Goal: Task Accomplishment & Management: Use online tool/utility

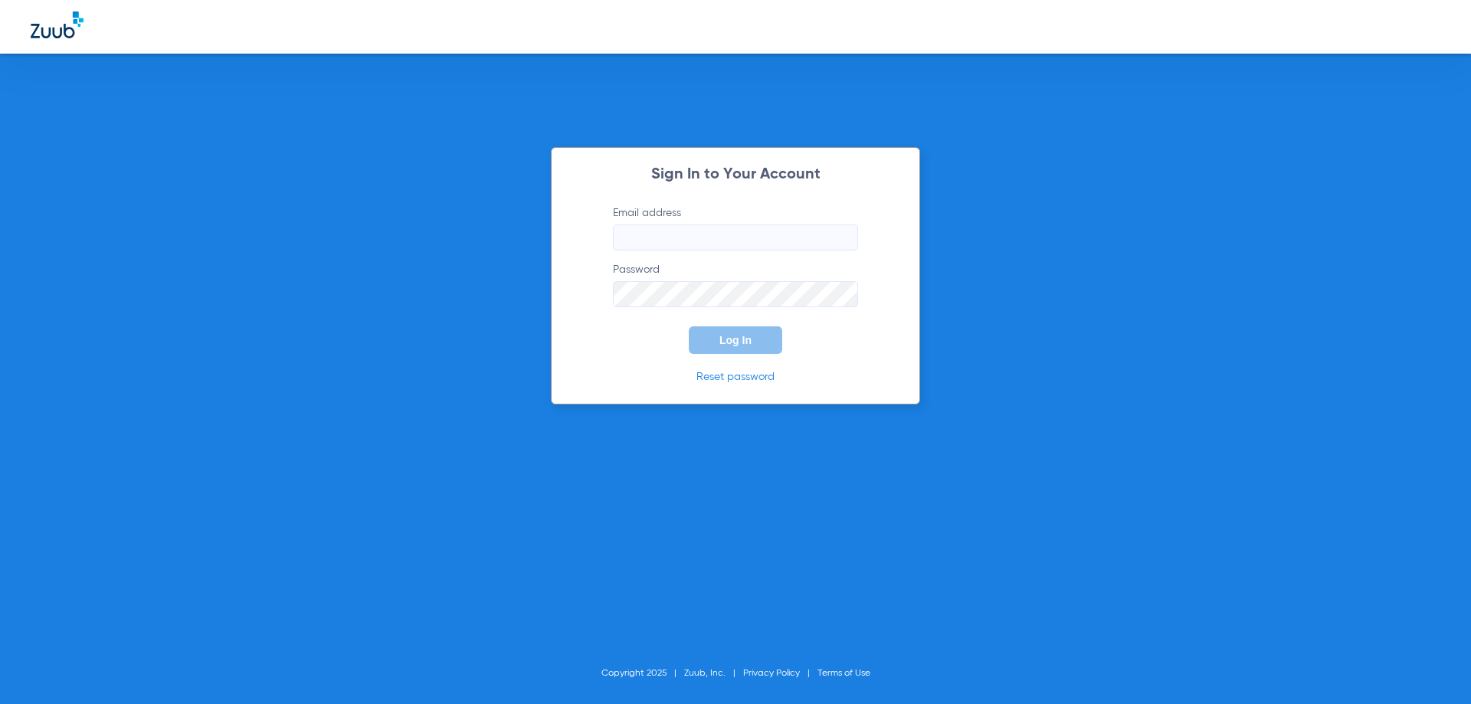
type input "staff@thedsimplantcenter.com"
type input "[EMAIL_ADDRESS][DOMAIN_NAME]"
type input "staff@thedsimplantcenter.com"
click at [730, 348] on button "Log In" at bounding box center [735, 340] width 93 height 28
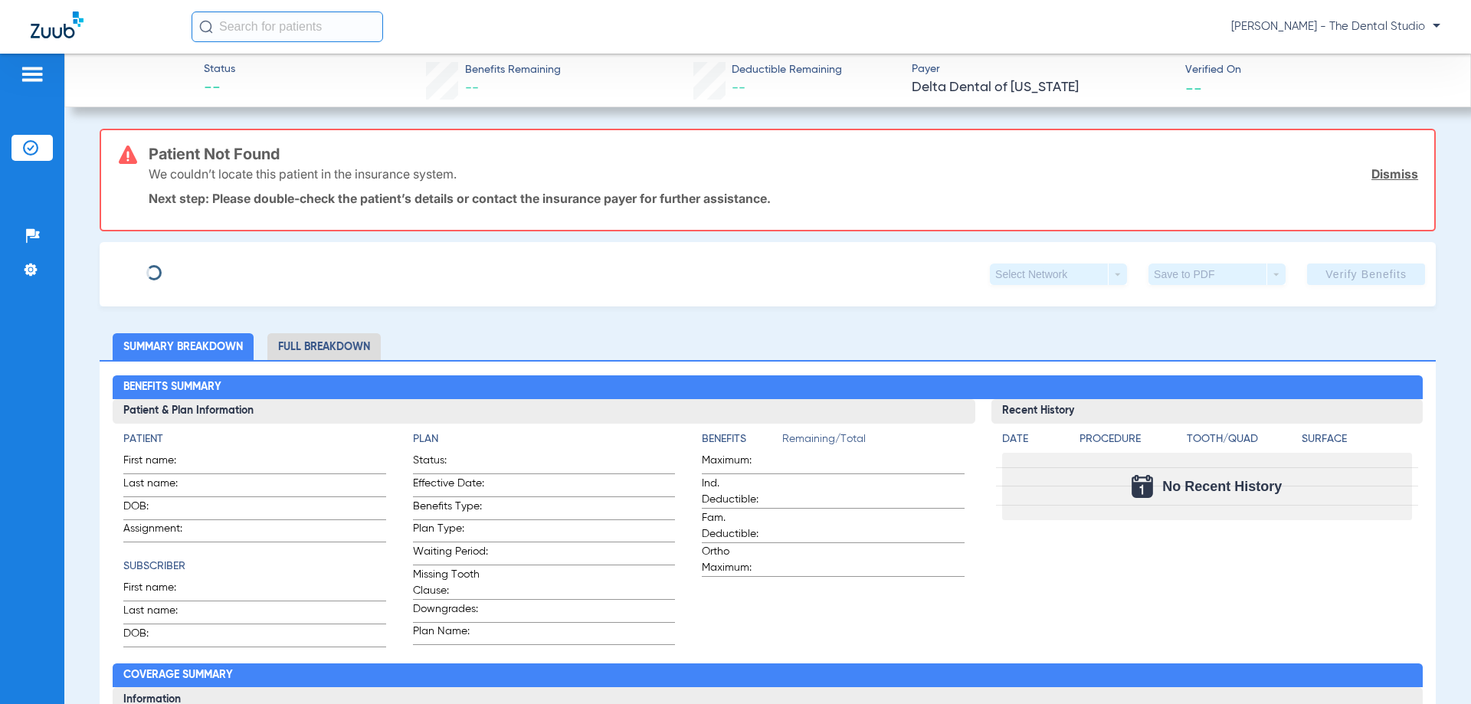
type input "[PERSON_NAME]"
type input "[DATE]"
type input "933930297"
click at [229, 267] on span "Edit" at bounding box center [236, 268] width 14 height 15
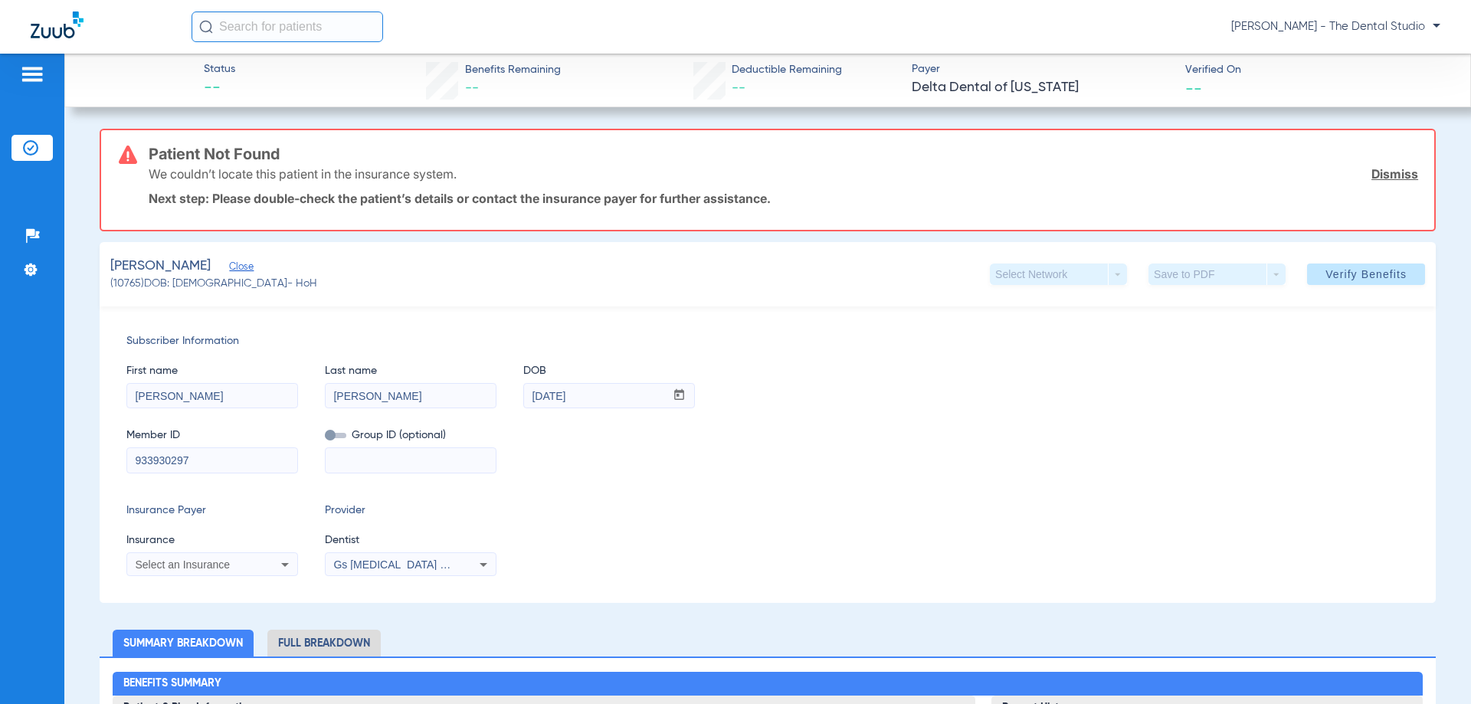
click at [193, 556] on div "Select an Insurance" at bounding box center [212, 565] width 170 height 18
type input "DELT"
click at [245, 563] on div at bounding box center [735, 352] width 1471 height 704
click at [243, 565] on div "Select an Insurance" at bounding box center [196, 564] width 123 height 11
click at [388, 581] on div at bounding box center [735, 352] width 1471 height 704
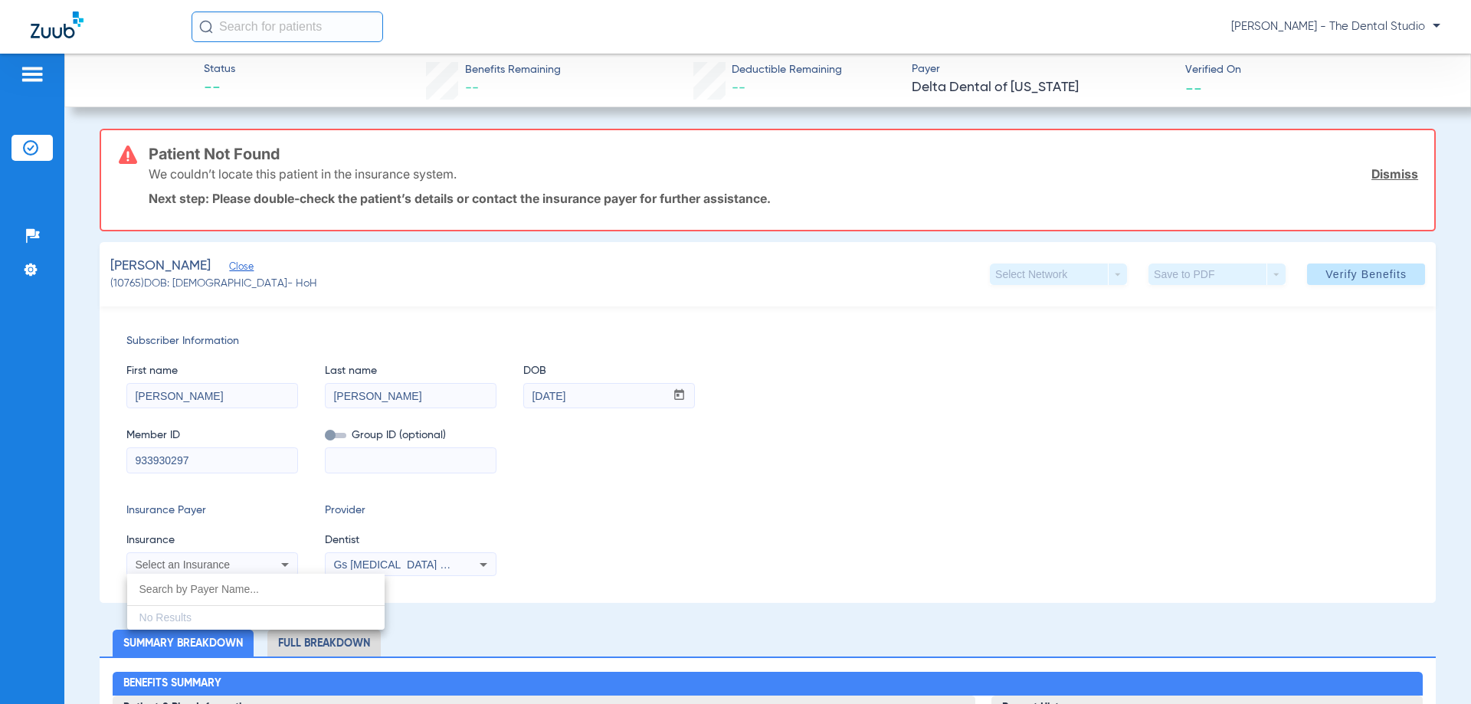
click at [407, 569] on span "Gs Prosthodontics Pllc 1972170603" at bounding box center [426, 565] width 186 height 12
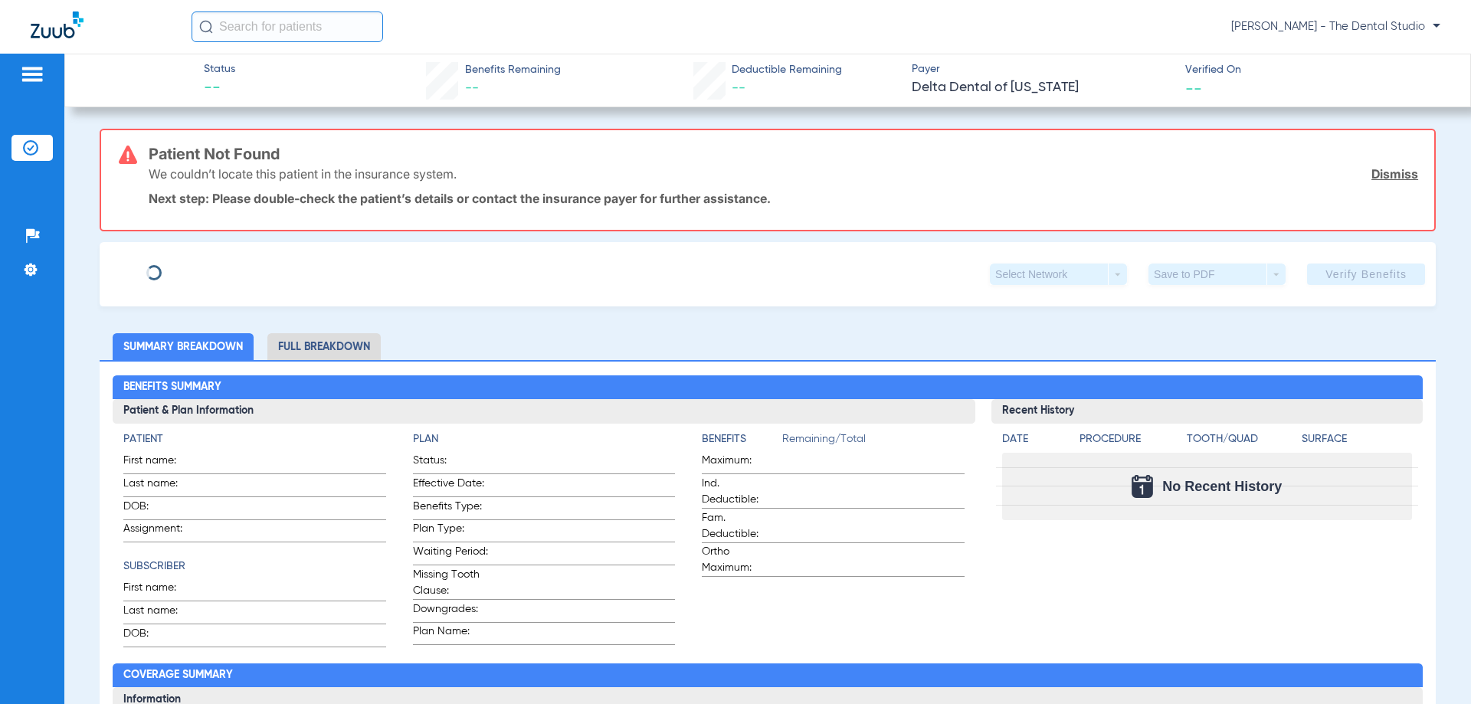
type input "[PERSON_NAME]"
type input "[DATE]"
type input "933930297"
click at [229, 272] on span "Edit" at bounding box center [236, 268] width 14 height 15
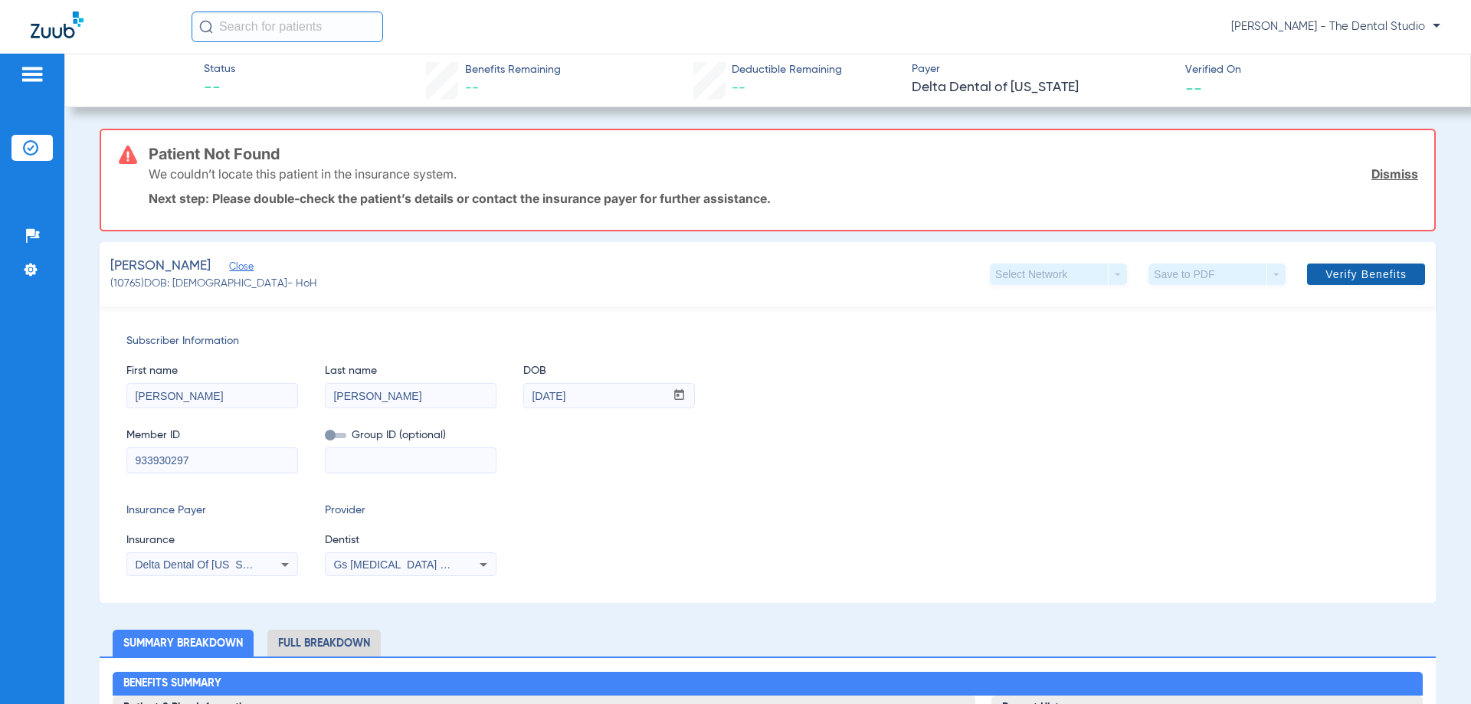
click at [1369, 264] on span at bounding box center [1366, 274] width 118 height 37
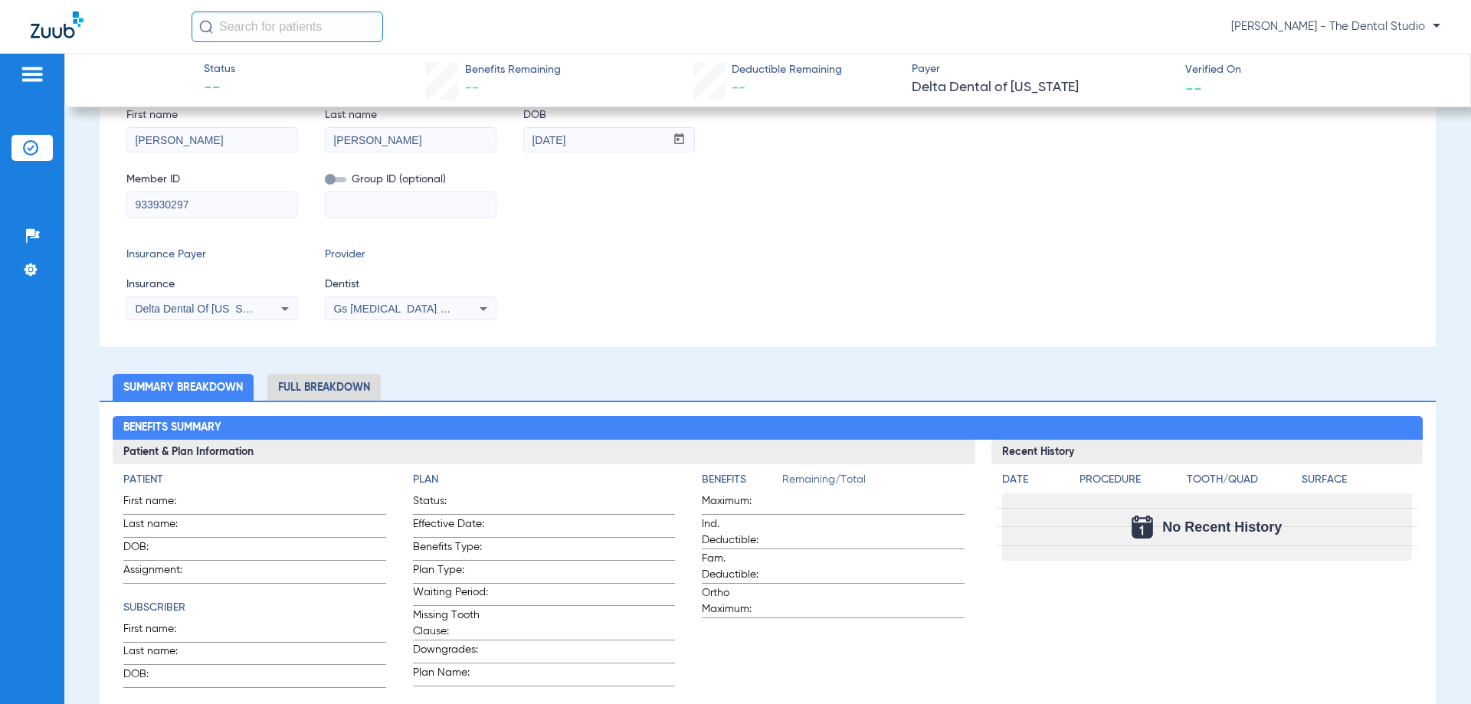
scroll to position [383, 0]
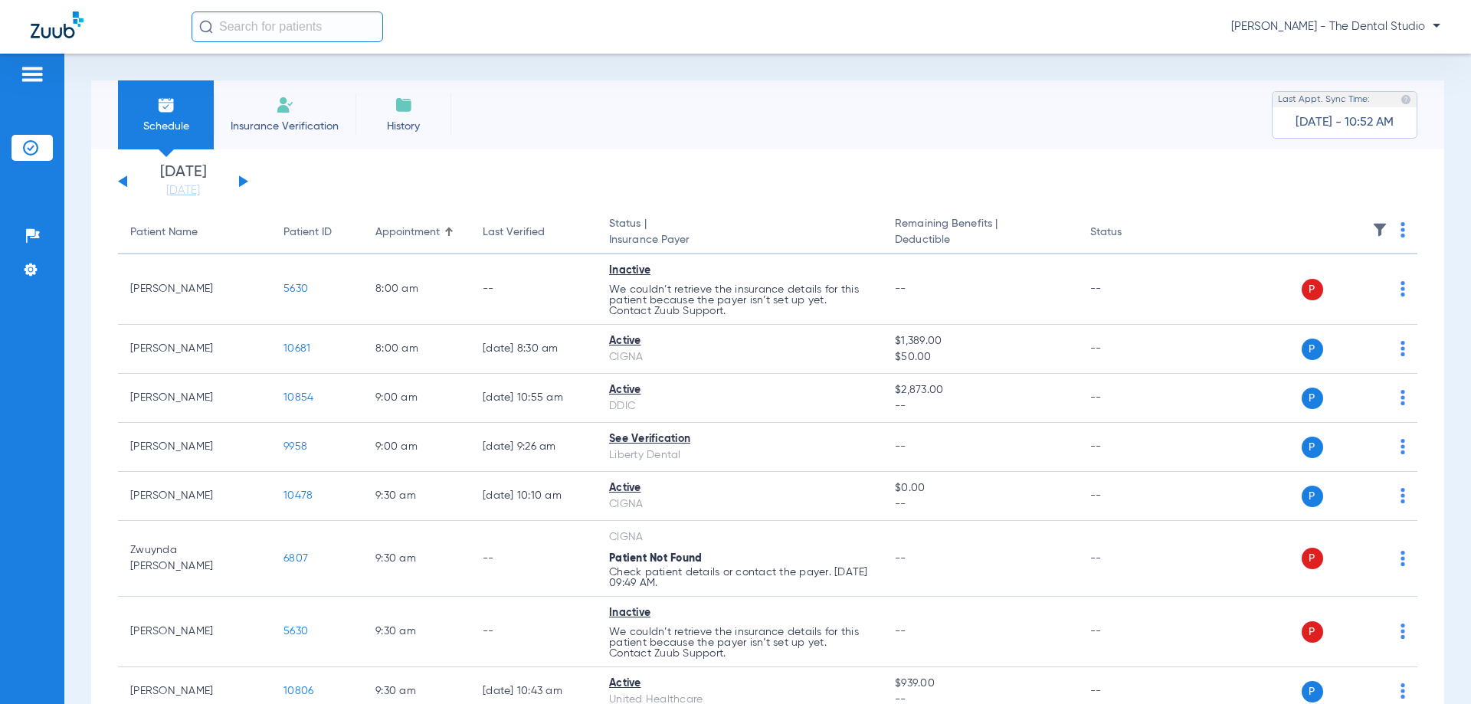
click at [294, 127] on span "Insurance Verification" at bounding box center [284, 126] width 119 height 15
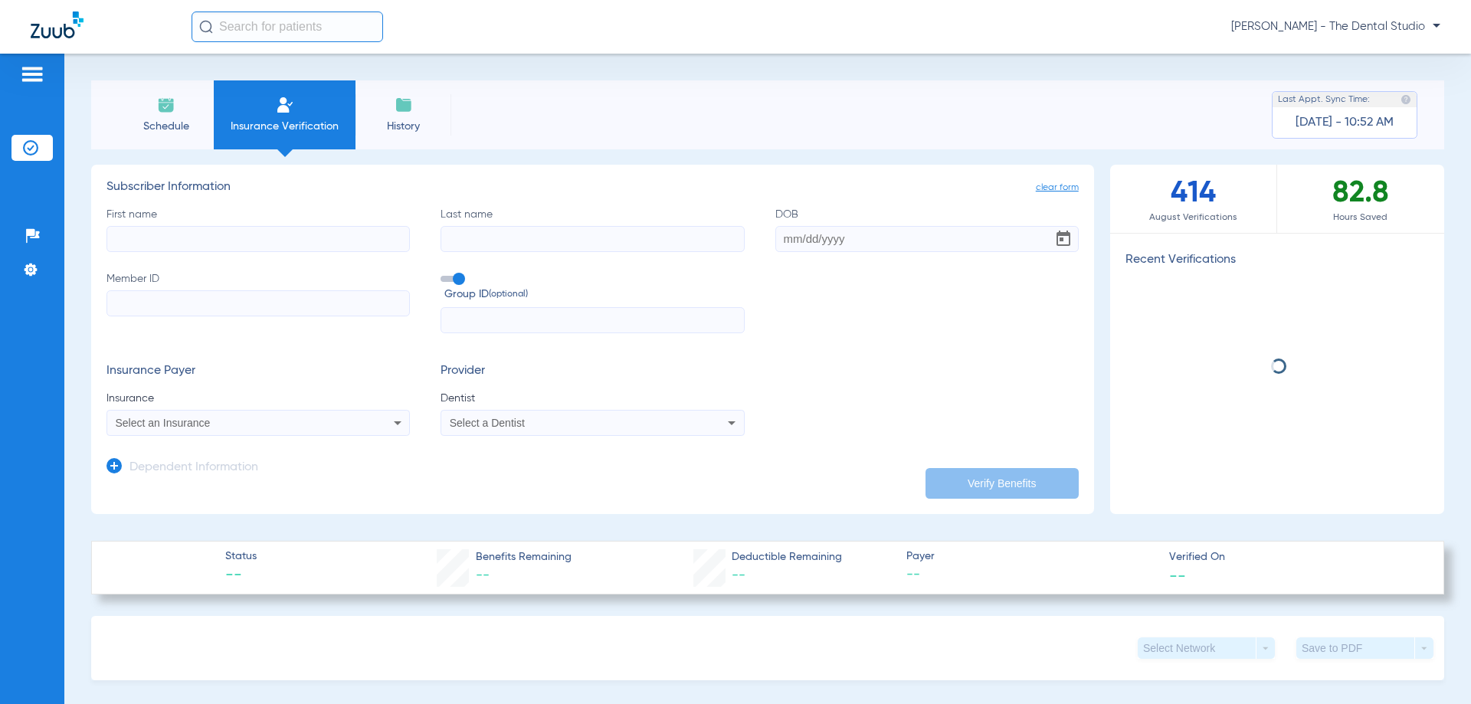
click at [206, 250] on input "First name" at bounding box center [258, 239] width 303 height 26
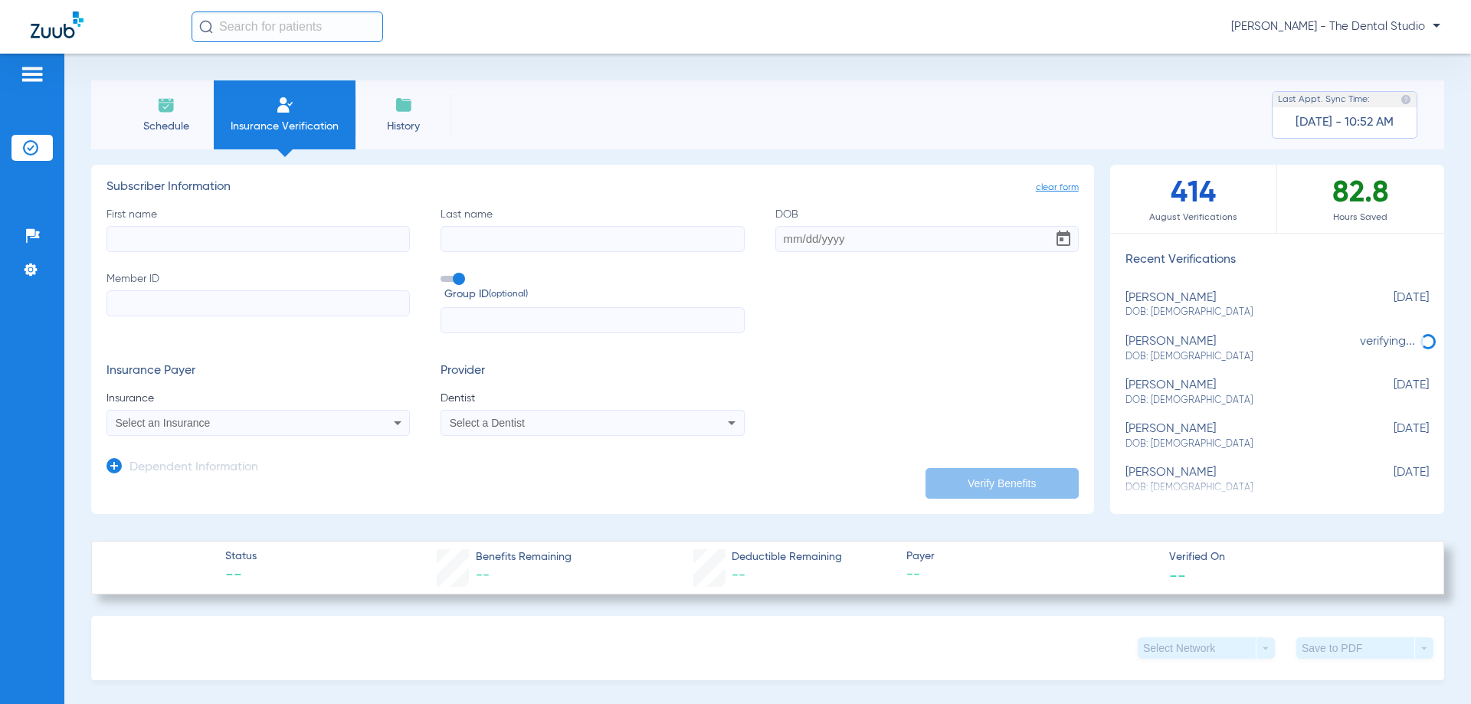
click at [116, 464] on icon at bounding box center [114, 465] width 15 height 15
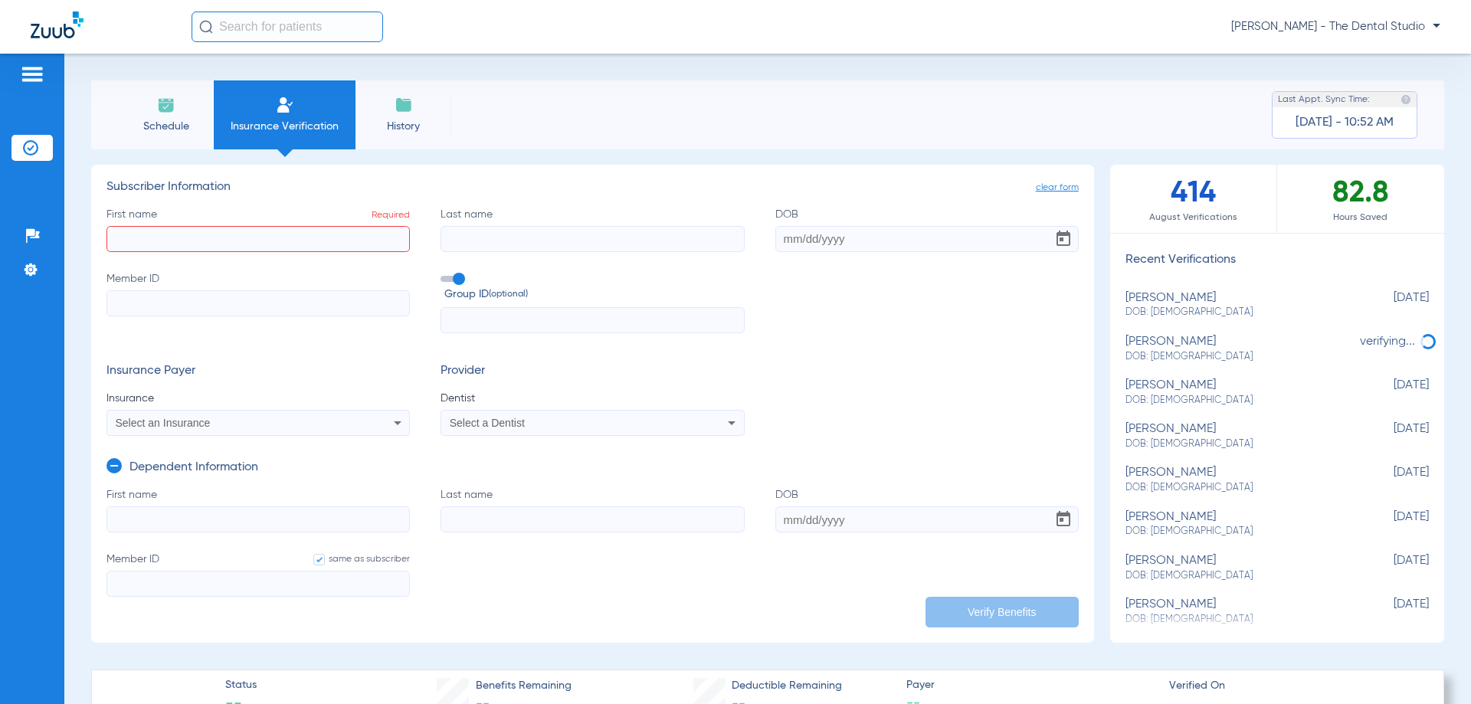
click at [221, 221] on label "First name Required" at bounding box center [258, 229] width 303 height 45
click at [221, 226] on input "First name Required" at bounding box center [258, 239] width 303 height 26
click at [221, 234] on input "First name Required" at bounding box center [258, 239] width 303 height 26
type input "D"
paste input "Thomas, Verella"
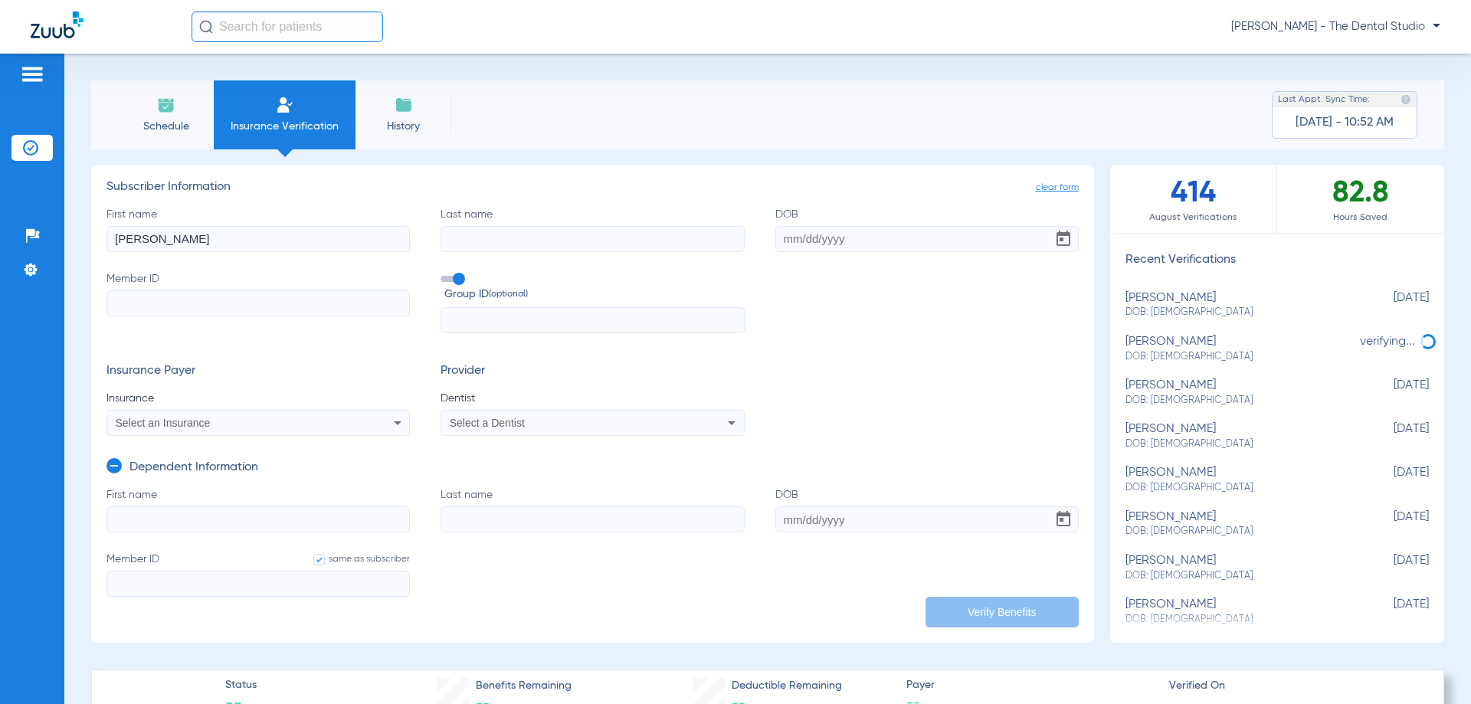
drag, startPoint x: 162, startPoint y: 243, endPoint x: 24, endPoint y: 248, distance: 138.8
click at [35, 251] on div "Patients Insurance Verification Setup Help Center Settings Schedule Insurance V…" at bounding box center [735, 406] width 1471 height 704
type input "Verella"
click at [496, 241] on input "Last name" at bounding box center [592, 239] width 303 height 26
type input "Thomas"
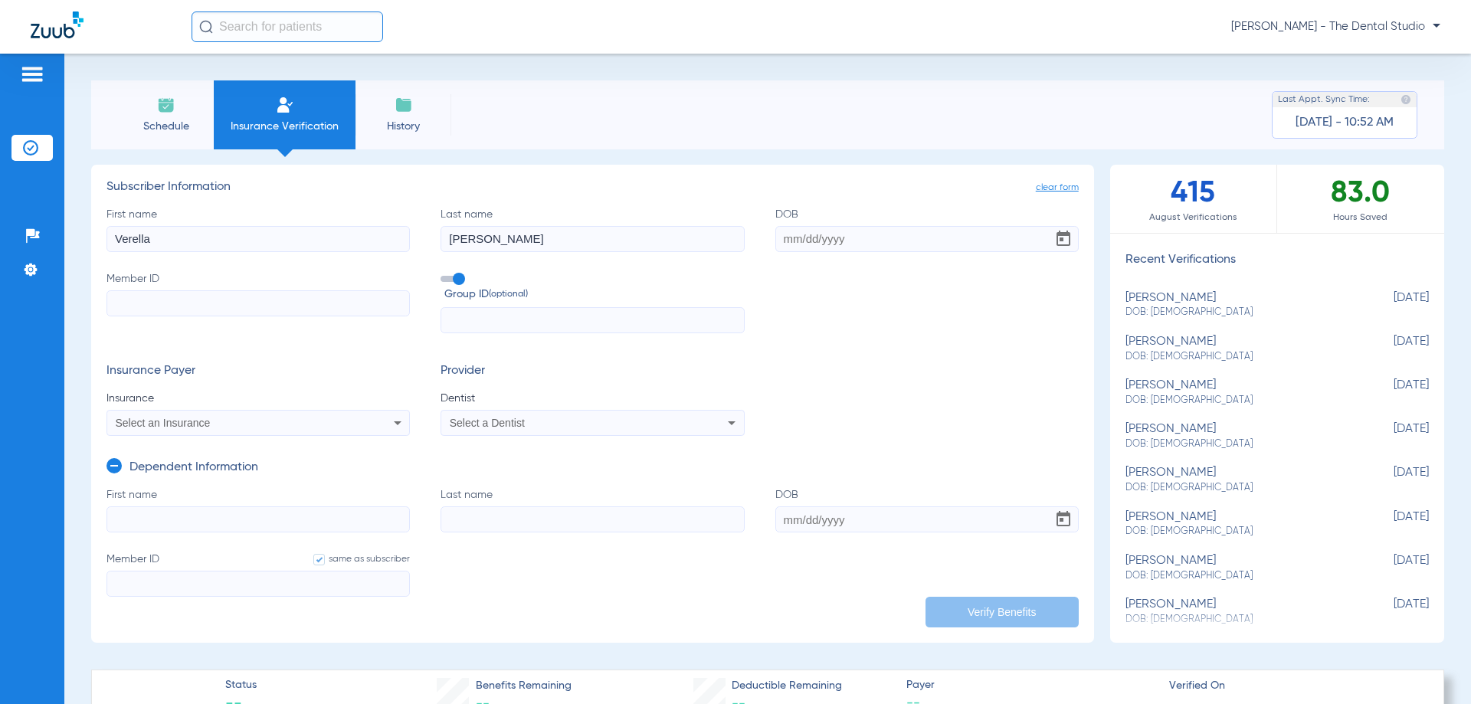
click at [793, 243] on input "DOB" at bounding box center [927, 239] width 303 height 26
type input "04/27/1956"
click at [281, 305] on input "Member ID" at bounding box center [258, 303] width 303 height 26
paste input "Thomas, Verella"
type input "Thomas, Verella"
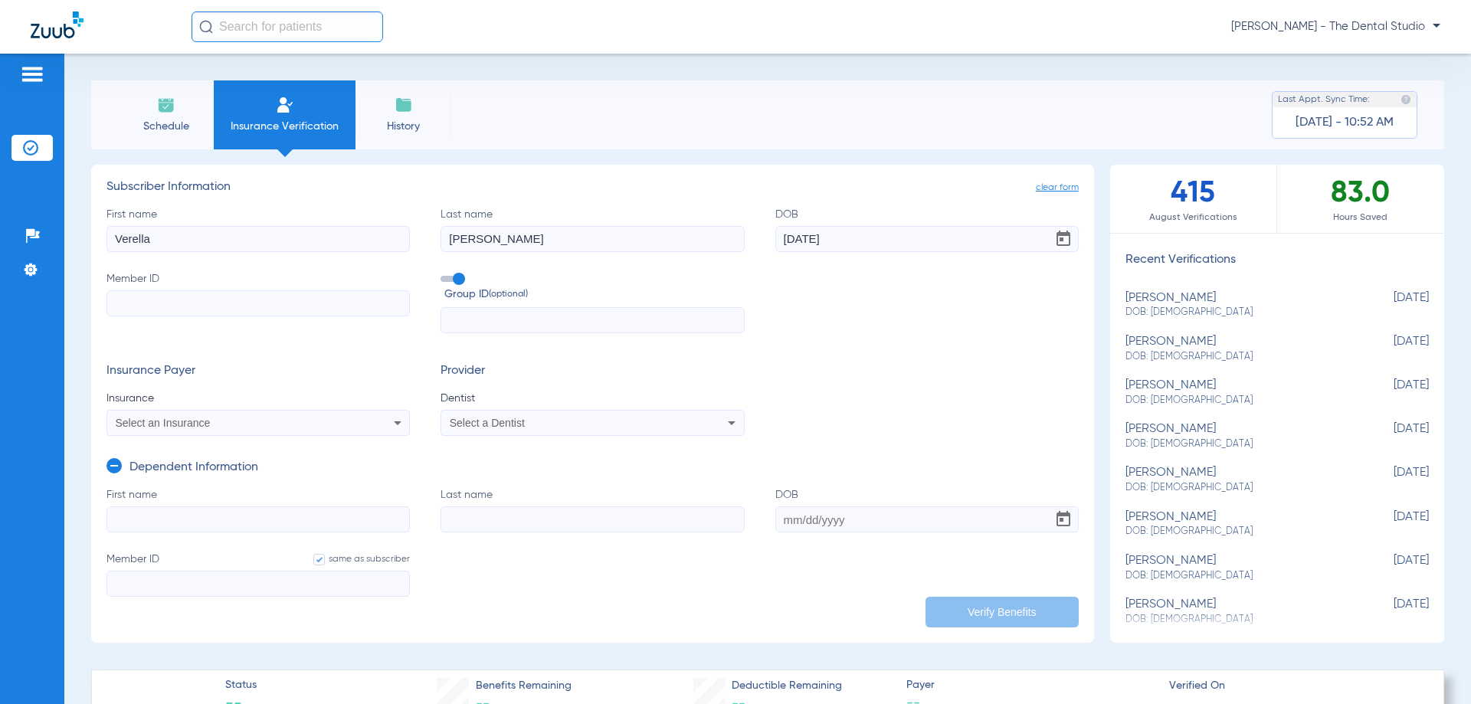
type input "Thomas, Verella"
click at [232, 427] on div "Select an Insurance" at bounding box center [230, 423] width 229 height 11
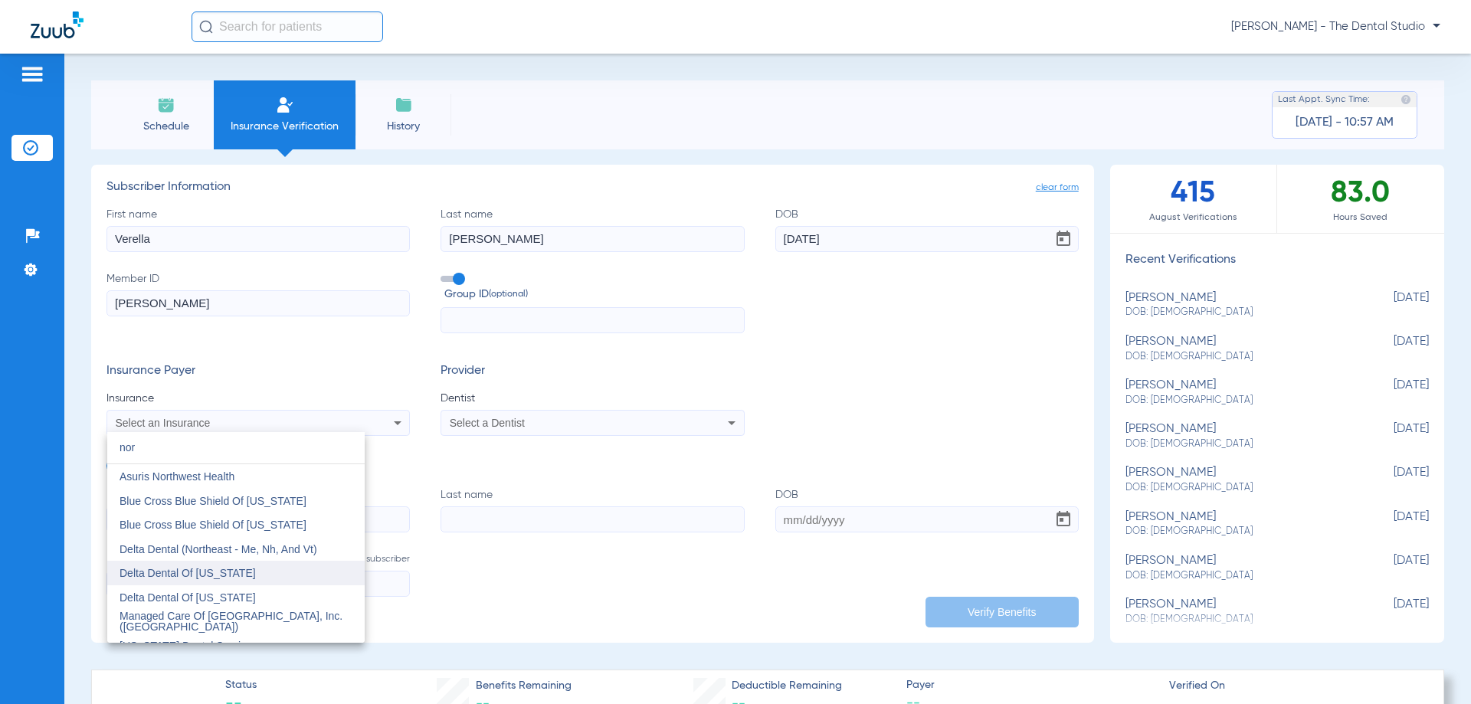
type input "nor"
click at [221, 576] on span "Delta Dental Of North Carolina" at bounding box center [188, 573] width 136 height 12
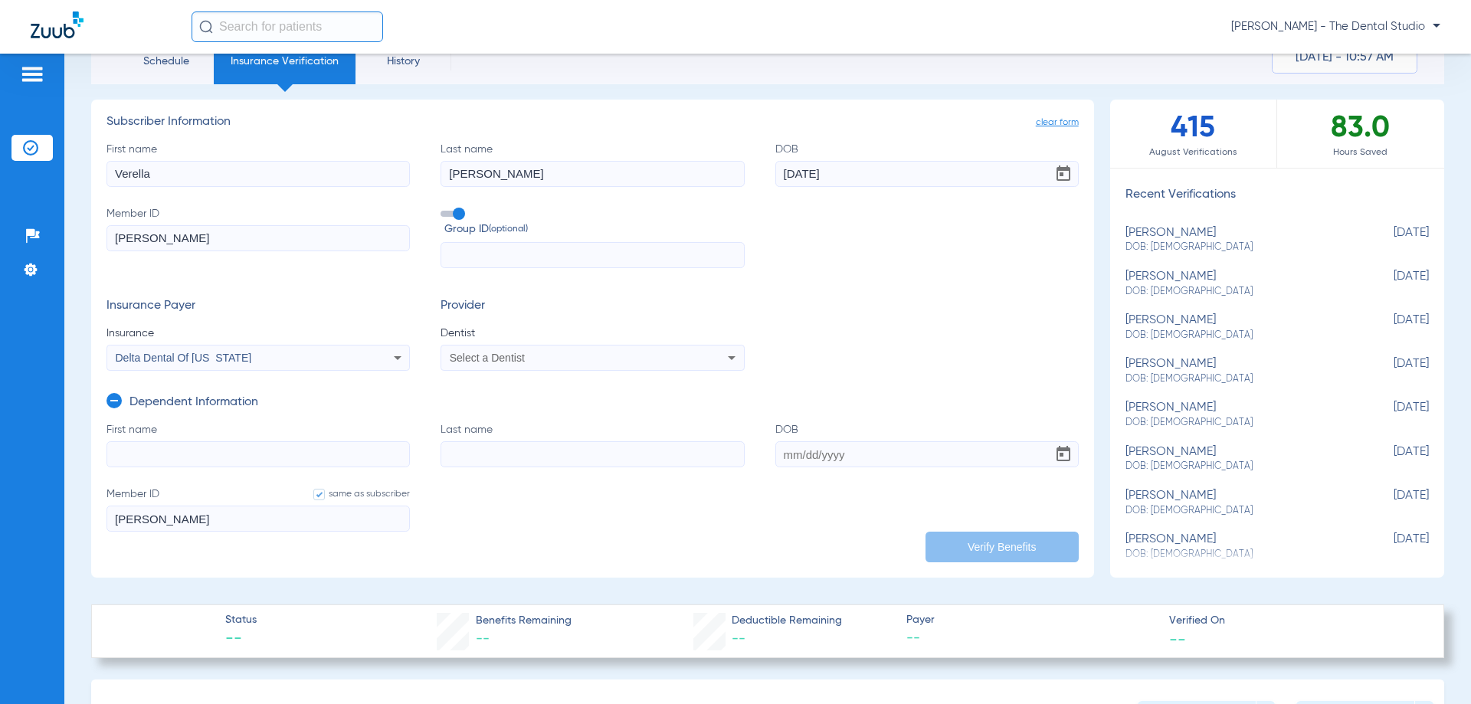
scroll to position [153, 0]
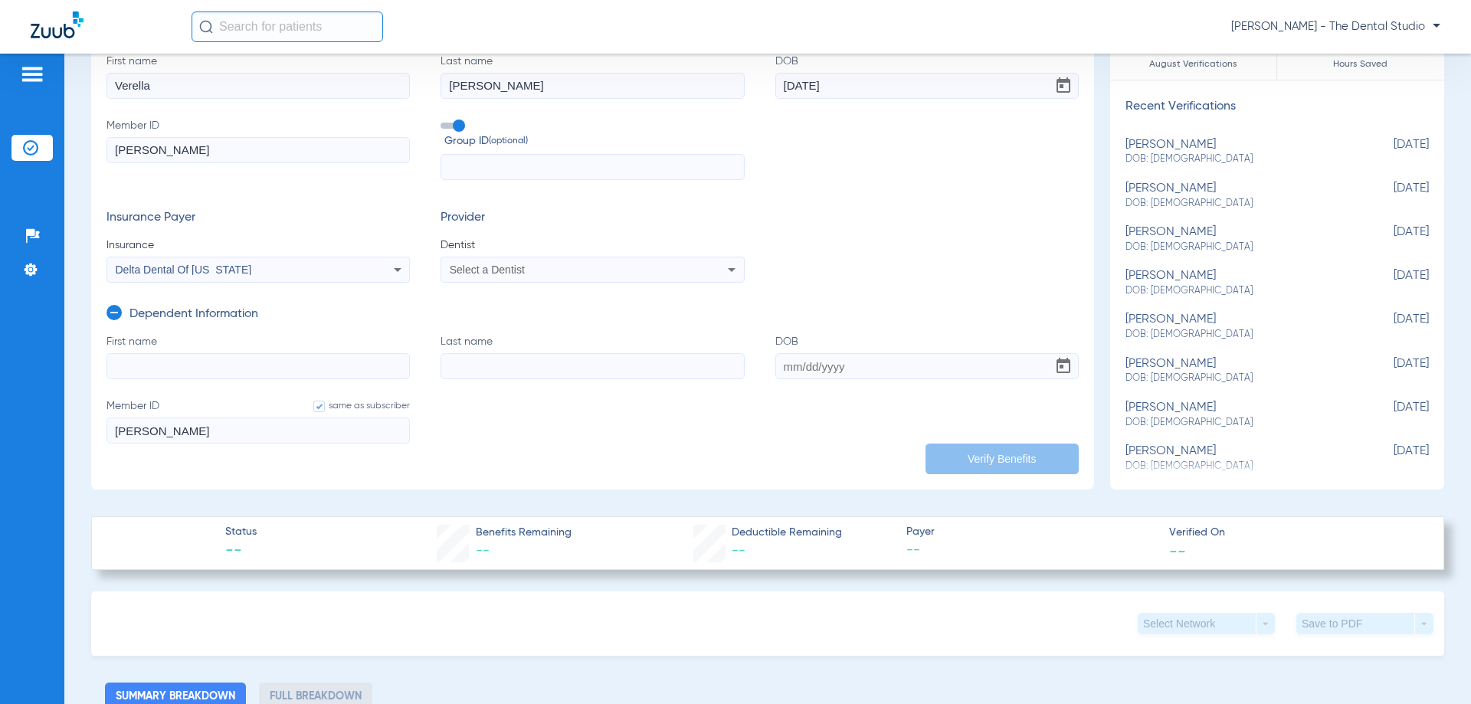
drag, startPoint x: 222, startPoint y: 426, endPoint x: 0, endPoint y: 418, distance: 222.4
click at [0, 421] on div "Patients Insurance Verification Setup Help Center Settings Schedule Insurance V…" at bounding box center [735, 406] width 1471 height 704
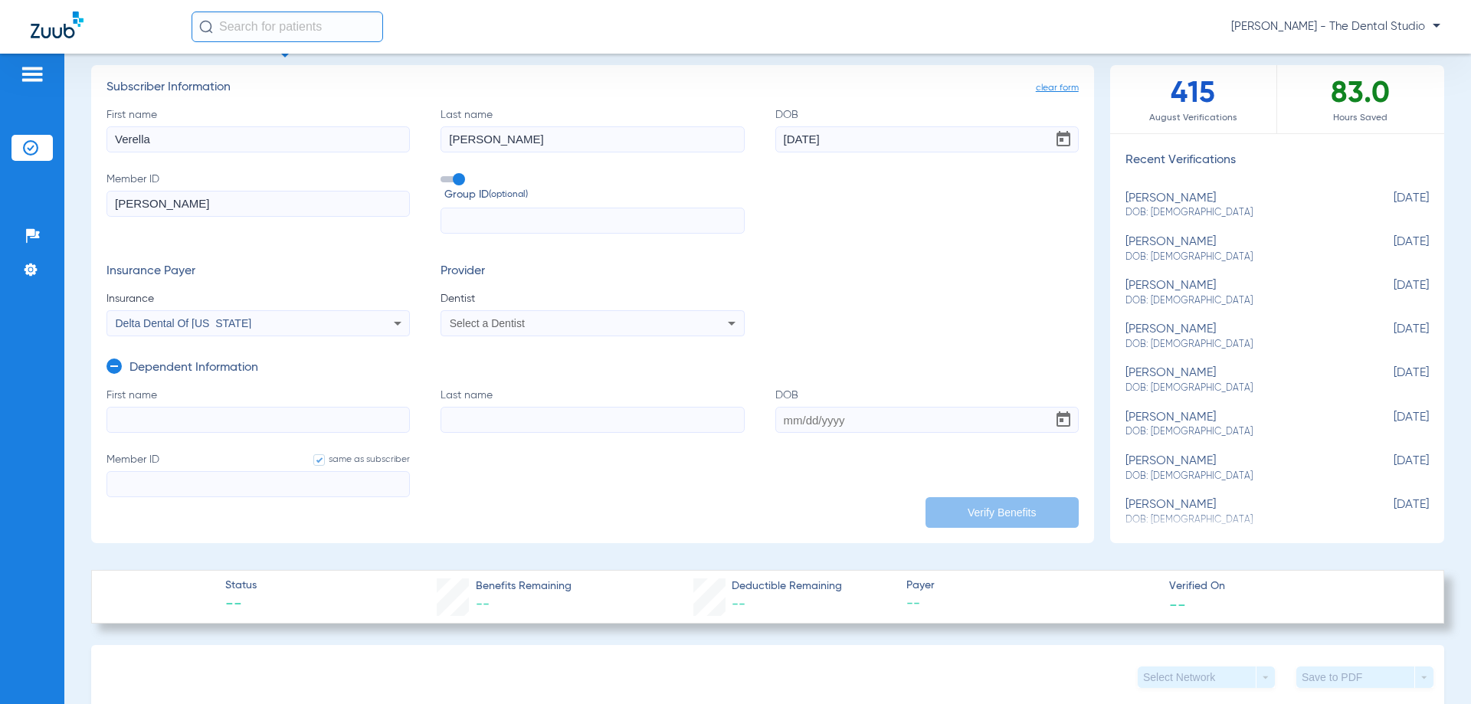
scroll to position [77, 0]
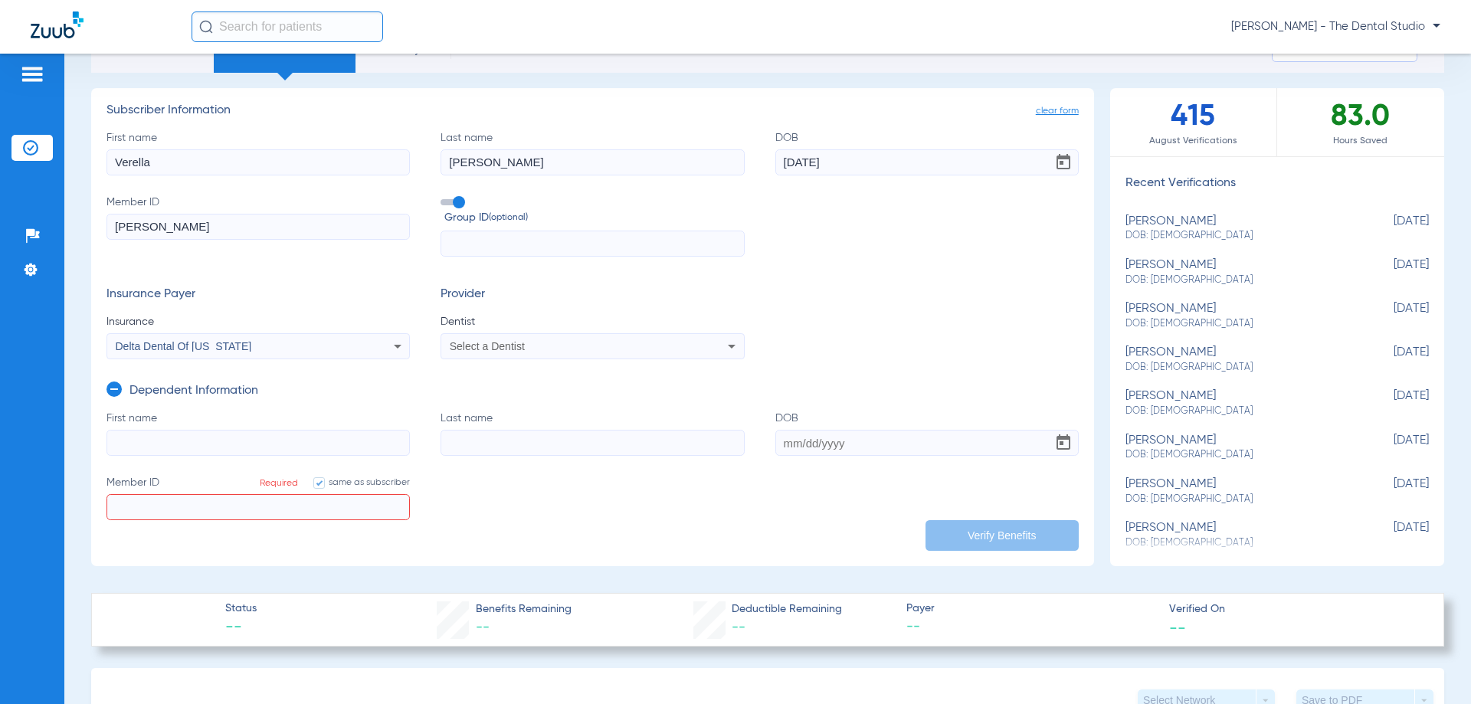
drag, startPoint x: 245, startPoint y: 233, endPoint x: 3, endPoint y: 274, distance: 245.5
click at [2, 274] on div "Patients Insurance Verification Setup Help Center Settings Schedule Insurance V…" at bounding box center [735, 406] width 1471 height 704
paste input "933930297"
type input "933930297"
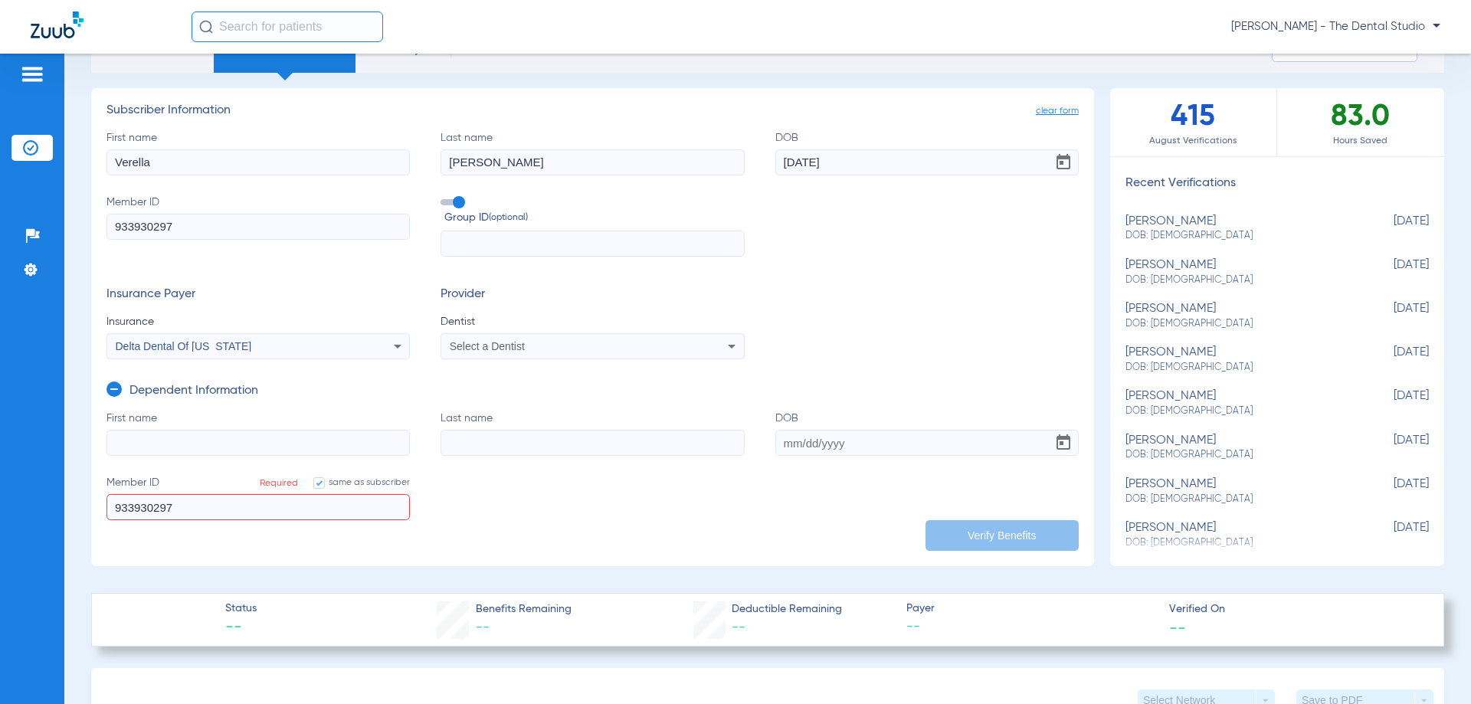
type input "933930297"
click at [237, 439] on input "First name" at bounding box center [258, 443] width 303 height 26
type input "d"
type input "Daryl"
click at [500, 431] on input "Last name" at bounding box center [592, 443] width 303 height 26
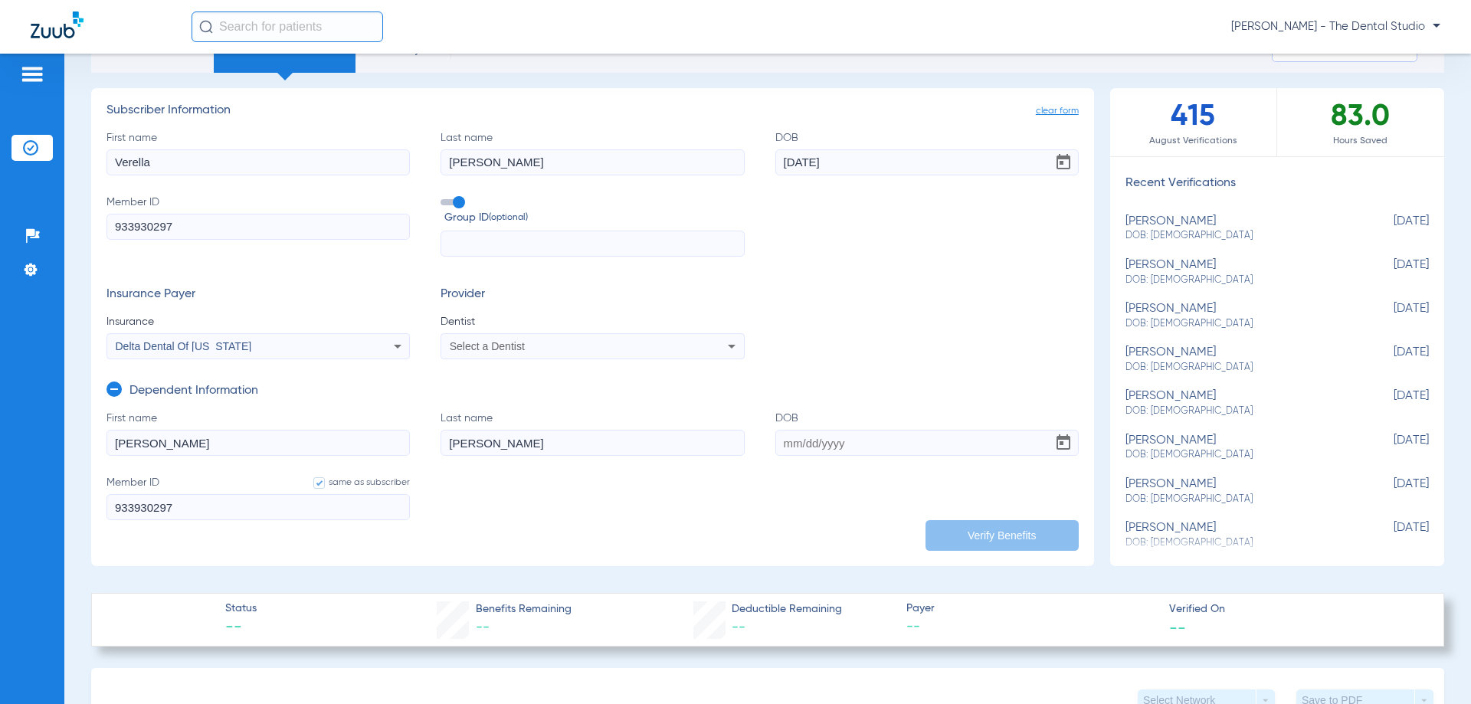
type input "Thomas"
click at [839, 445] on input "DOB" at bounding box center [927, 443] width 303 height 26
type input "09/29/1964"
click at [323, 480] on label "same as subscriber" at bounding box center [354, 482] width 112 height 15
click at [316, 483] on input "same as subscriber" at bounding box center [316, 483] width 0 height 0
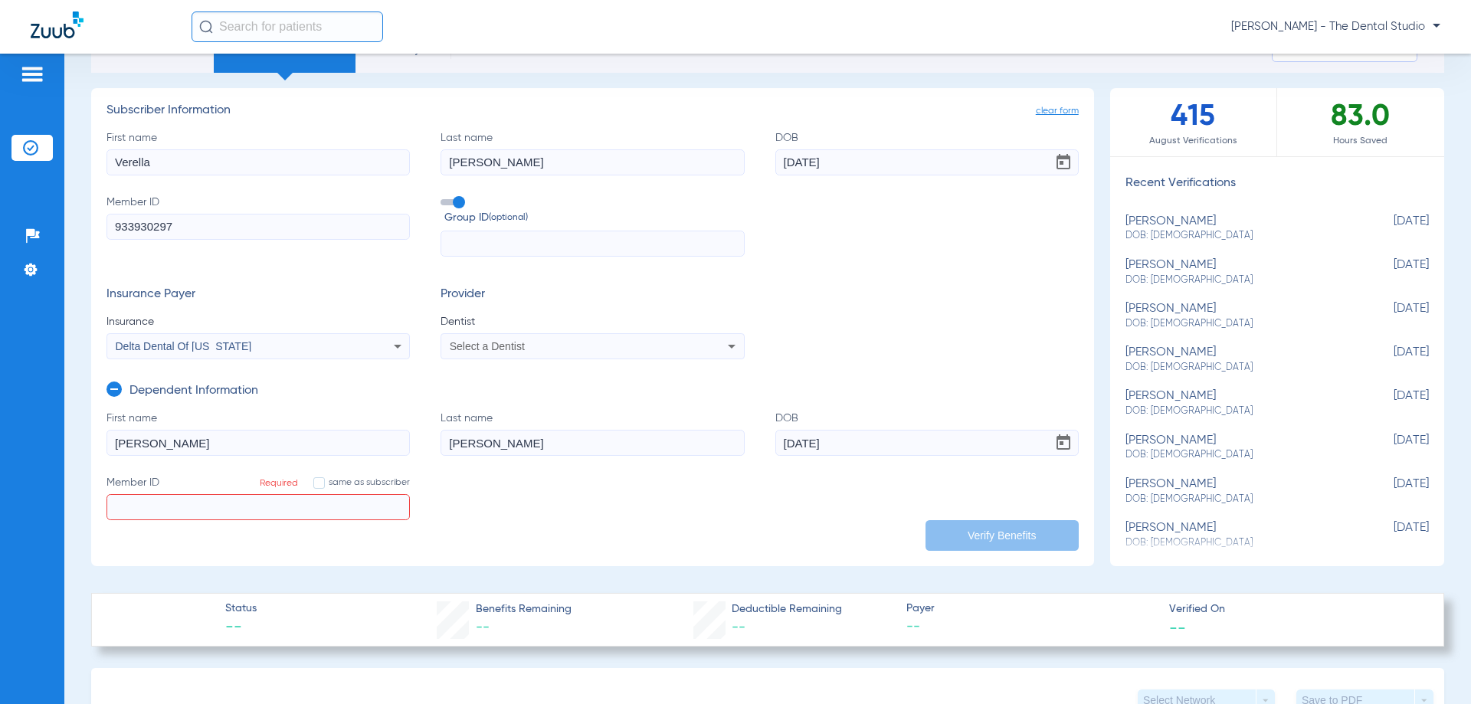
click at [320, 483] on span at bounding box center [318, 482] width 11 height 11
click at [316, 483] on input "same as subscriber" at bounding box center [316, 483] width 0 height 0
type input "933930297"
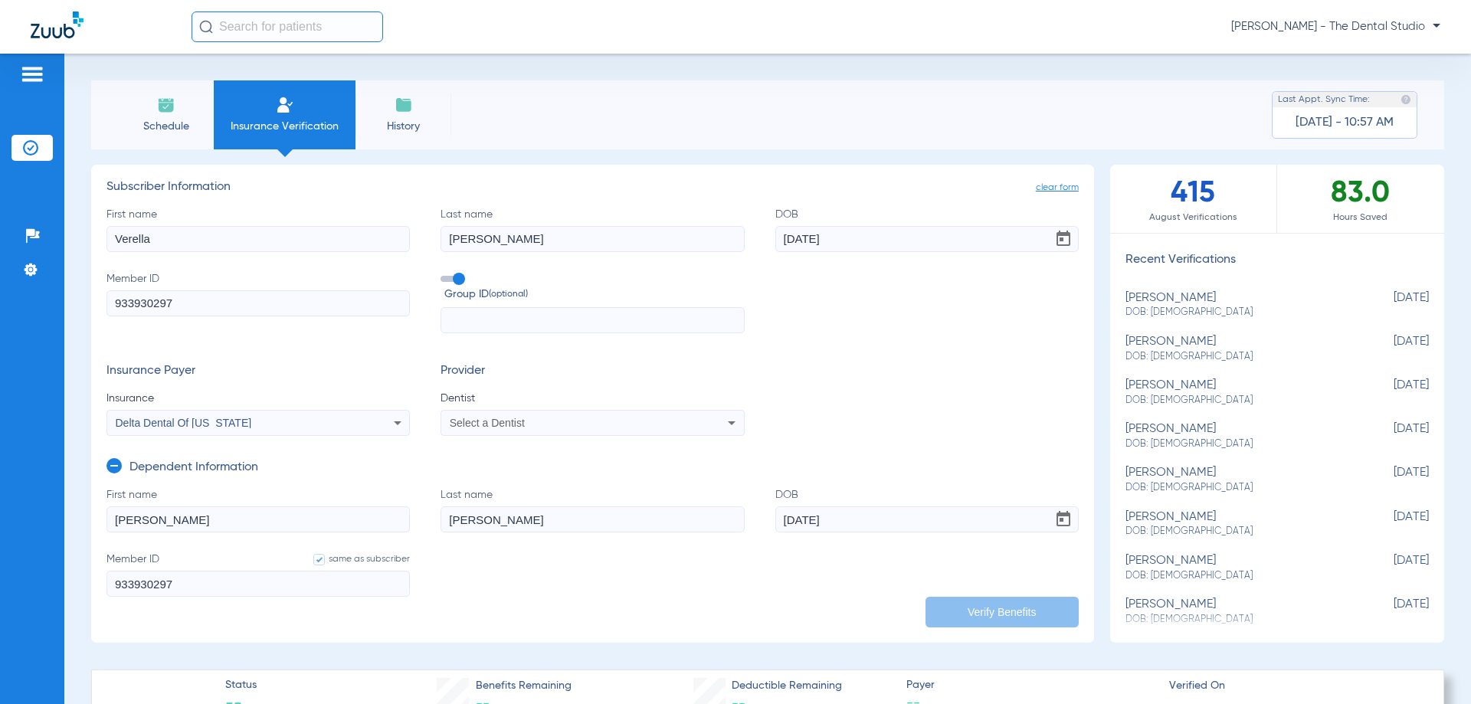
click at [539, 326] on input "text" at bounding box center [592, 320] width 303 height 26
click at [507, 422] on span "Select a Dentist" at bounding box center [487, 423] width 75 height 12
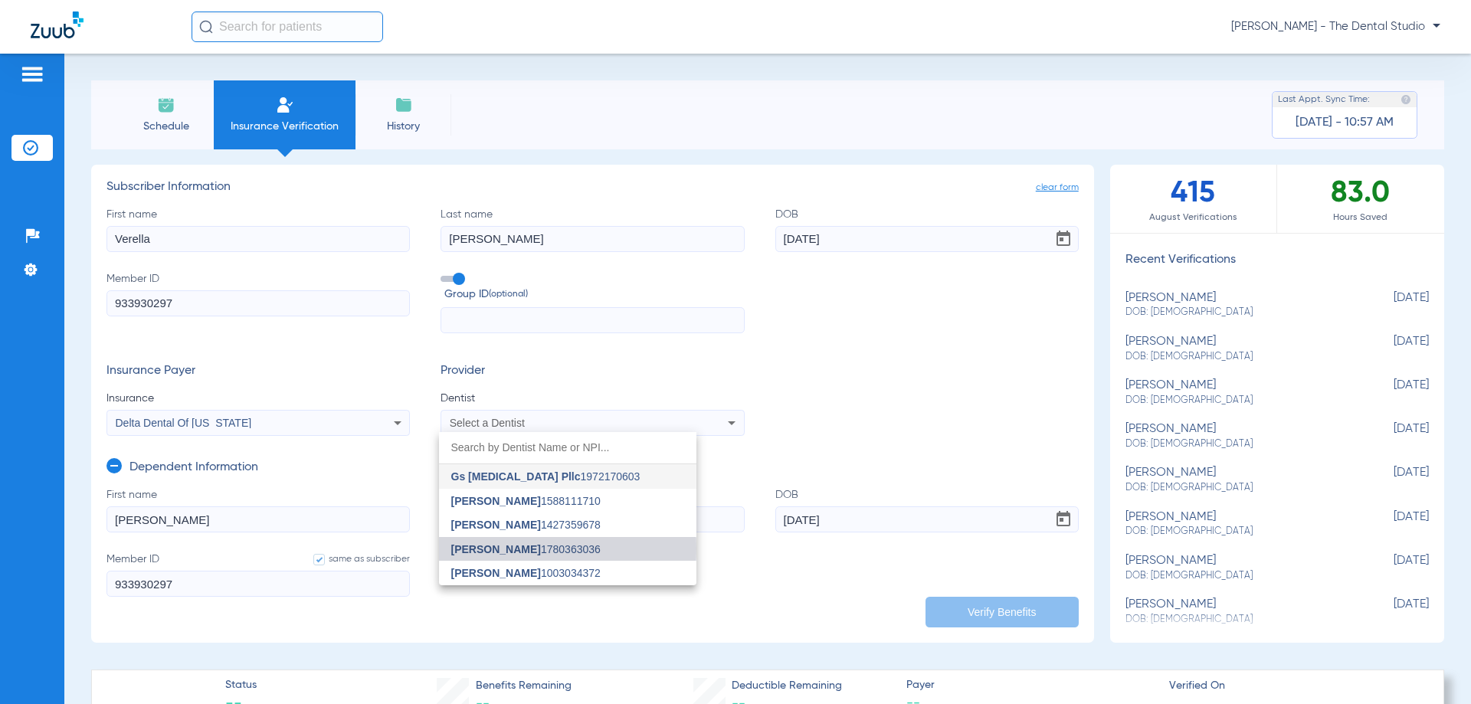
click at [513, 549] on span "Yahiled Garza" at bounding box center [496, 549] width 90 height 12
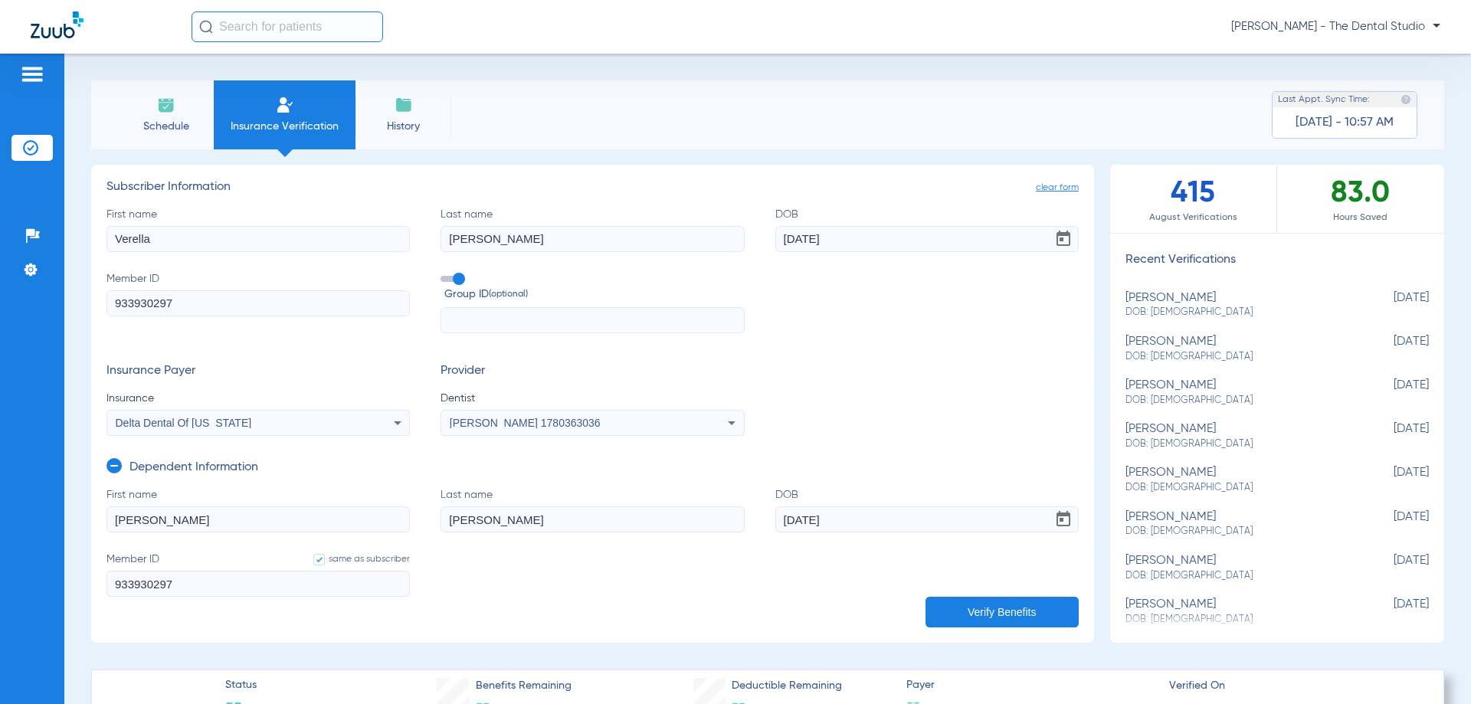
click at [1028, 615] on button "Verify Benefits" at bounding box center [1002, 612] width 153 height 31
drag, startPoint x: 1146, startPoint y: 197, endPoint x: 1208, endPoint y: 221, distance: 67.2
click at [1208, 221] on div "415 August Verifications" at bounding box center [1193, 199] width 167 height 68
click at [1210, 221] on span "August Verifications" at bounding box center [1193, 217] width 166 height 15
drag, startPoint x: 1329, startPoint y: 229, endPoint x: 1315, endPoint y: 220, distance: 16.6
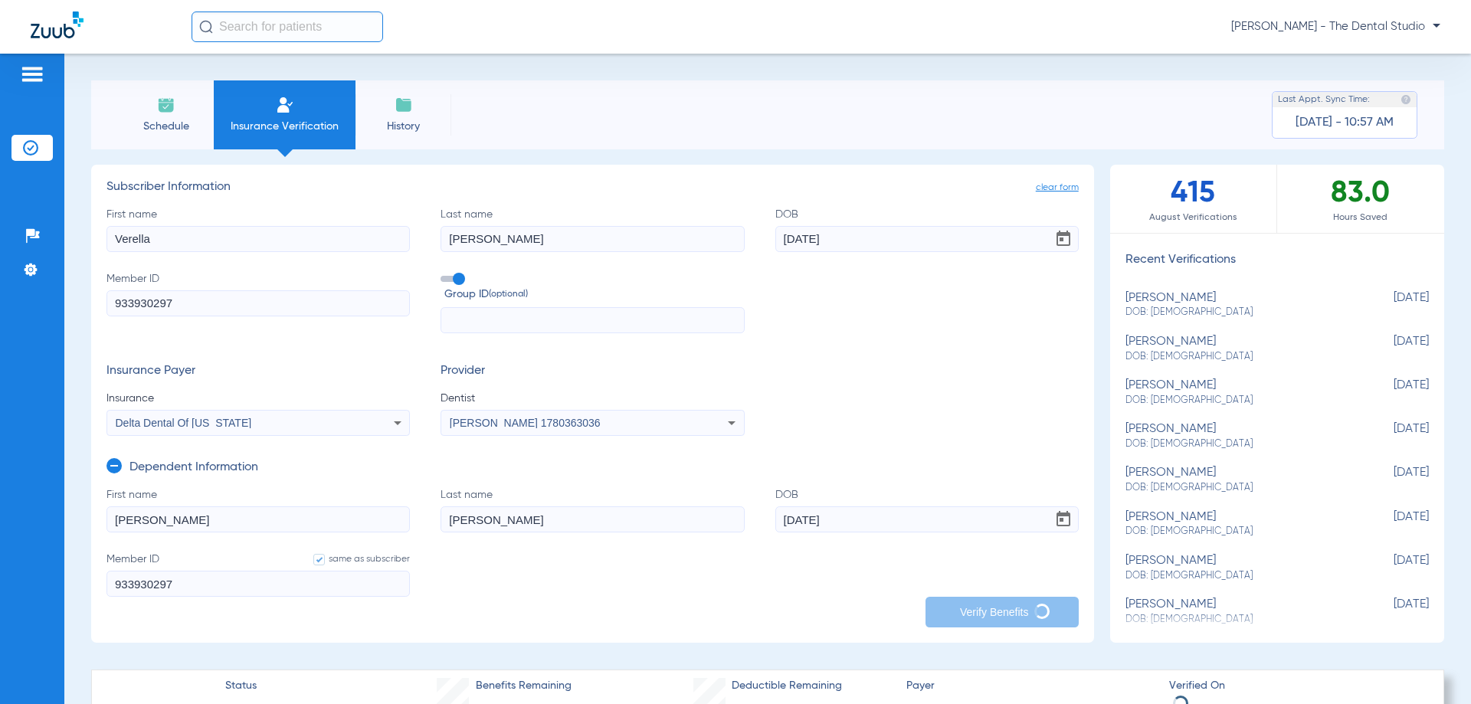
click at [1328, 229] on div "83.0 Hours Saved" at bounding box center [1360, 199] width 167 height 68
drag, startPoint x: 1301, startPoint y: 190, endPoint x: 1378, endPoint y: 231, distance: 86.7
click at [1378, 231] on div "83.0 Hours Saved" at bounding box center [1360, 199] width 167 height 68
click at [1379, 228] on div "83.0 Hours Saved" at bounding box center [1360, 199] width 167 height 68
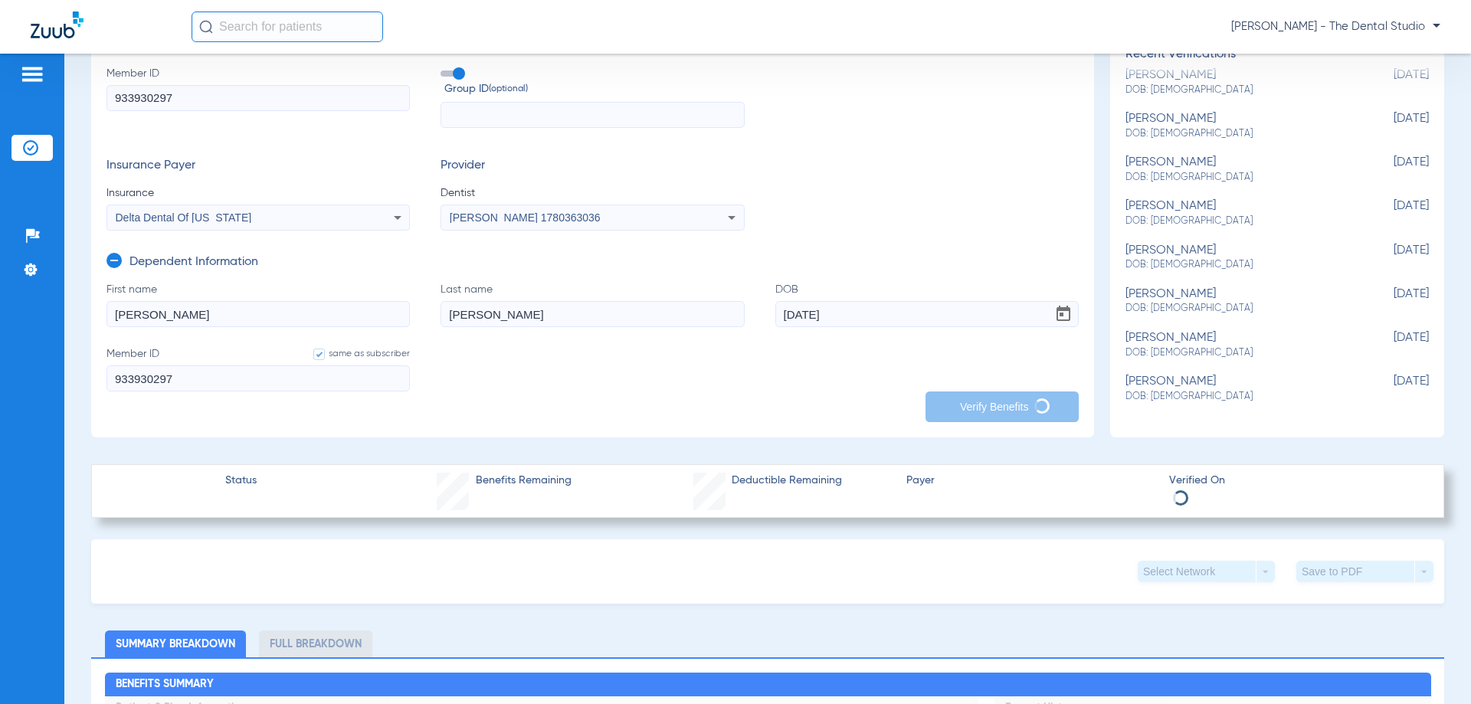
scroll to position [230, 0]
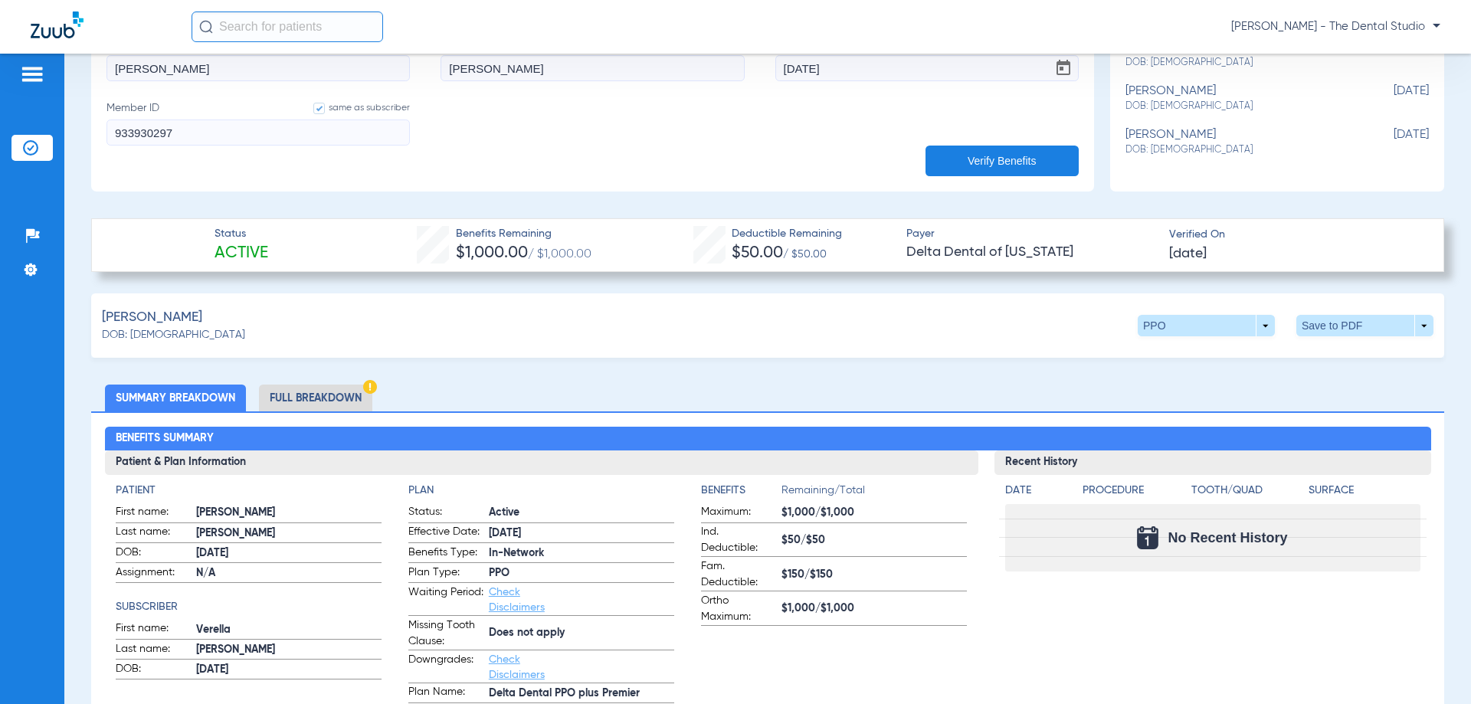
scroll to position [415, 0]
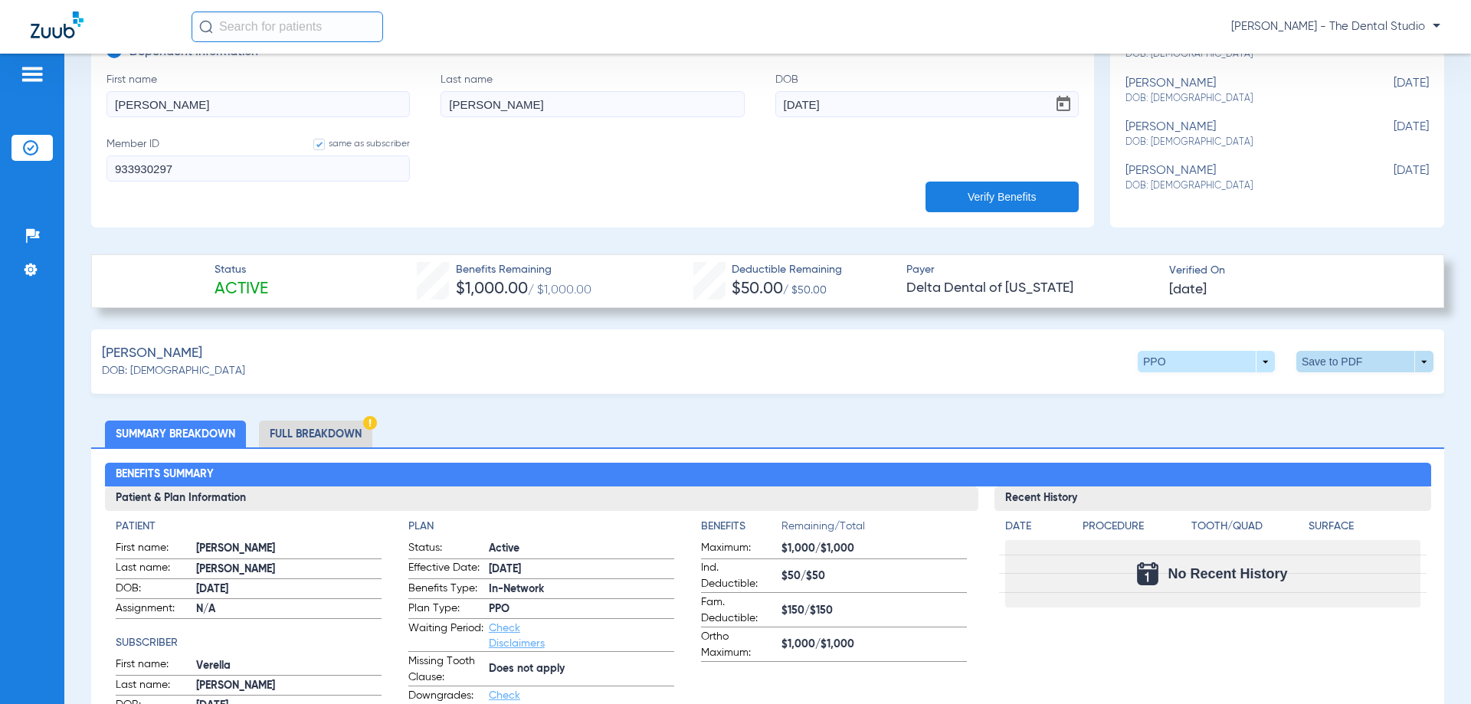
click at [1347, 363] on span at bounding box center [1365, 361] width 37 height 37
click at [1245, 412] on div at bounding box center [735, 352] width 1471 height 704
click at [1324, 351] on span at bounding box center [1365, 361] width 137 height 21
click at [1248, 393] on span "Save to PDF" at bounding box center [1238, 390] width 61 height 11
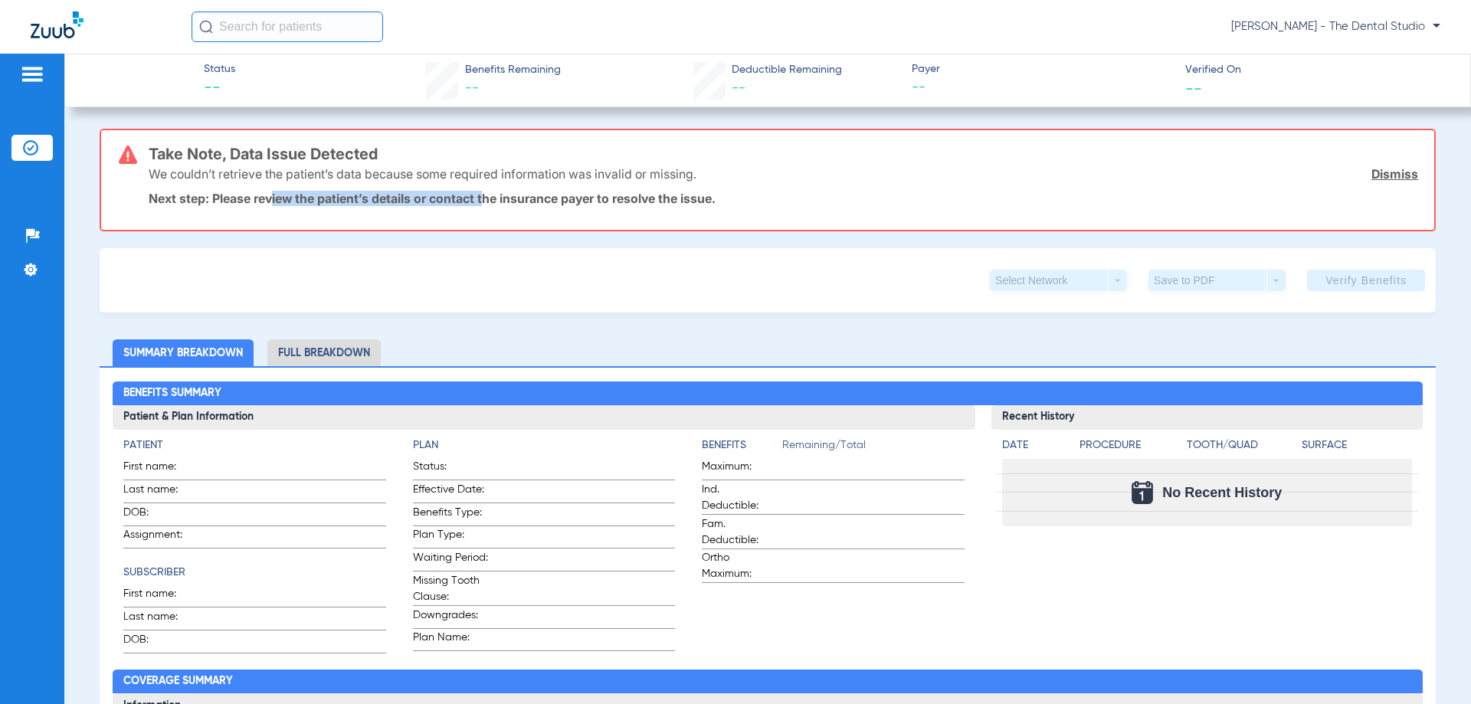
drag, startPoint x: 341, startPoint y: 196, endPoint x: 548, endPoint y: 182, distance: 207.4
click at [493, 190] on div "Take Note, Data Issue Detected We couldn’t retrieve the patient’s data because …" at bounding box center [784, 180] width 1270 height 100
click at [943, 202] on p "Next step: Please review the patient’s details or contact the insurance payer t…" at bounding box center [784, 198] width 1270 height 15
click at [1372, 173] on link "Dismiss" at bounding box center [1395, 173] width 47 height 15
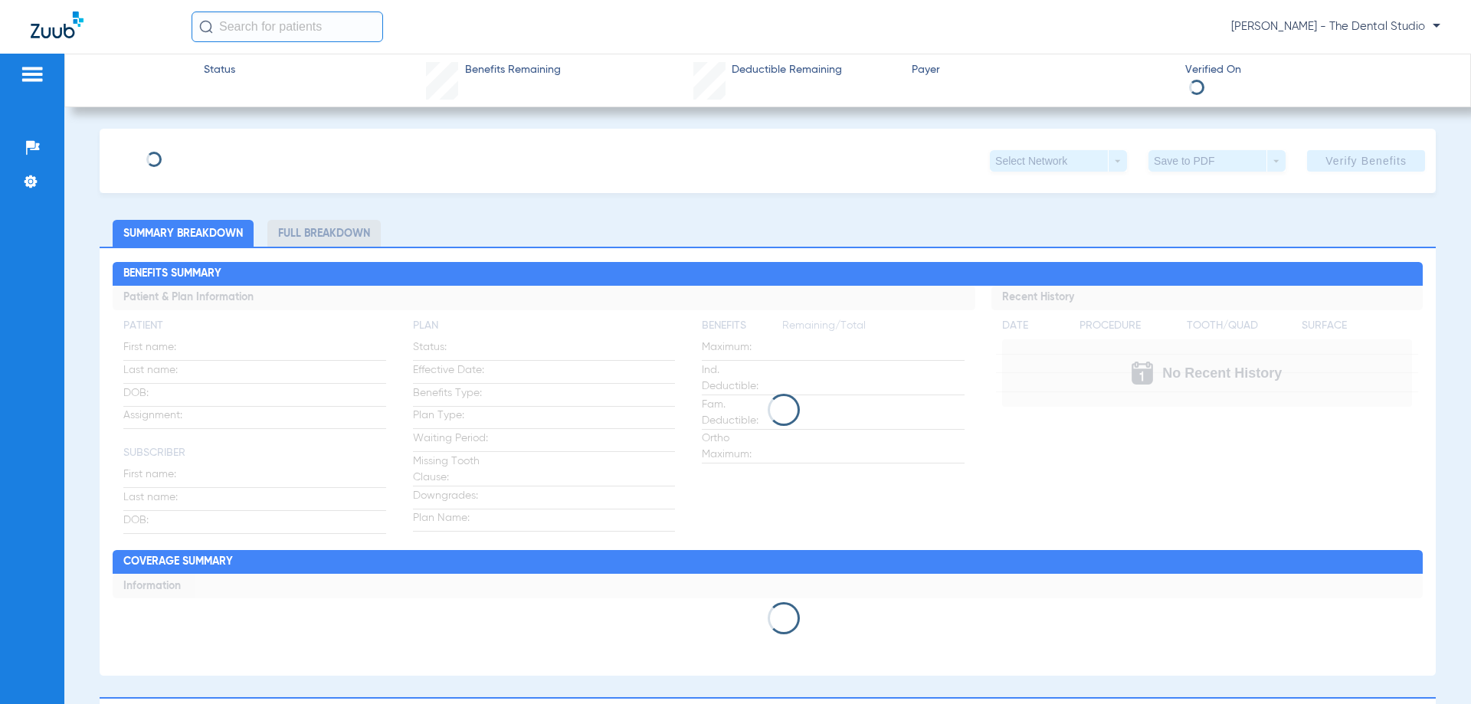
type input "[PERSON_NAME]"
type input "[DATE]"
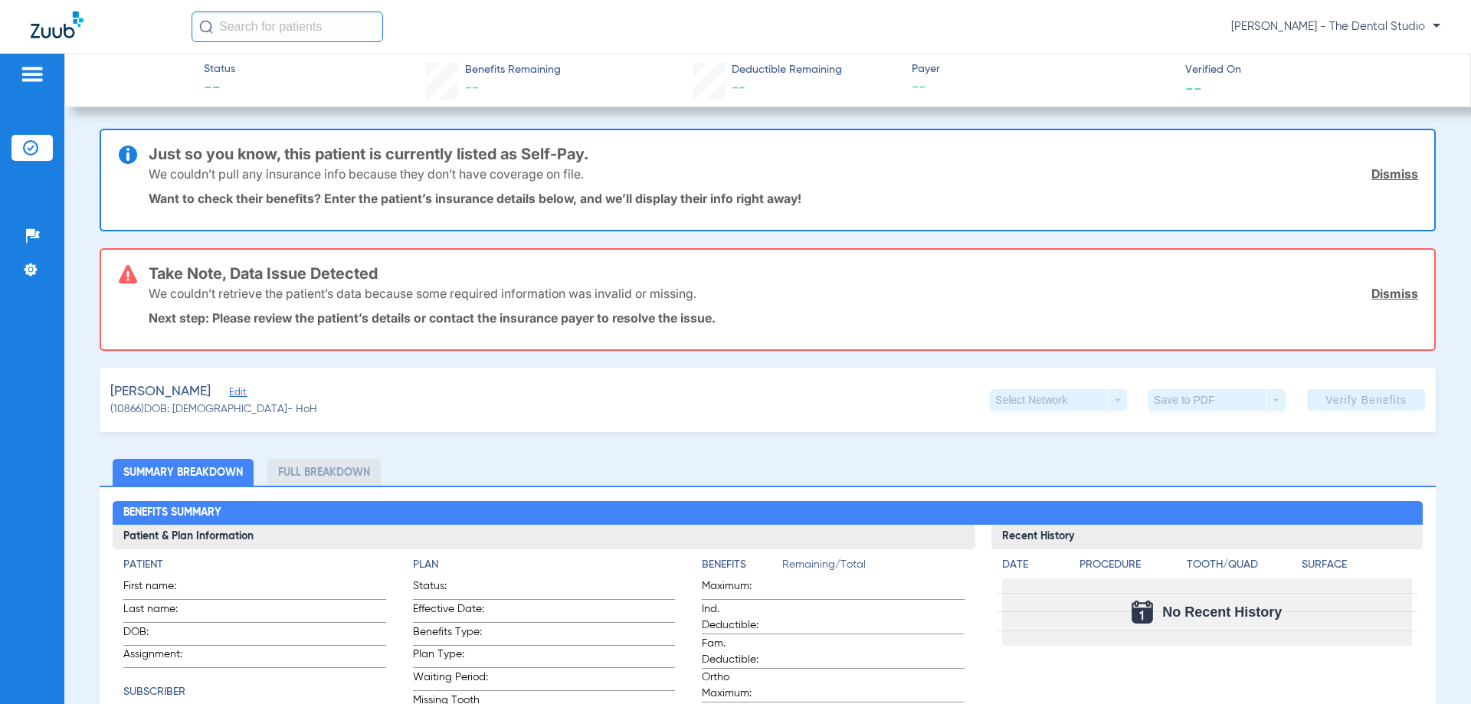
click at [243, 387] on span "Edit" at bounding box center [236, 394] width 14 height 15
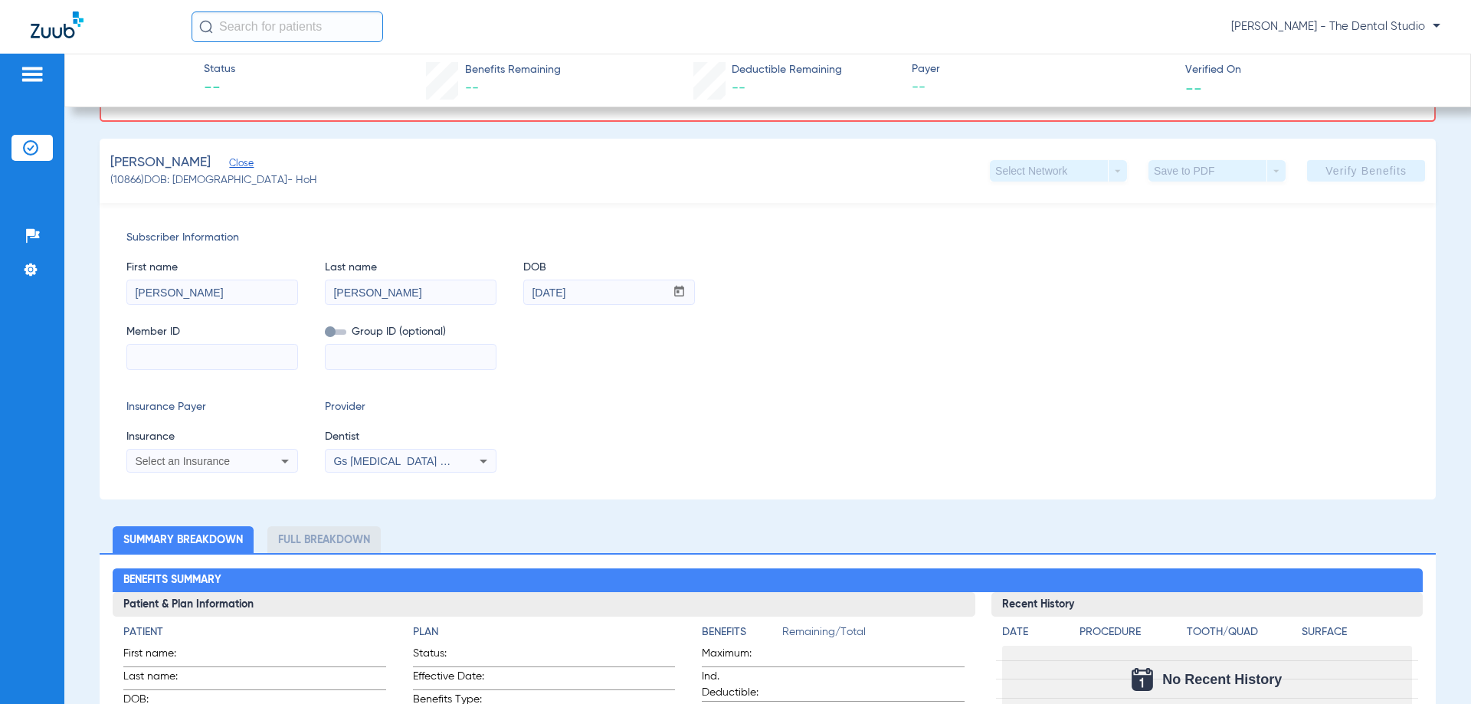
scroll to position [230, 0]
click at [255, 453] on div "Select an Insurance" at bounding box center [212, 460] width 170 height 18
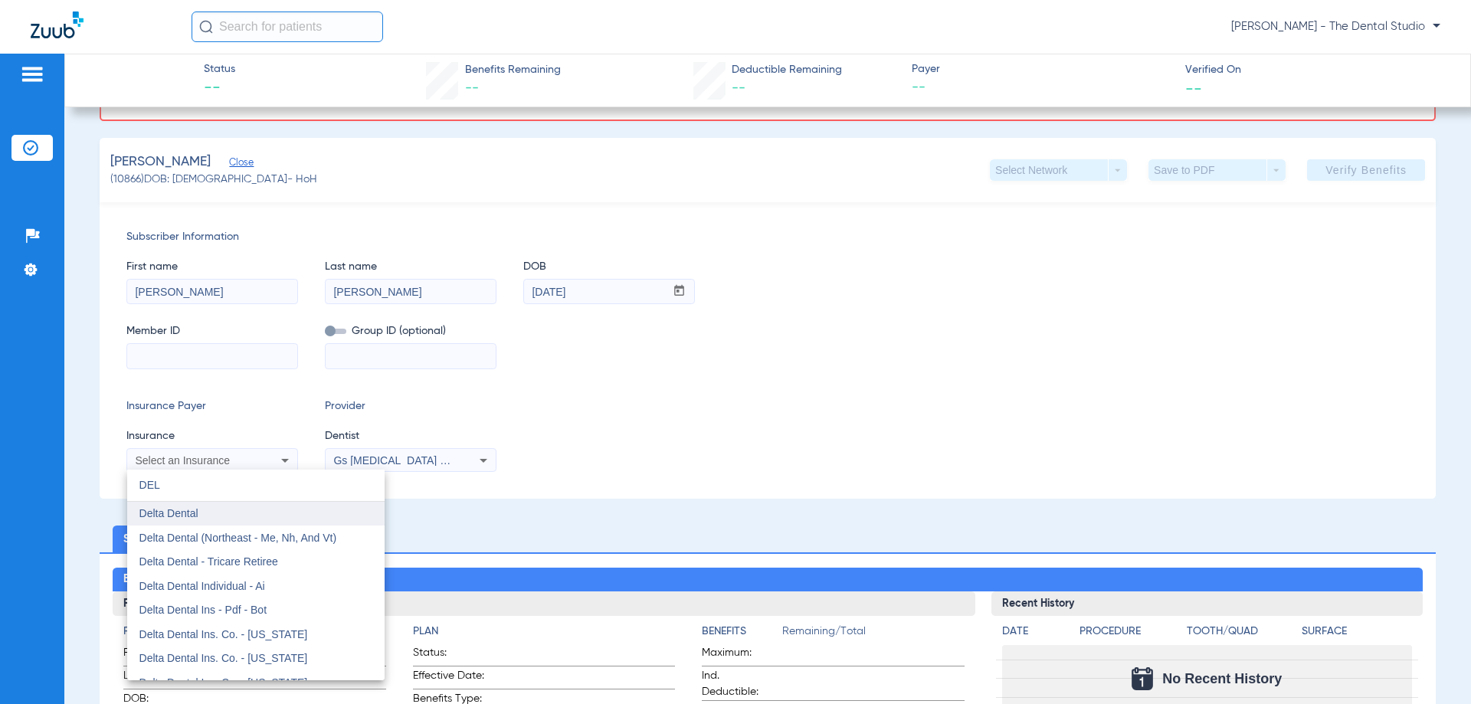
type input "DEL"
click at [213, 510] on mat-option "Delta Dental" at bounding box center [255, 514] width 257 height 25
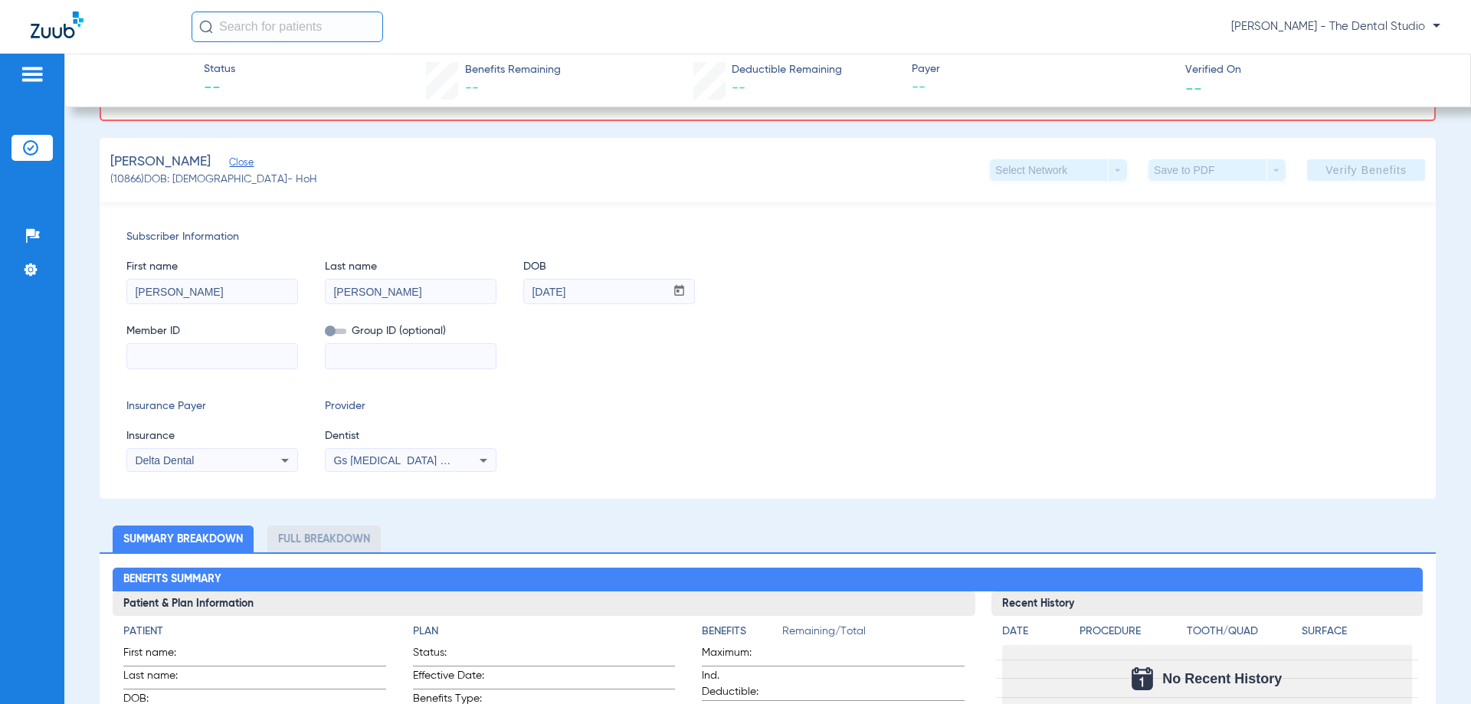
click at [384, 468] on div "Gs [MEDICAL_DATA] Pllc 1972170603" at bounding box center [411, 460] width 170 height 18
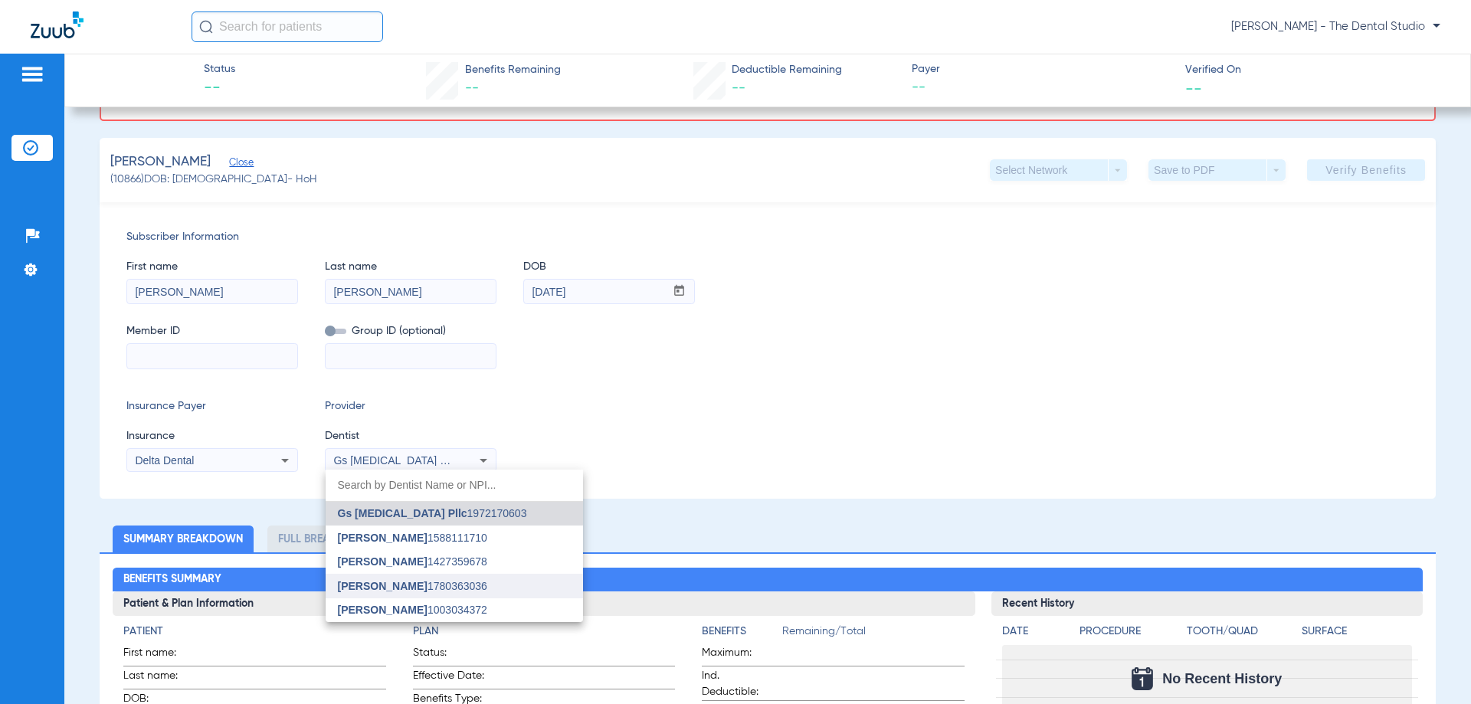
click at [376, 587] on span "[PERSON_NAME]" at bounding box center [383, 586] width 90 height 12
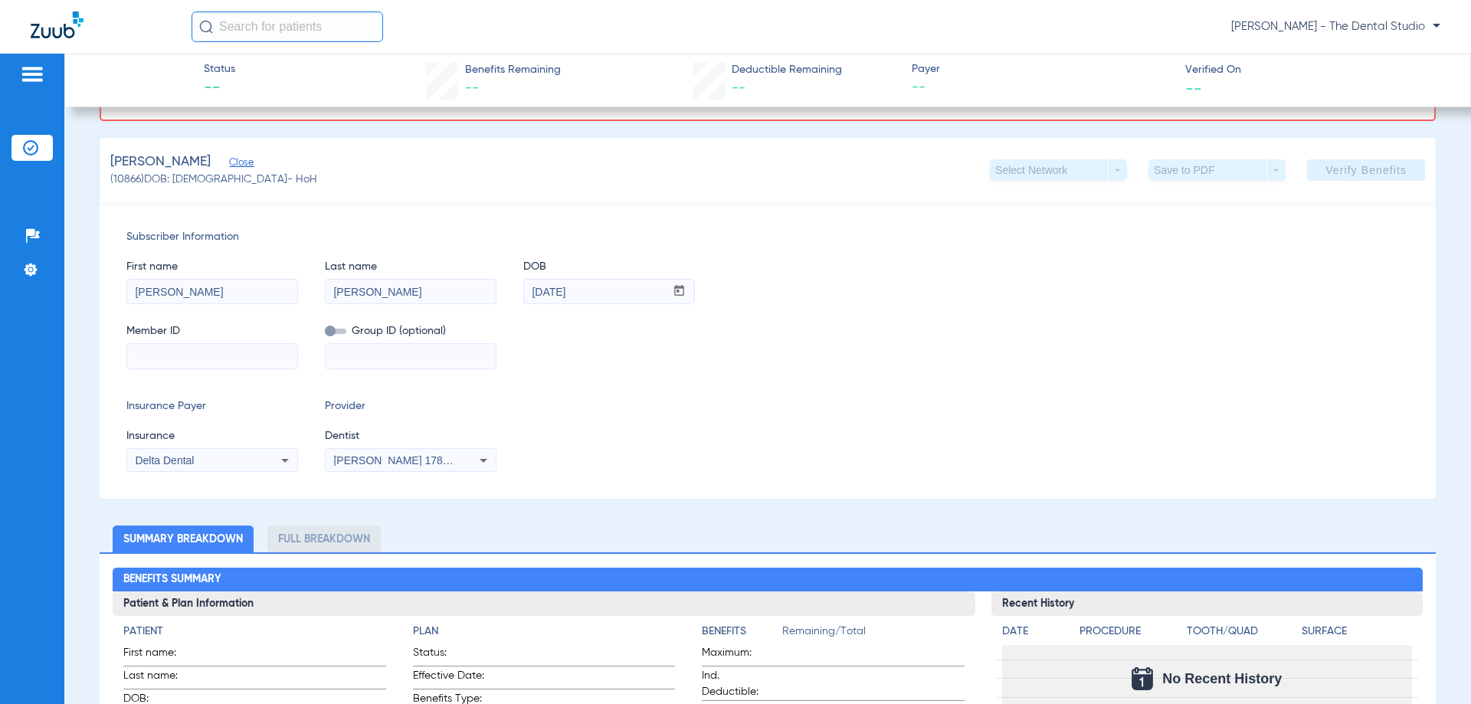
click at [226, 369] on div at bounding box center [212, 356] width 172 height 26
click at [227, 359] on input at bounding box center [212, 356] width 170 height 25
paste input "8113952425"
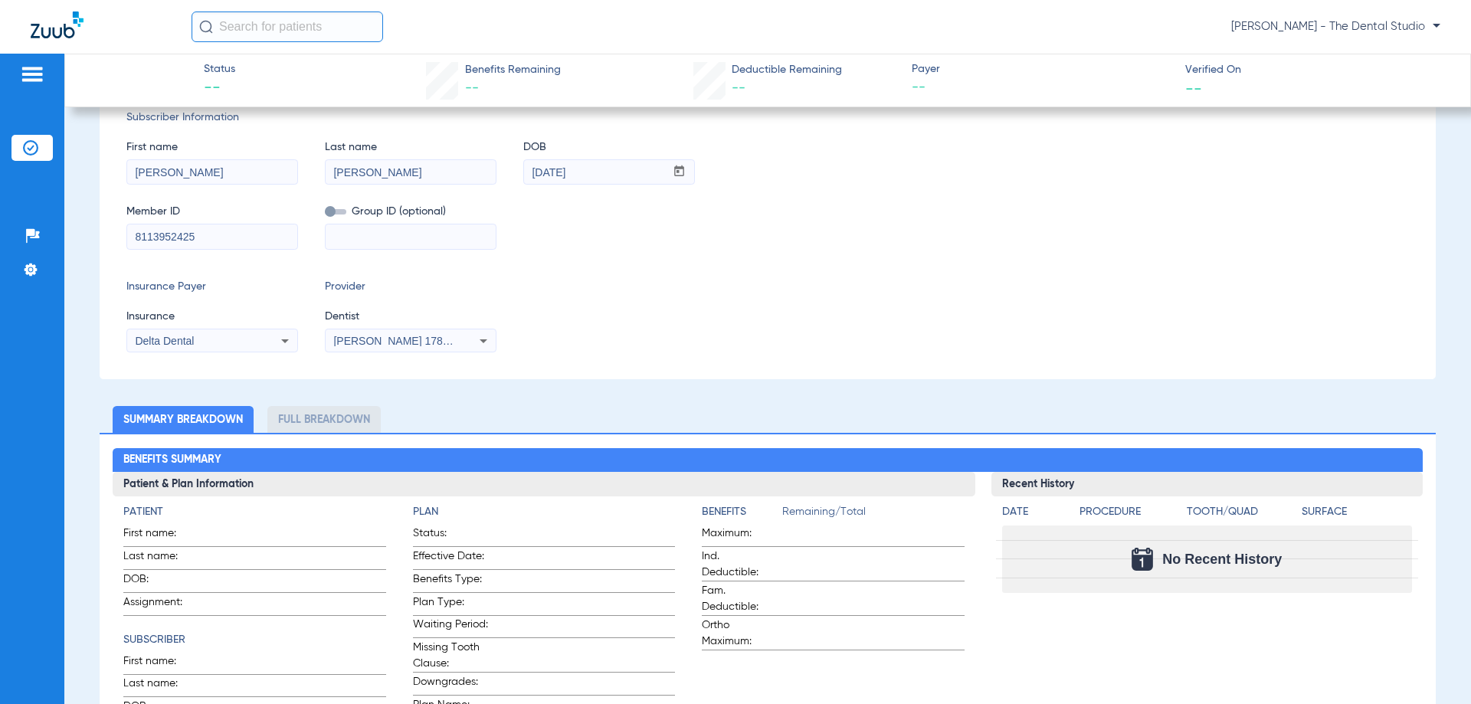
scroll to position [110, 0]
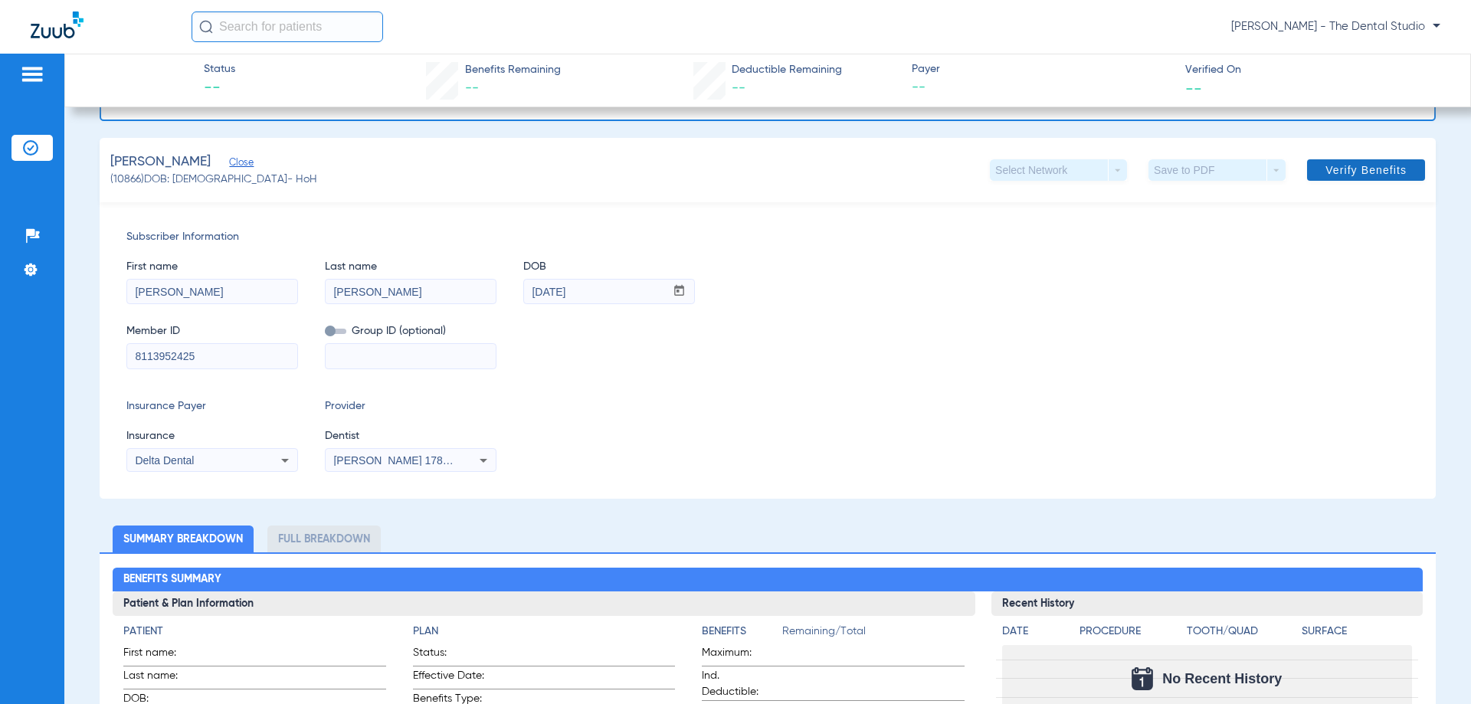
type input "8113952425"
click at [1344, 156] on span at bounding box center [1366, 170] width 118 height 37
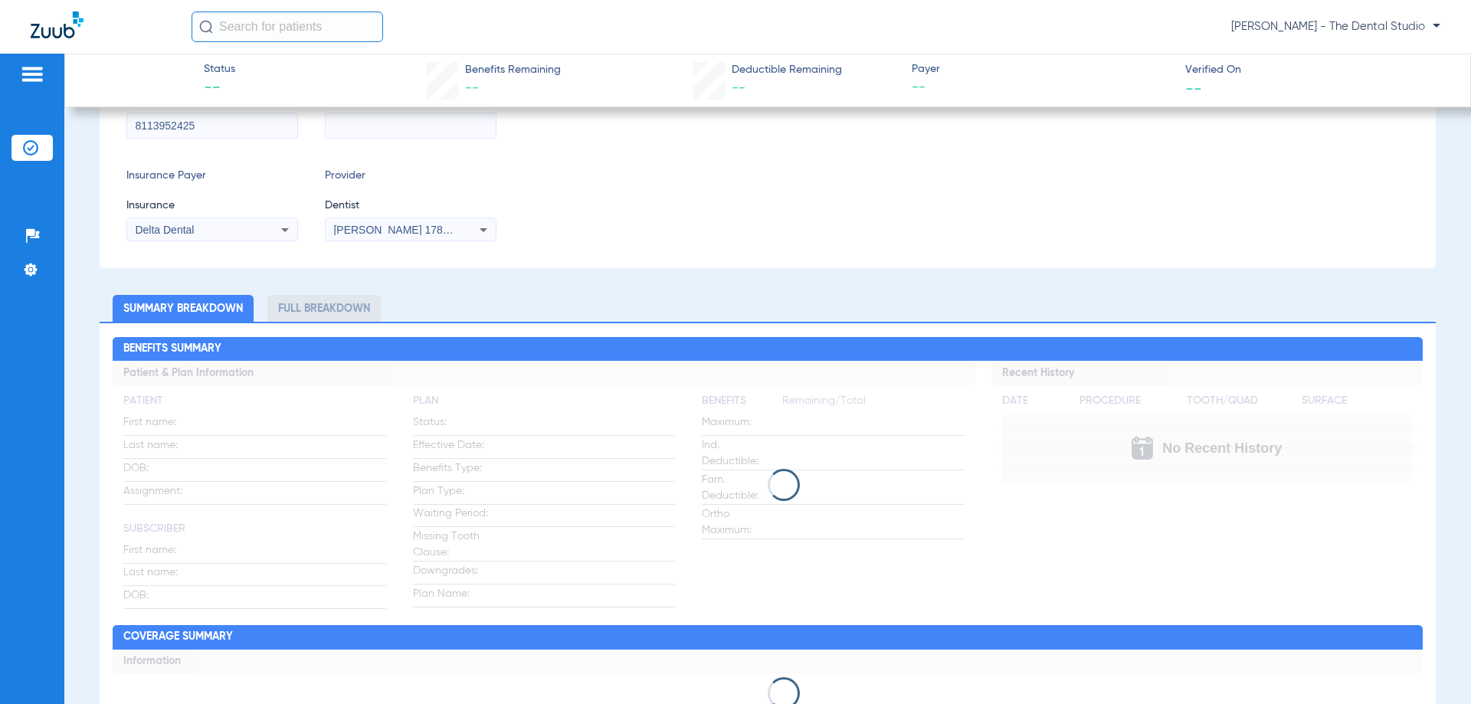
scroll to position [230, 0]
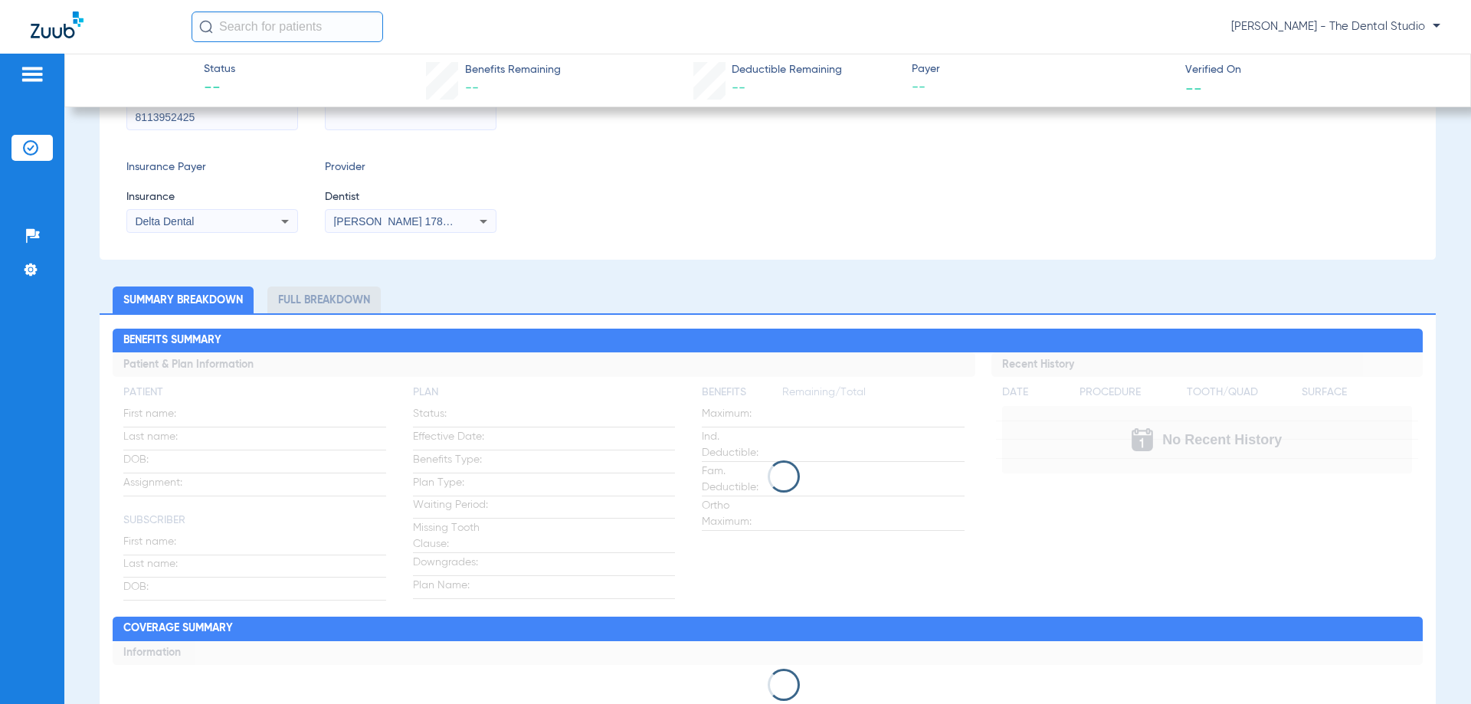
click at [758, 440] on app-loading-indicator at bounding box center [768, 477] width 1310 height 248
click at [756, 441] on app-loading-indicator at bounding box center [768, 477] width 1310 height 248
click at [756, 443] on app-loading-indicator at bounding box center [768, 477] width 1310 height 248
click at [755, 444] on app-loading-indicator at bounding box center [768, 477] width 1310 height 248
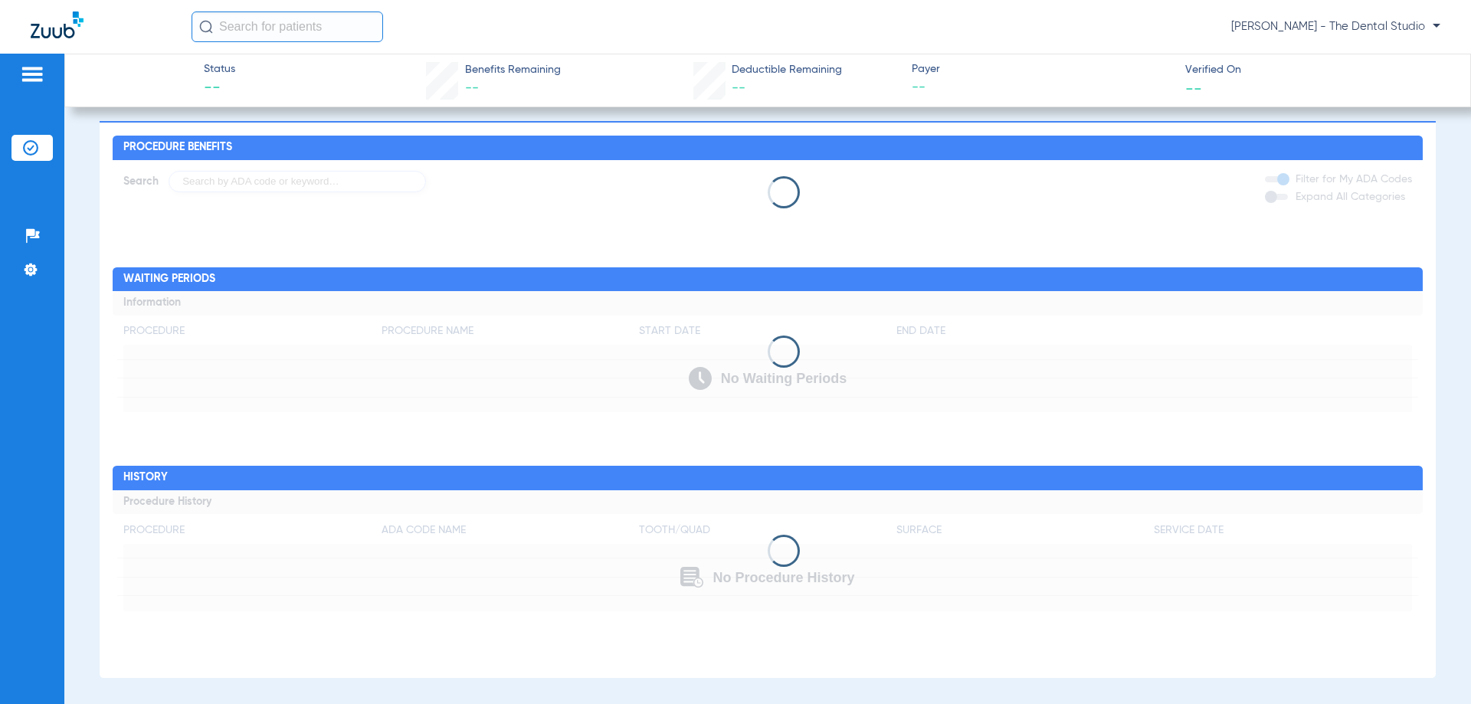
scroll to position [890, 0]
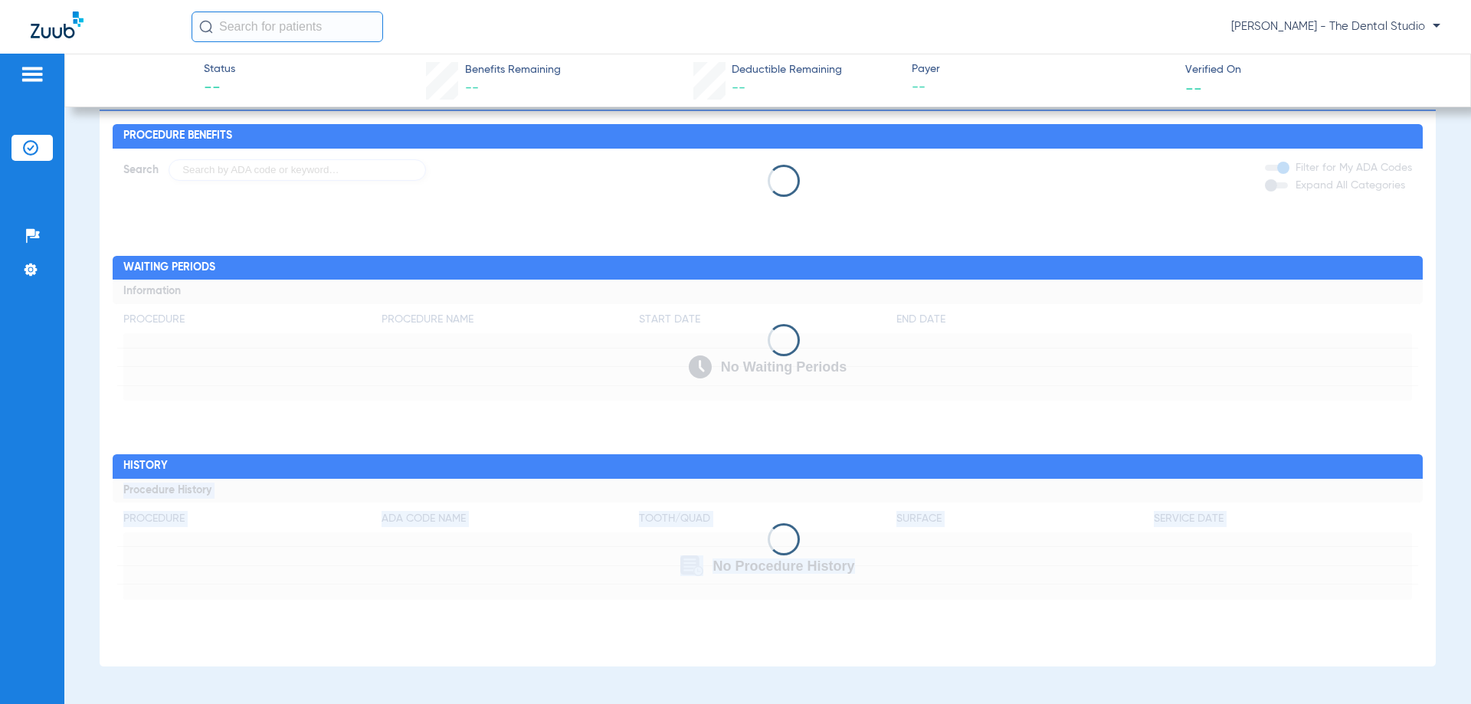
drag, startPoint x: 720, startPoint y: 495, endPoint x: 645, endPoint y: 441, distance: 92.3
click at [641, 442] on div "Procedure Benefits Search Filter for My ADA Codes Expand All Categories Waiting…" at bounding box center [768, 389] width 1336 height 558
click at [679, 441] on div "Procedure Benefits Search Filter for My ADA Codes Expand All Categories Waiting…" at bounding box center [768, 389] width 1336 height 558
click at [681, 438] on div "Procedure Benefits Search Filter for My ADA Codes Expand All Categories Waiting…" at bounding box center [768, 389] width 1336 height 558
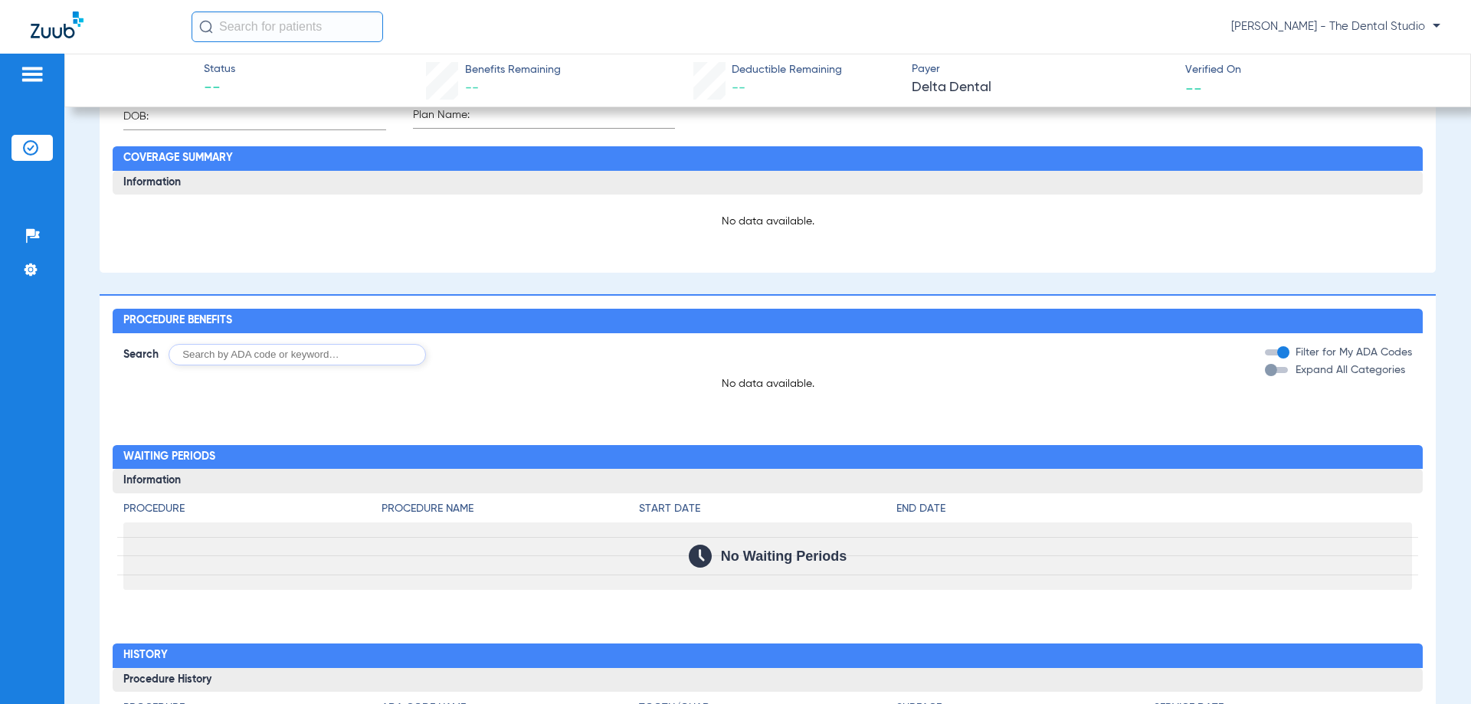
scroll to position [996, 0]
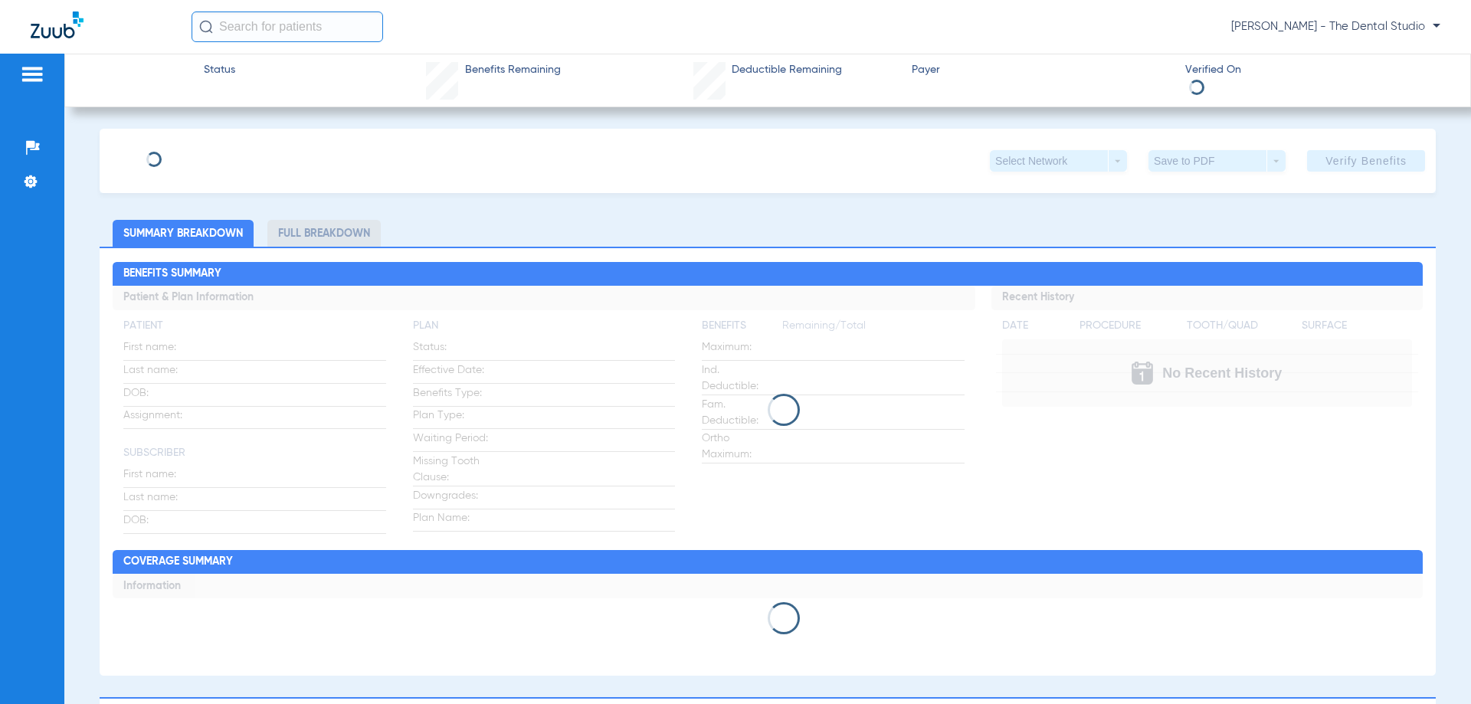
type input "[PERSON_NAME]"
type input "[DATE]"
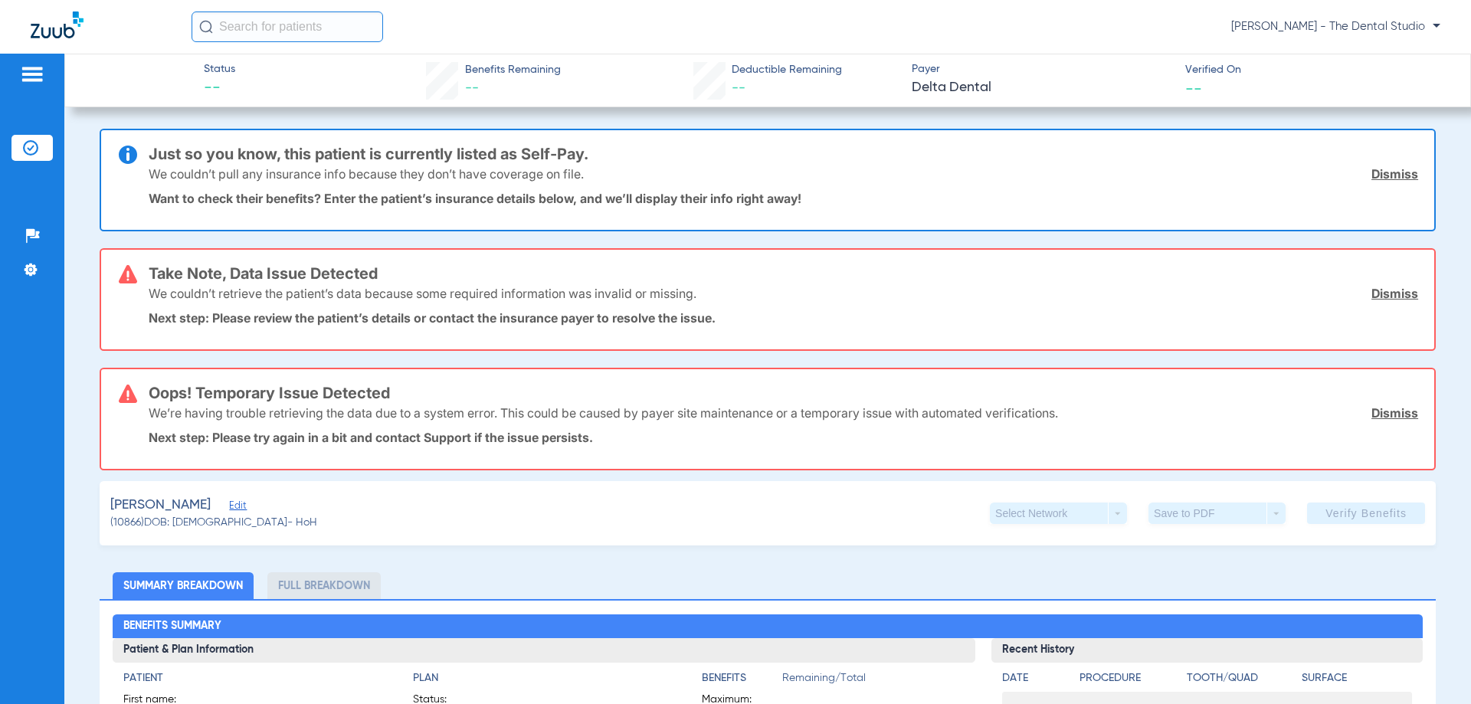
click at [243, 507] on span "Edit" at bounding box center [236, 507] width 14 height 15
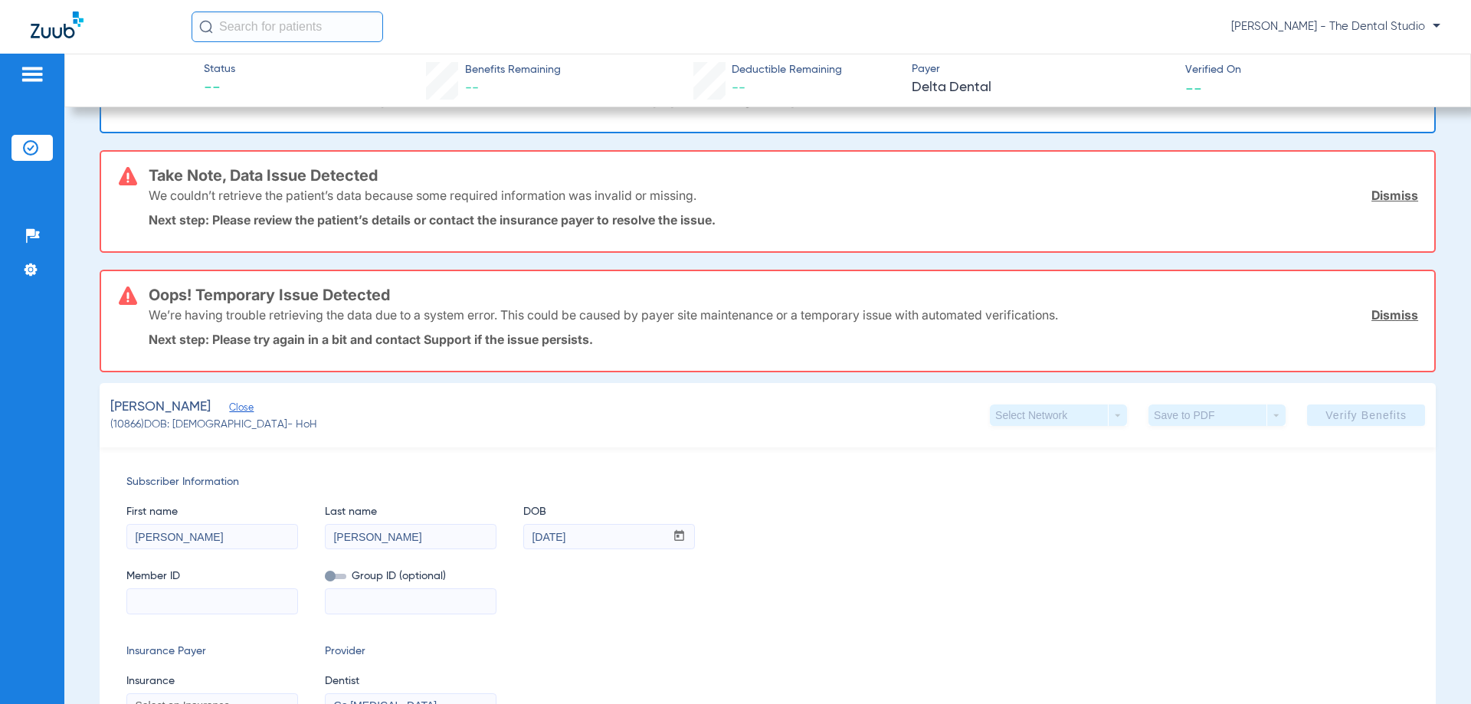
scroll to position [307, 0]
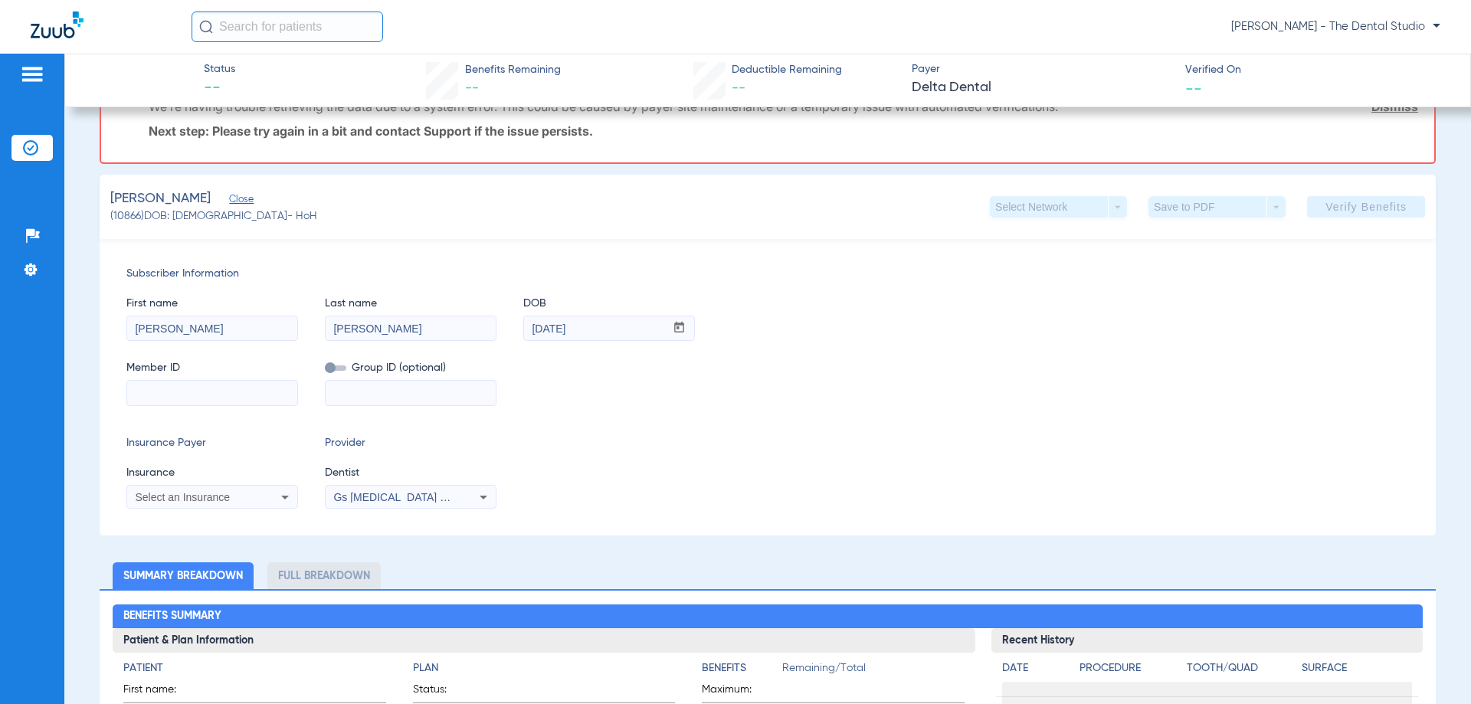
click at [205, 401] on input at bounding box center [212, 393] width 170 height 25
paste input "8113952425"
type input "8113952425"
click at [182, 490] on div "Select an Insurance" at bounding box center [212, 497] width 170 height 18
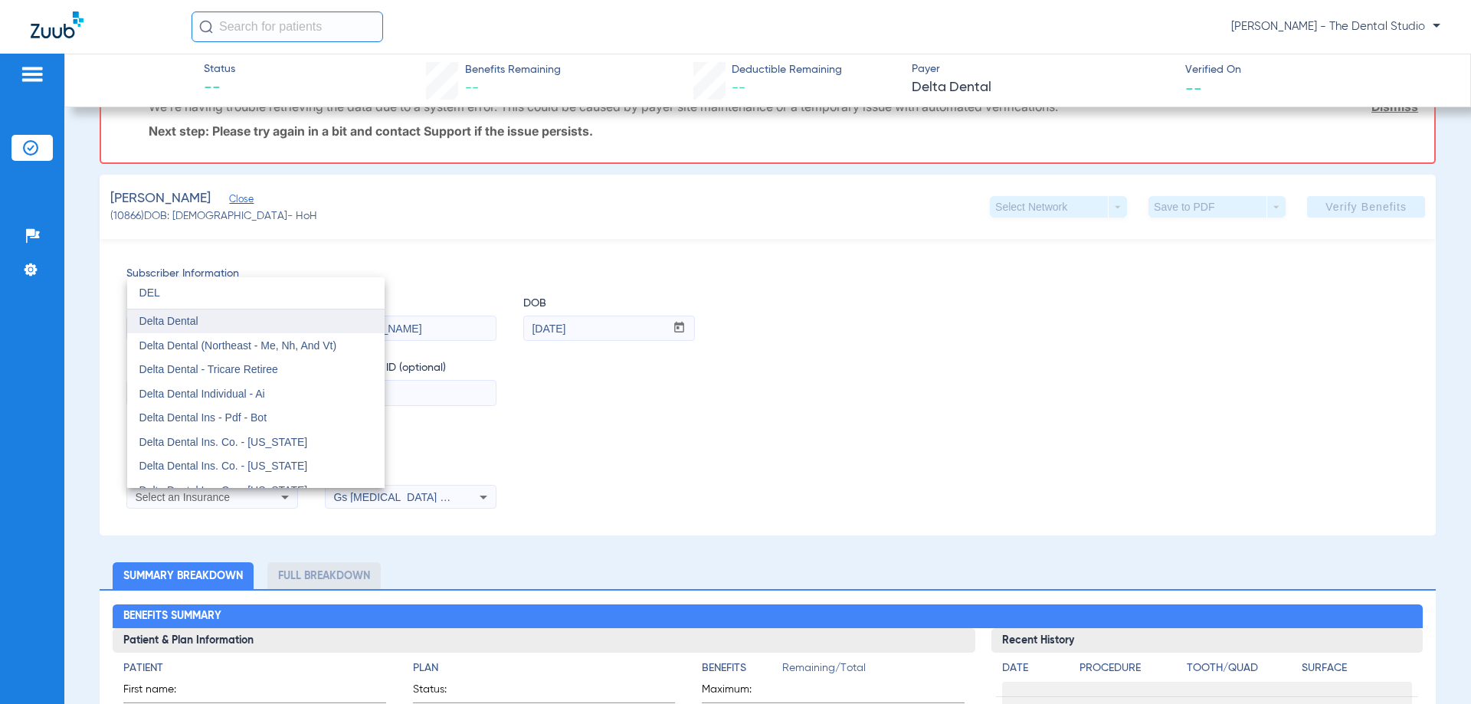
type input "DEL"
click at [182, 323] on span "Delta Dental" at bounding box center [168, 321] width 59 height 12
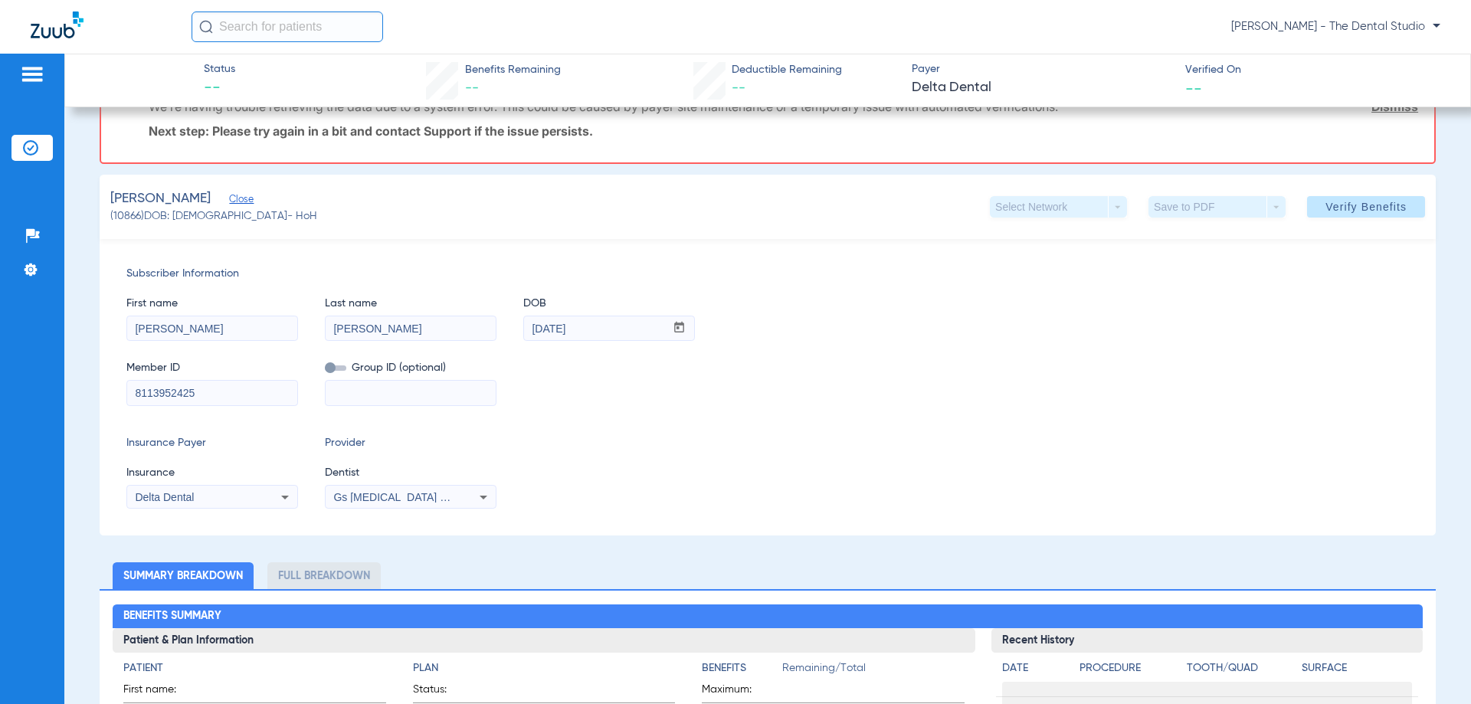
click at [375, 489] on div "Gs [MEDICAL_DATA] Pllc 1972170603" at bounding box center [411, 497] width 170 height 18
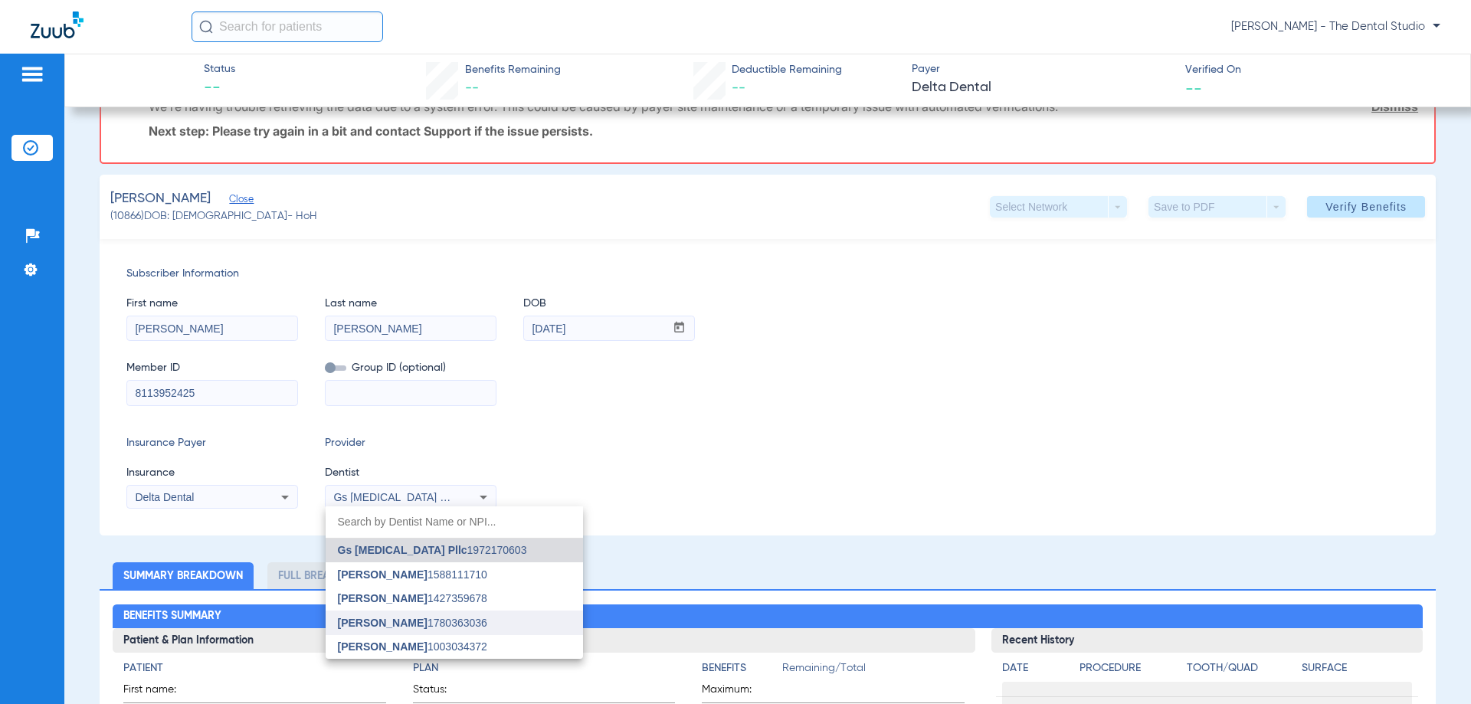
click at [377, 622] on span "[PERSON_NAME]" at bounding box center [383, 623] width 90 height 12
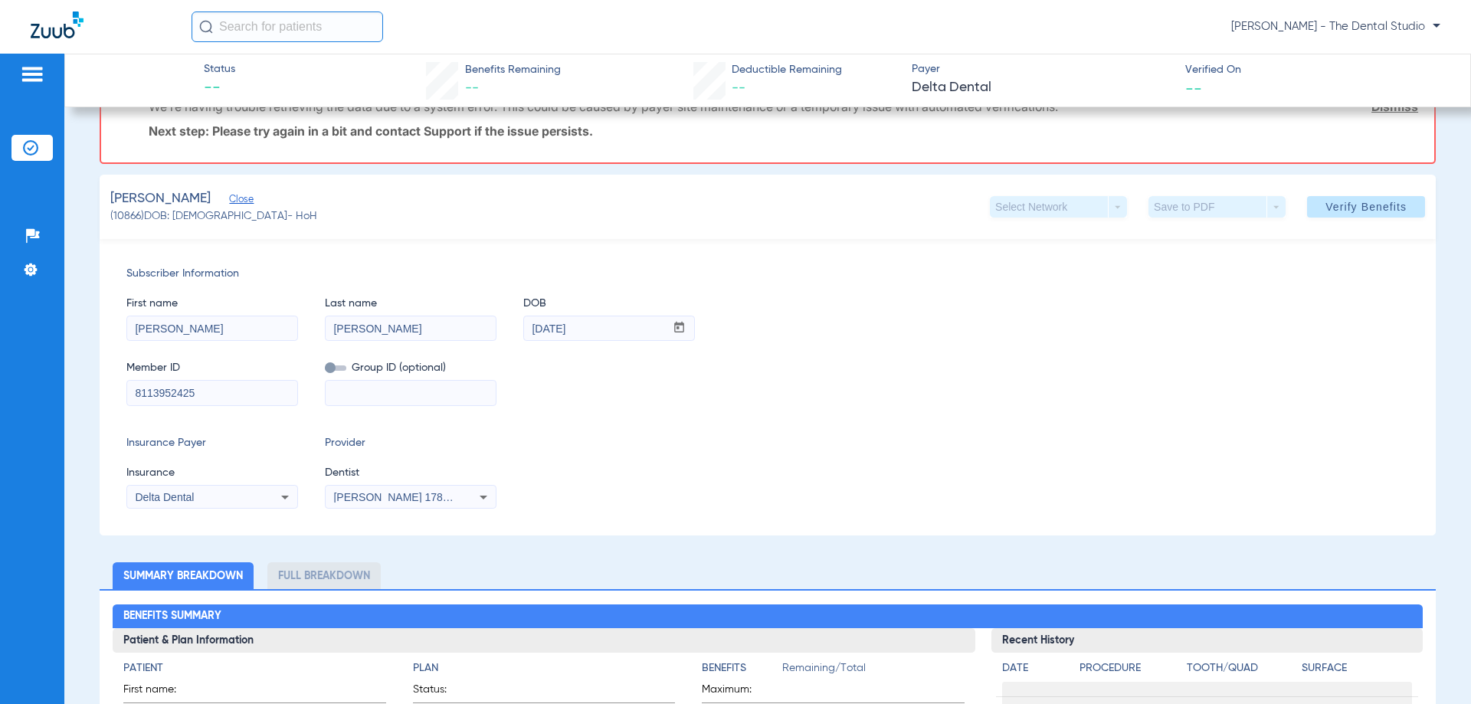
click at [1341, 218] on span at bounding box center [1366, 207] width 118 height 37
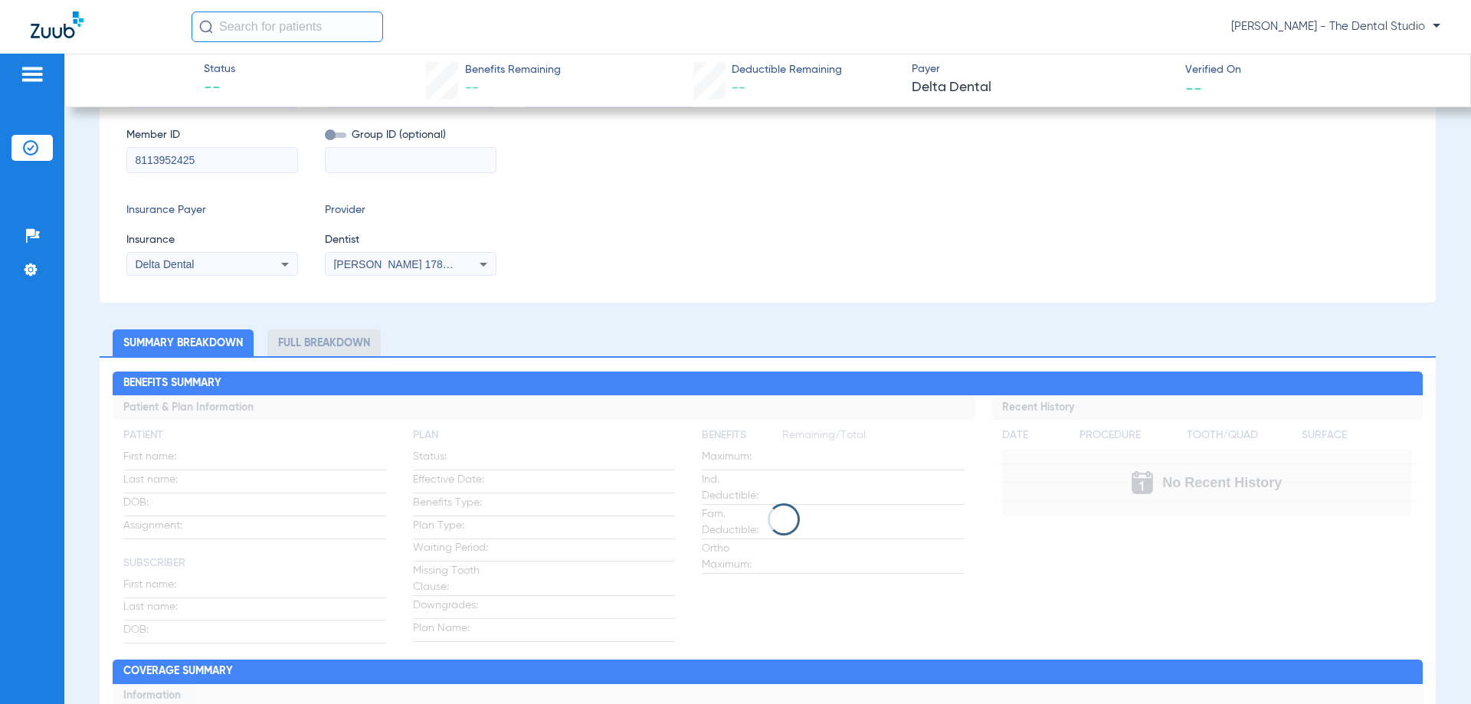
scroll to position [0, 0]
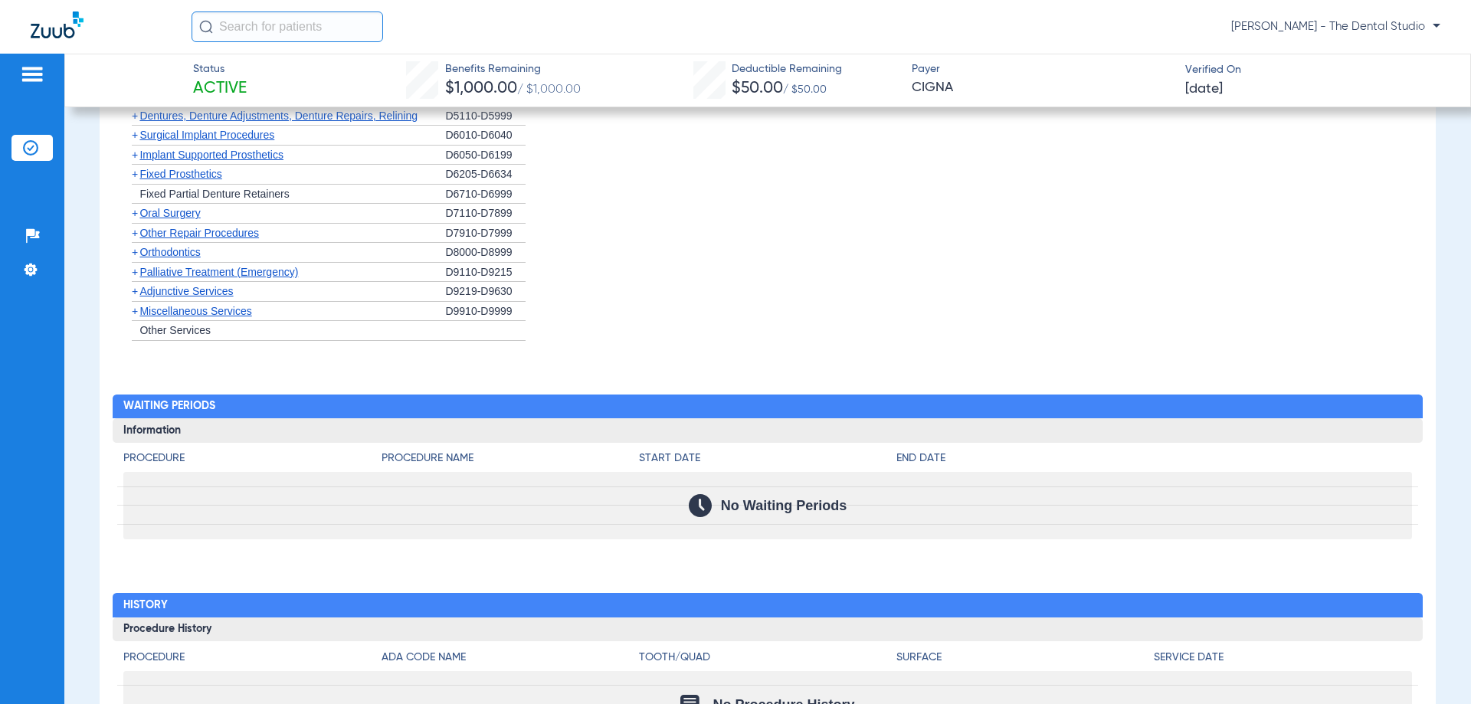
scroll to position [1202, 0]
click at [635, 301] on li "+ Adjunctive Services D9219-D9630" at bounding box center [767, 293] width 1288 height 20
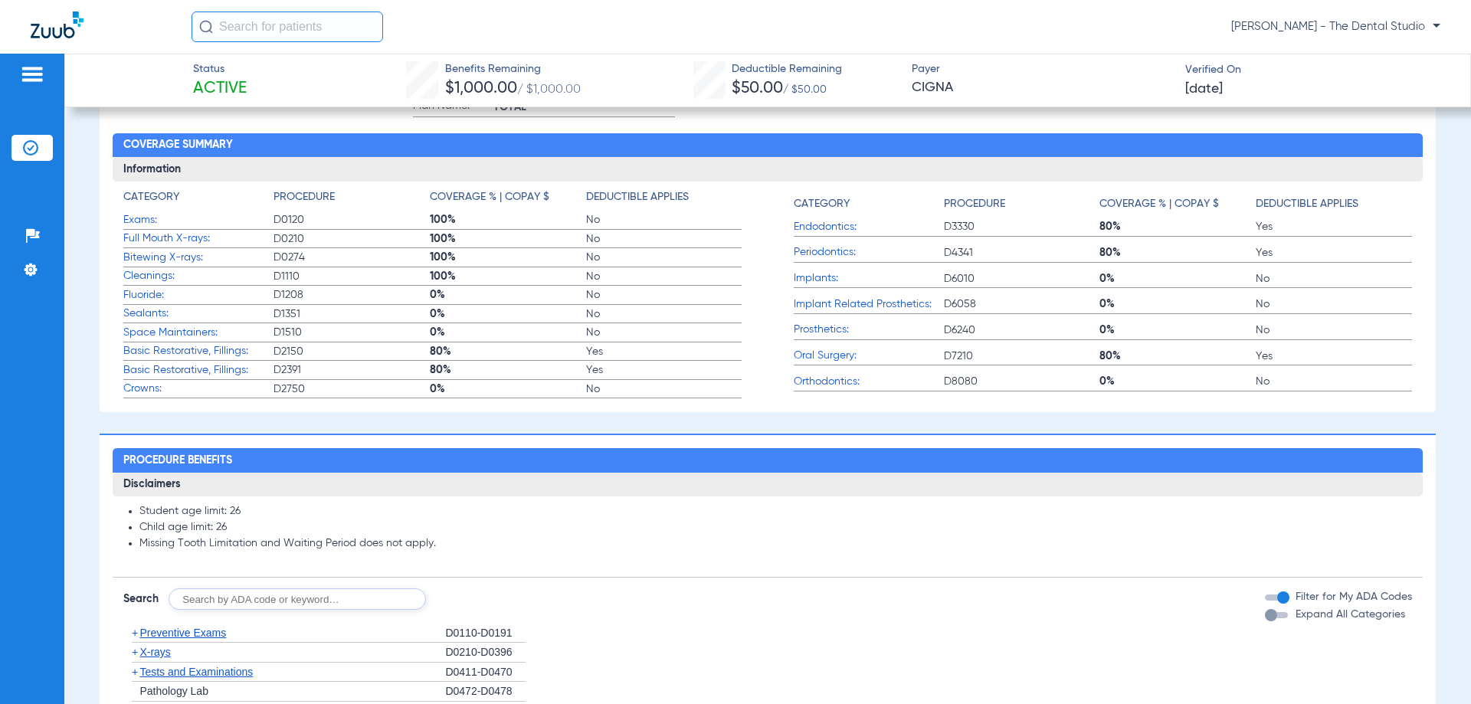
scroll to position [512, 0]
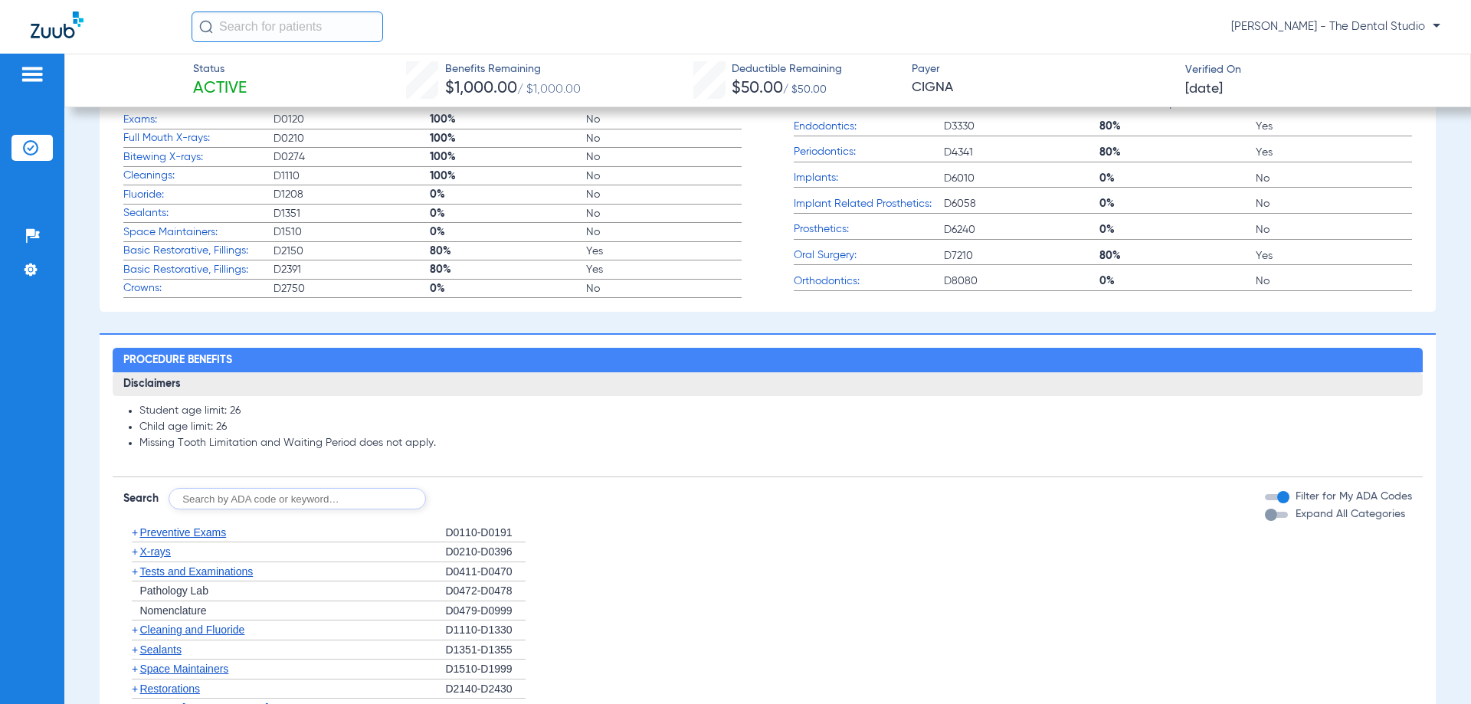
click at [248, 510] on input "text" at bounding box center [297, 498] width 257 height 21
type input "0120"
click button "Search" at bounding box center [483, 498] width 61 height 21
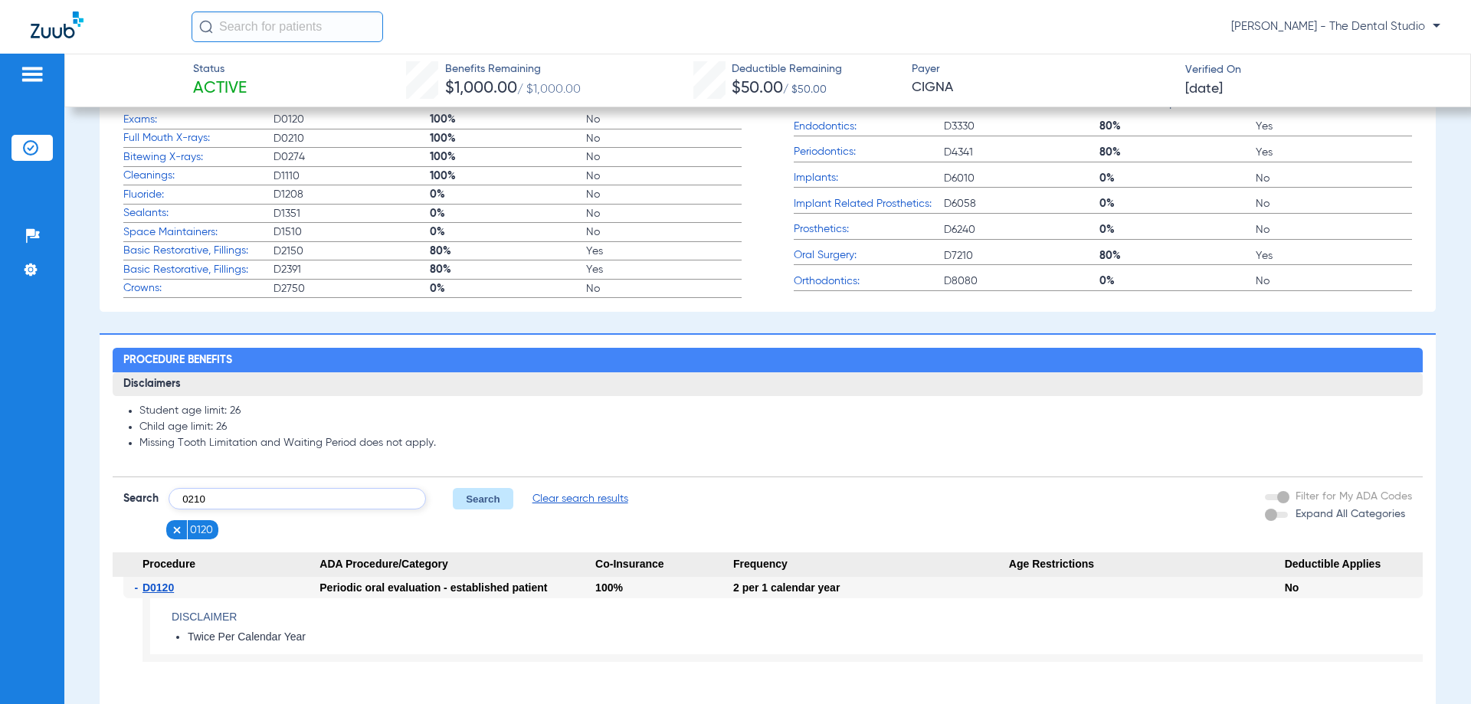
type input "0210"
click button "Search" at bounding box center [483, 498] width 61 height 21
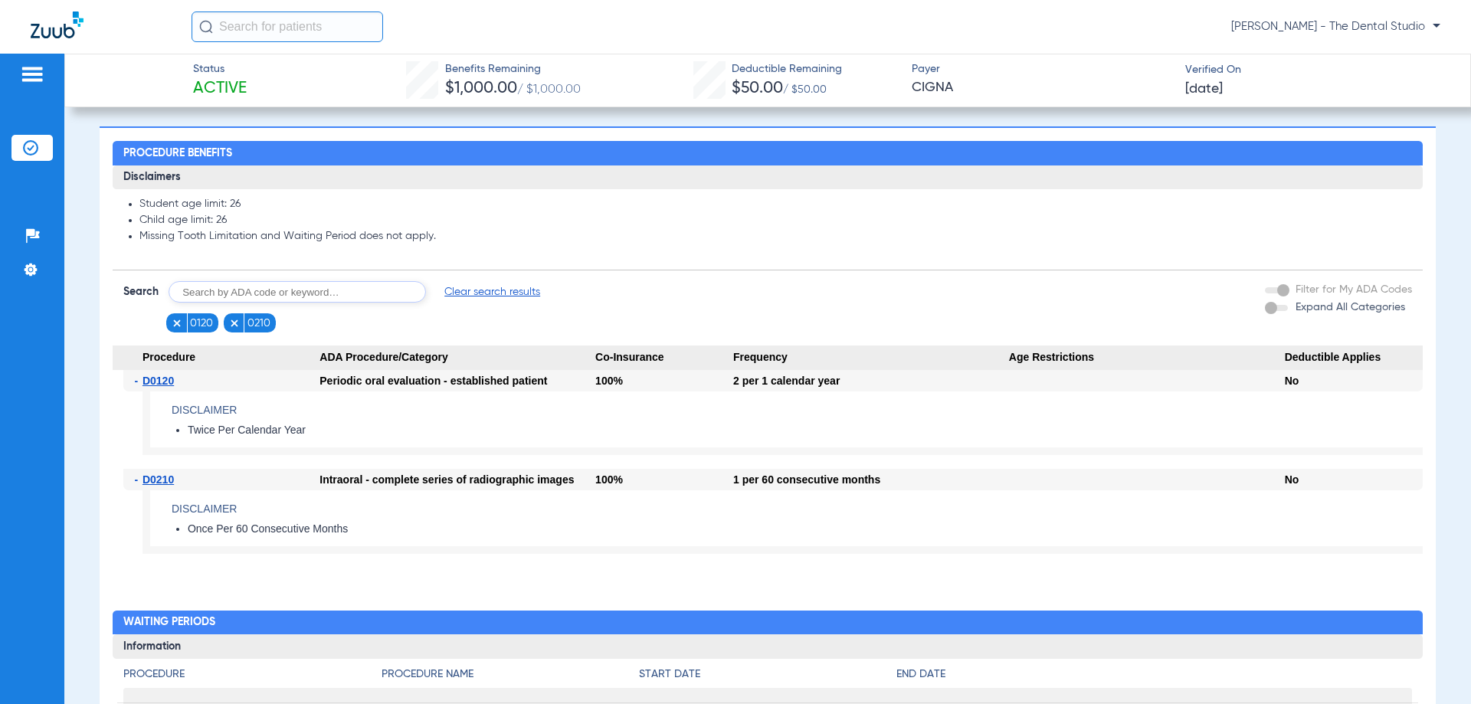
scroll to position [742, 0]
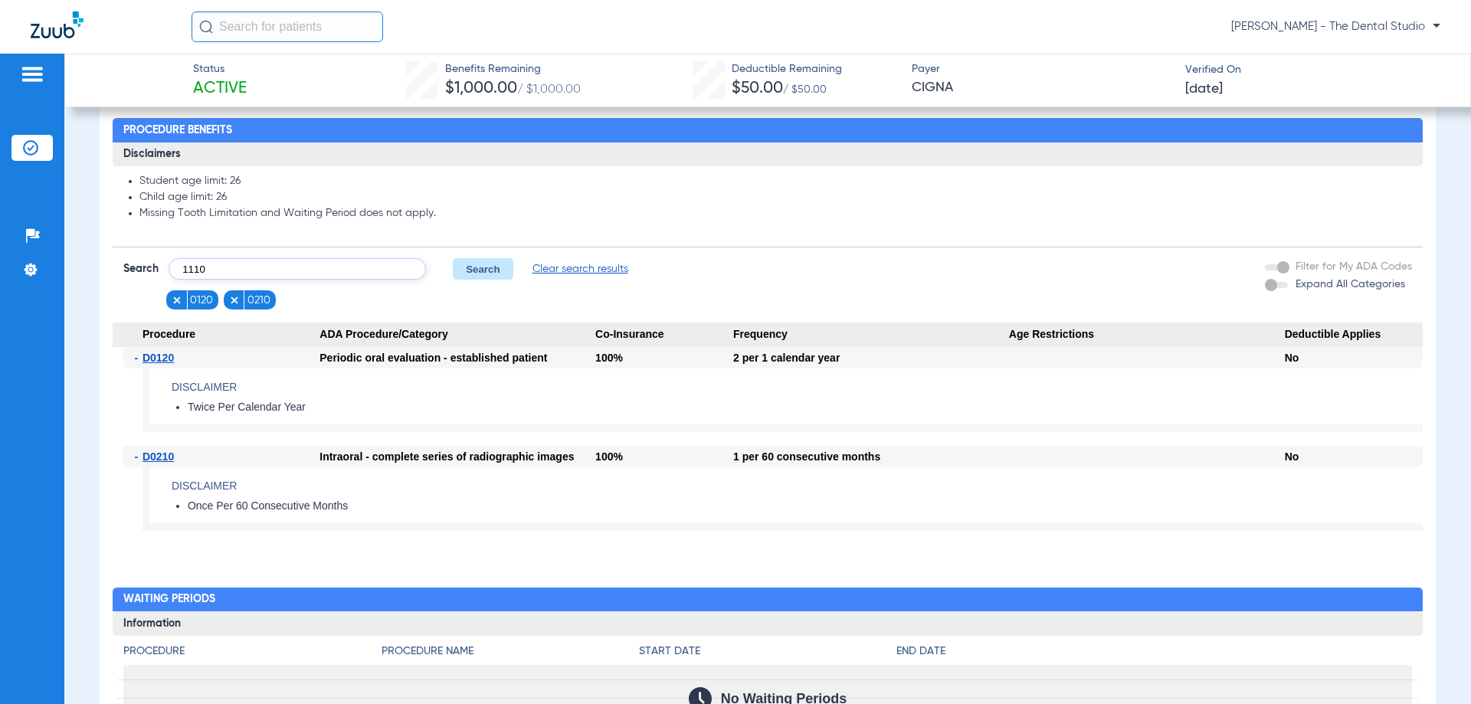
type input "1110"
click button "Search" at bounding box center [483, 268] width 61 height 21
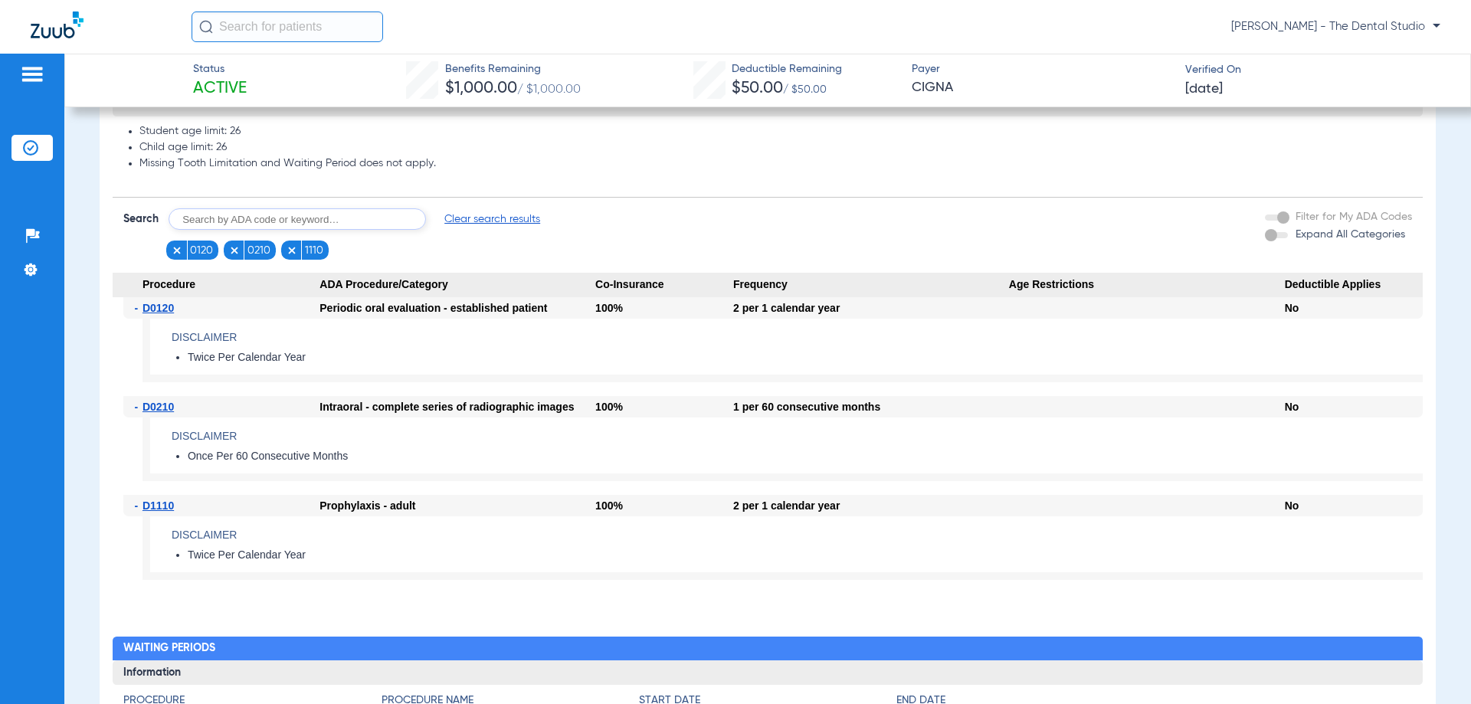
scroll to position [818, 0]
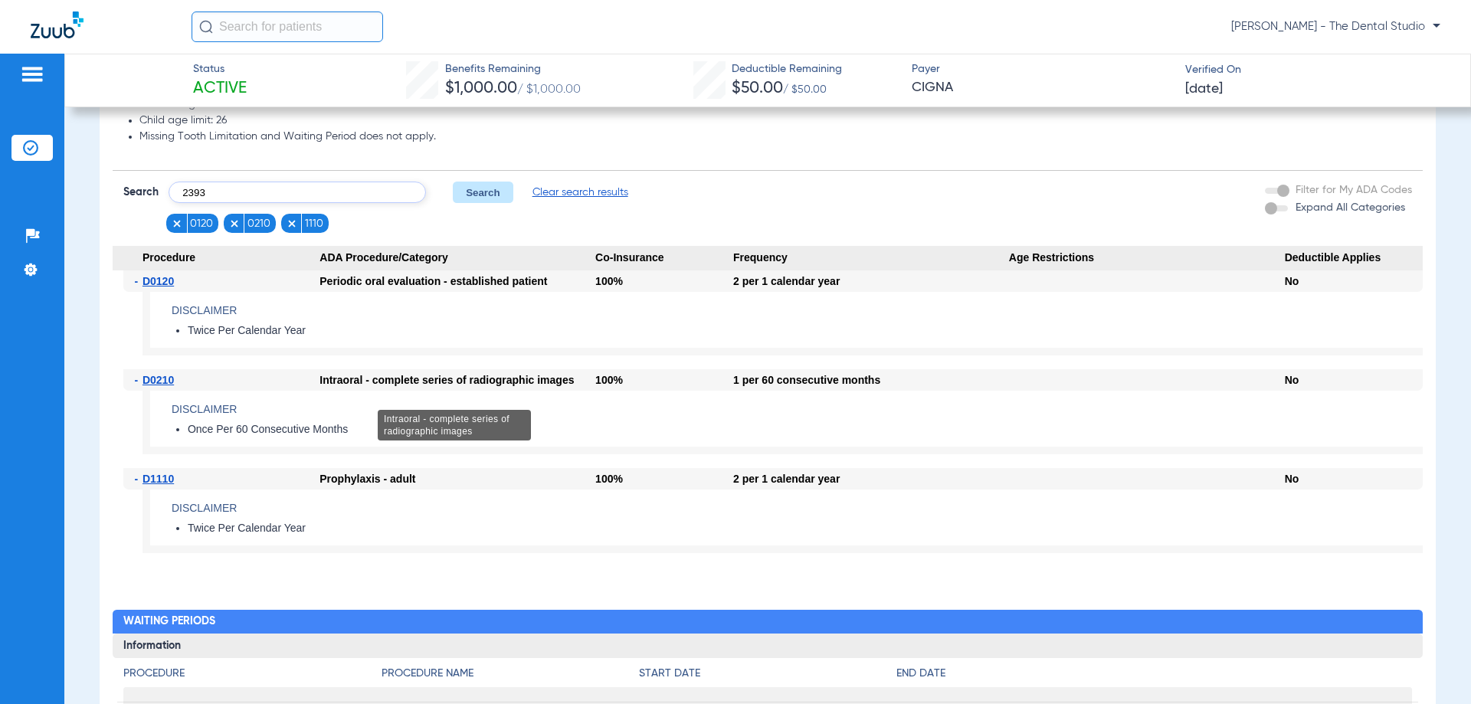
type input "2393"
click button "Search" at bounding box center [483, 192] width 61 height 21
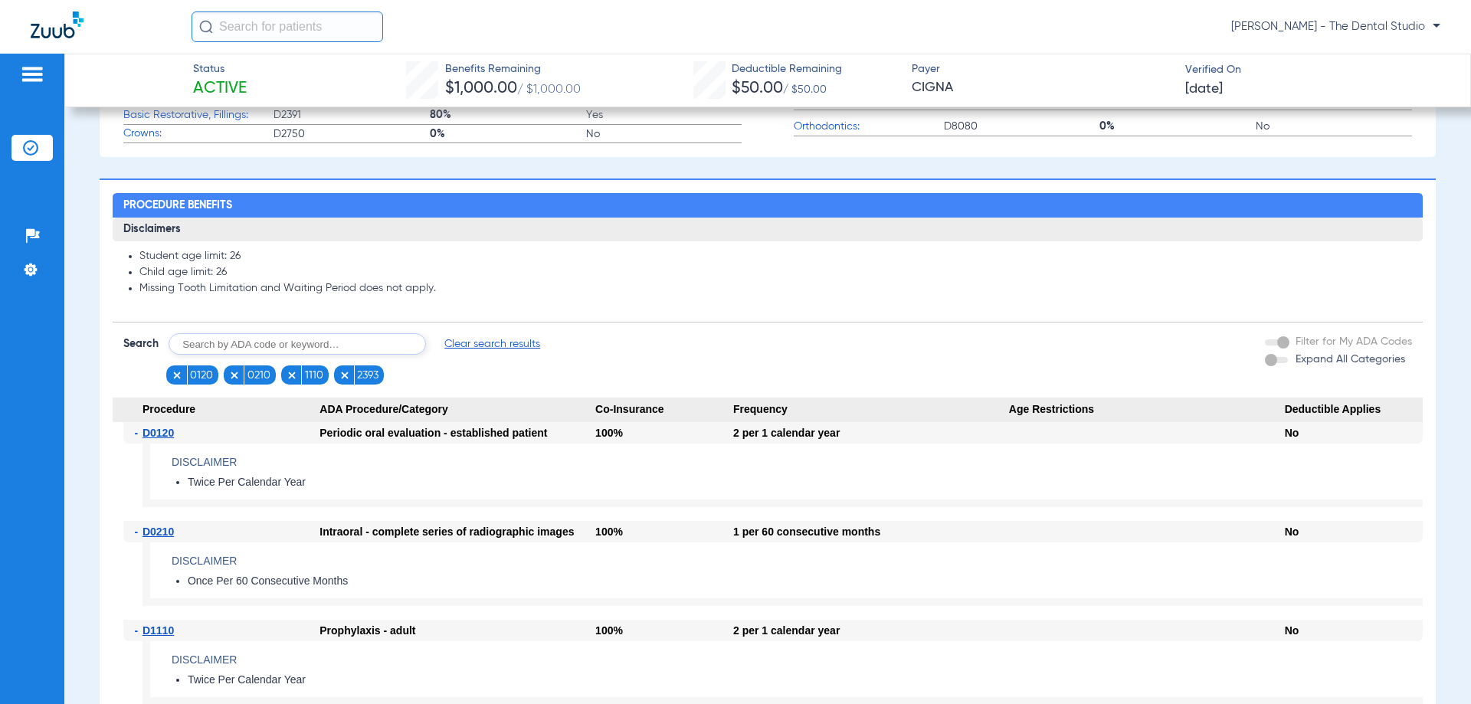
scroll to position [665, 0]
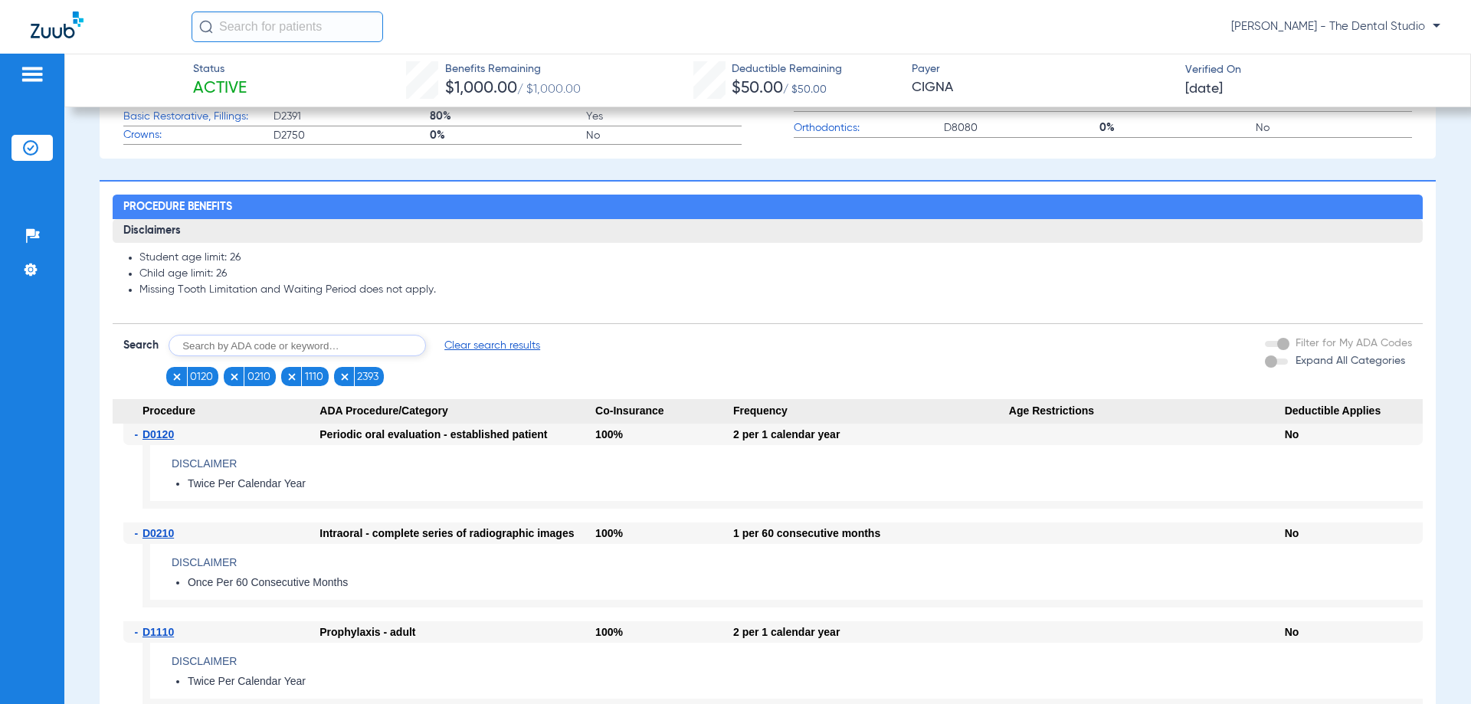
click at [314, 356] on input "text" at bounding box center [297, 345] width 257 height 21
type input "3310"
click button "Search" at bounding box center [483, 345] width 61 height 21
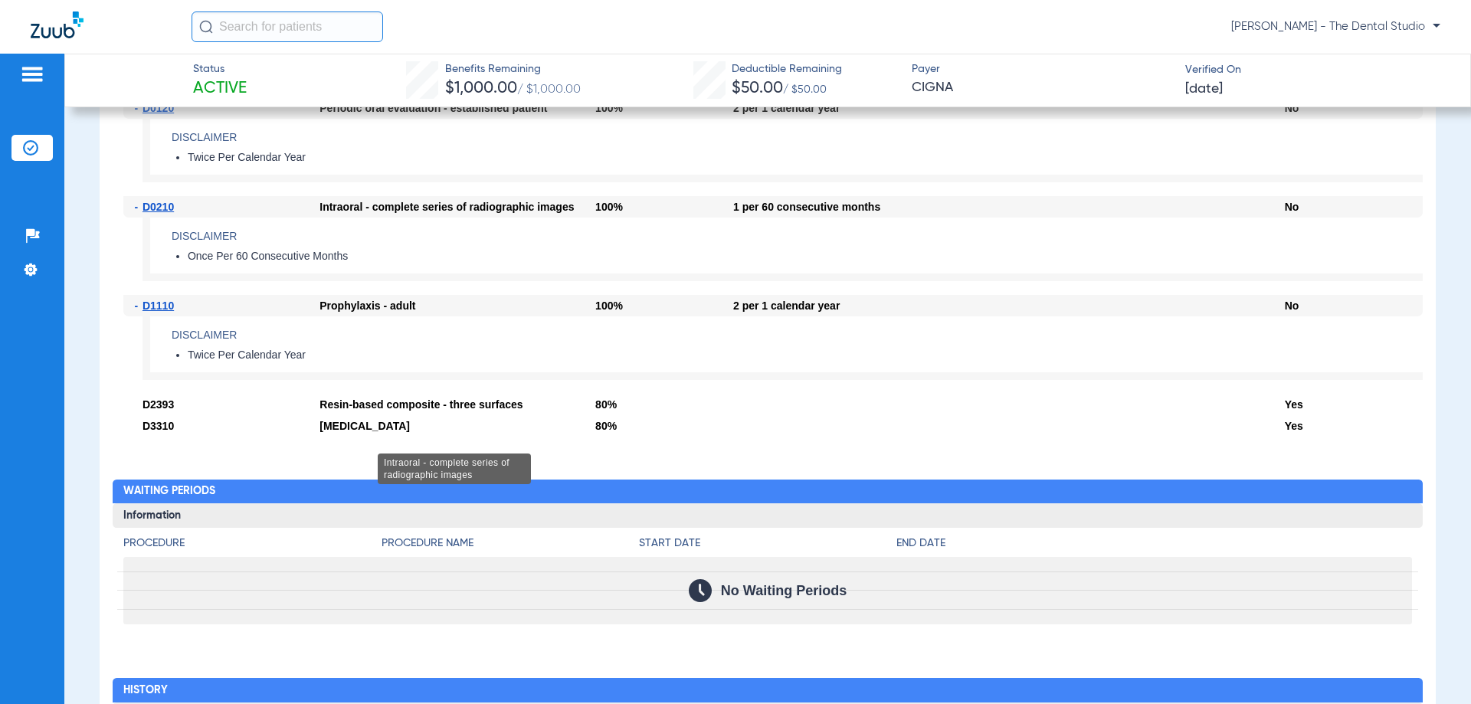
scroll to position [769, 0]
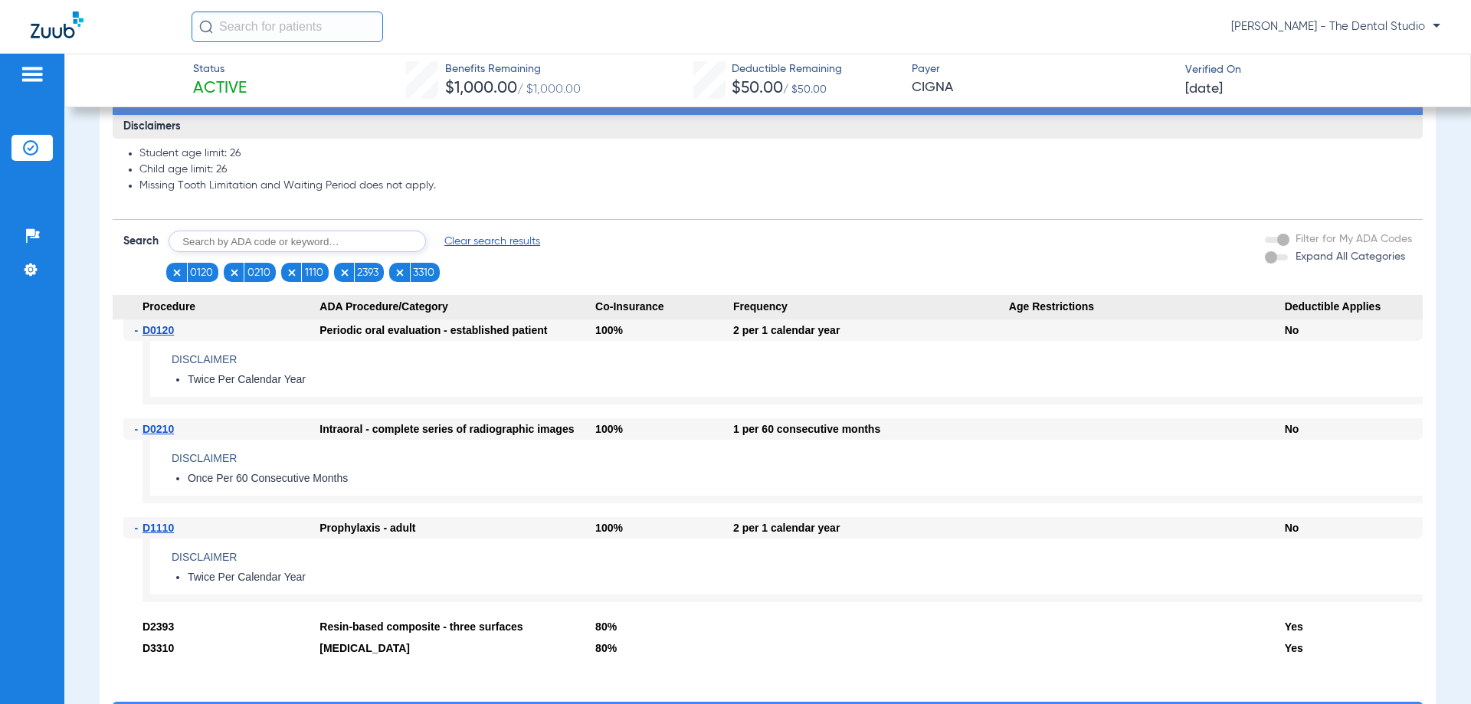
click at [248, 252] on input "text" at bounding box center [297, 241] width 257 height 21
type input "4341"
click button "Search" at bounding box center [483, 241] width 61 height 21
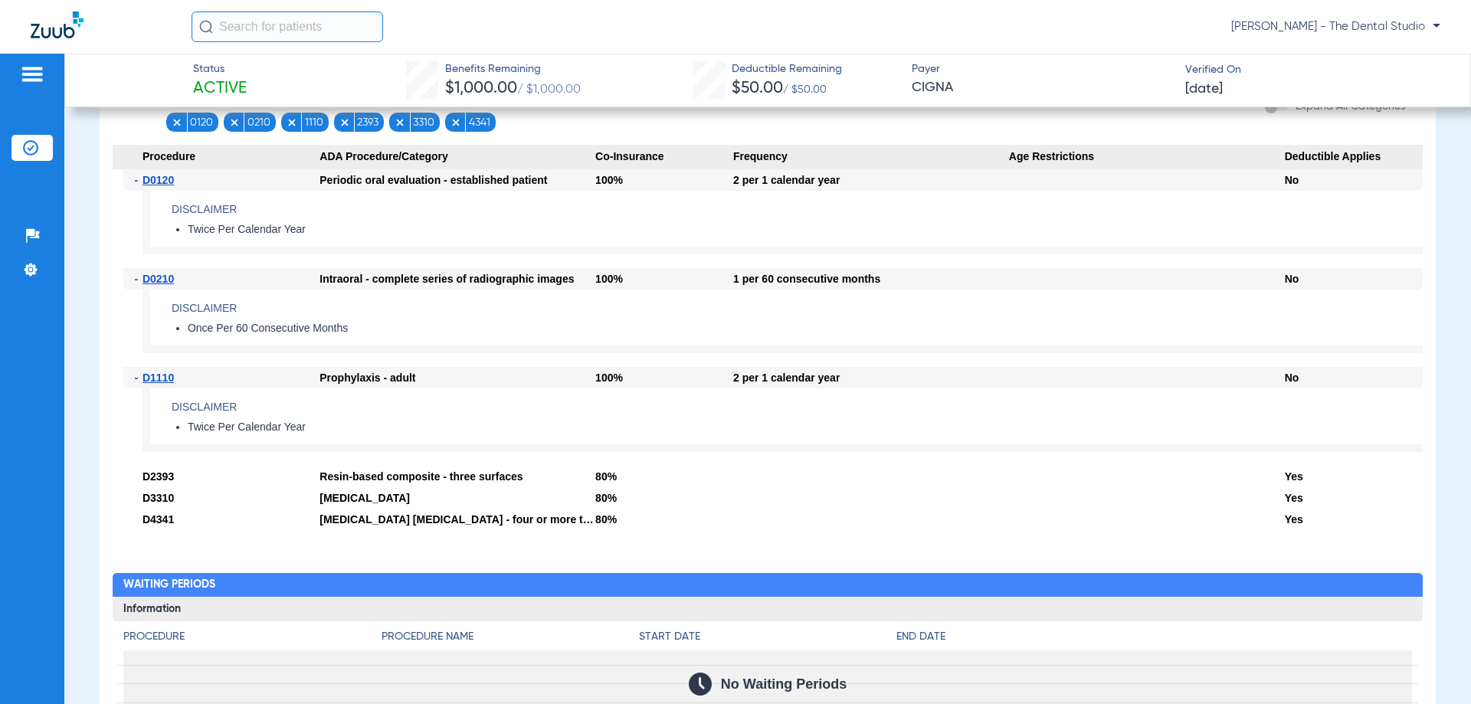
scroll to position [846, 0]
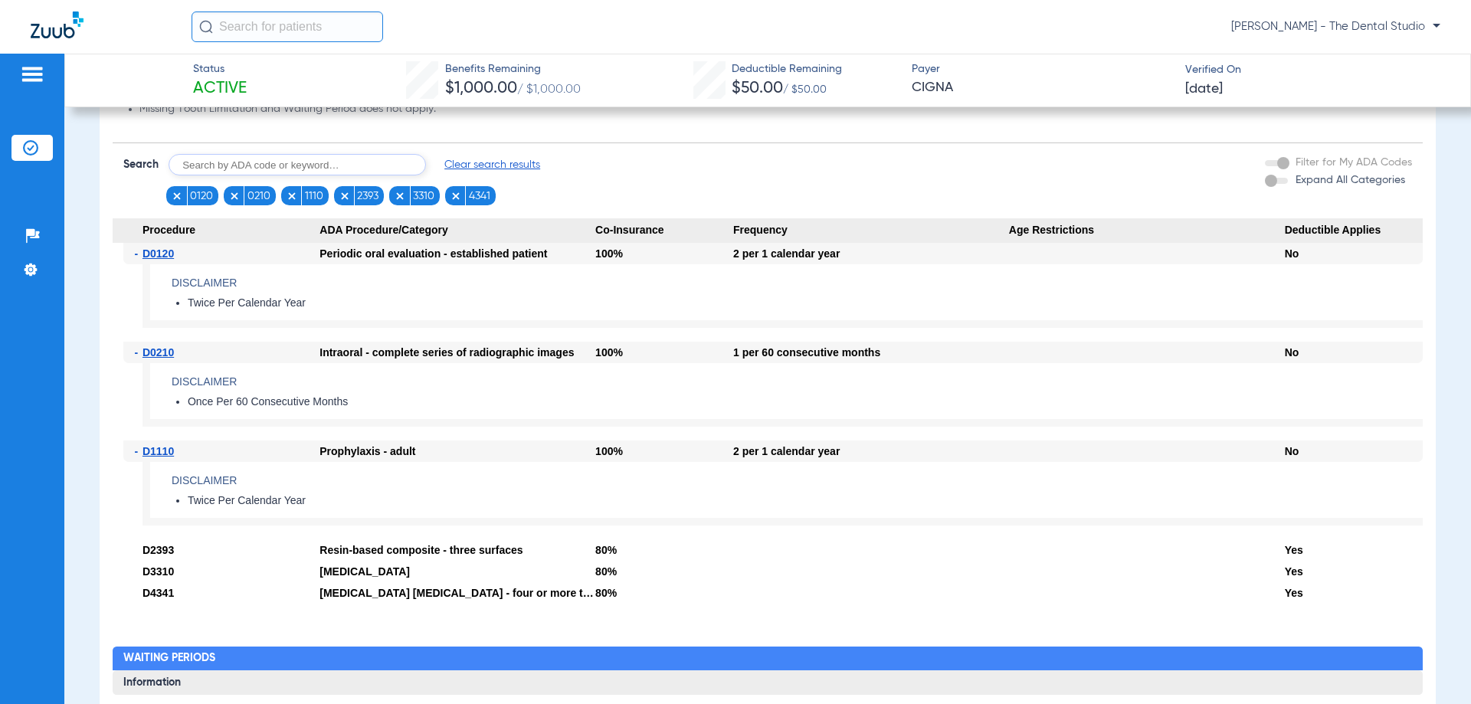
click at [346, 175] on input "text" at bounding box center [297, 164] width 257 height 21
type input "7210."
drag, startPoint x: 176, startPoint y: 588, endPoint x: 192, endPoint y: 602, distance: 21.2
click at [192, 601] on app-category-list-item "Procedure ADA Procedure/Category Co-Insurance Frequency Age Restrictions Deduct…" at bounding box center [768, 410] width 1310 height 385
click at [198, 604] on div "- D4341" at bounding box center [221, 592] width 196 height 21
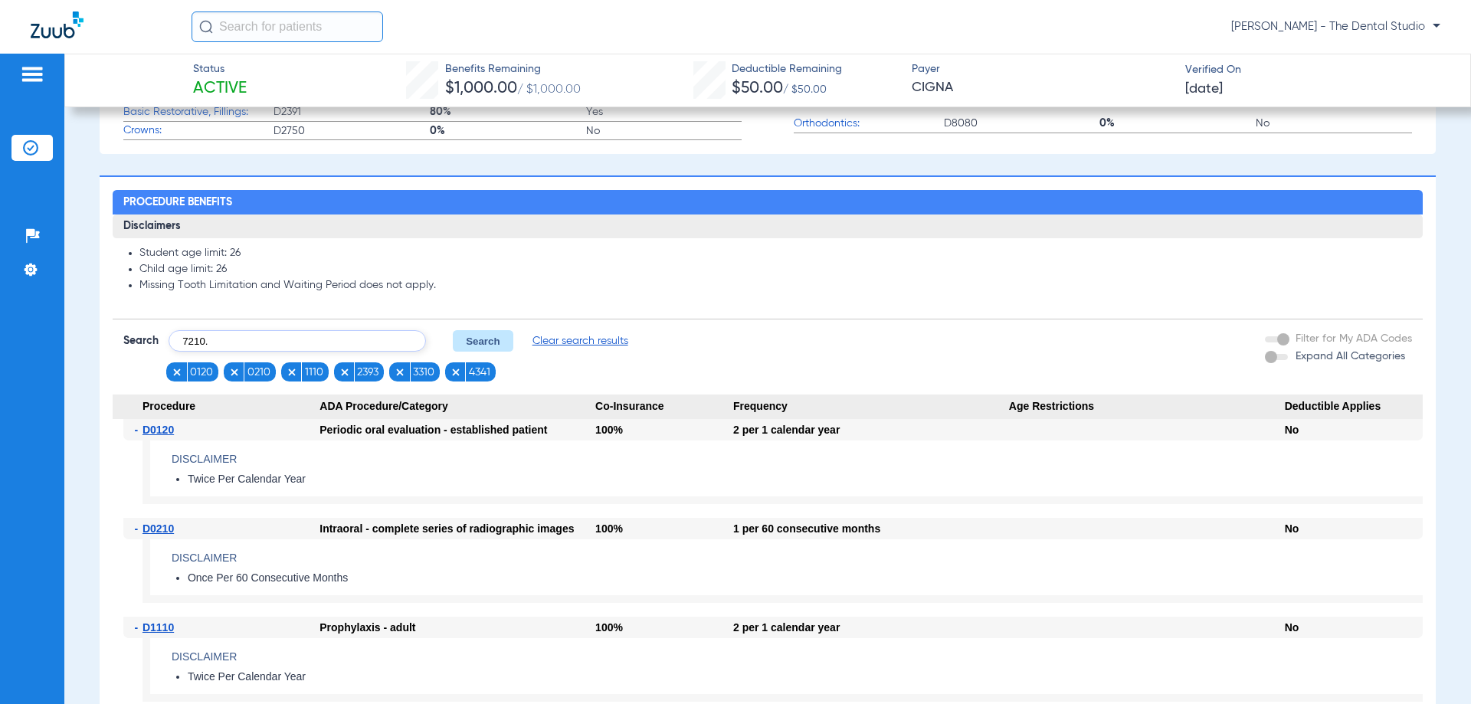
scroll to position [463, 0]
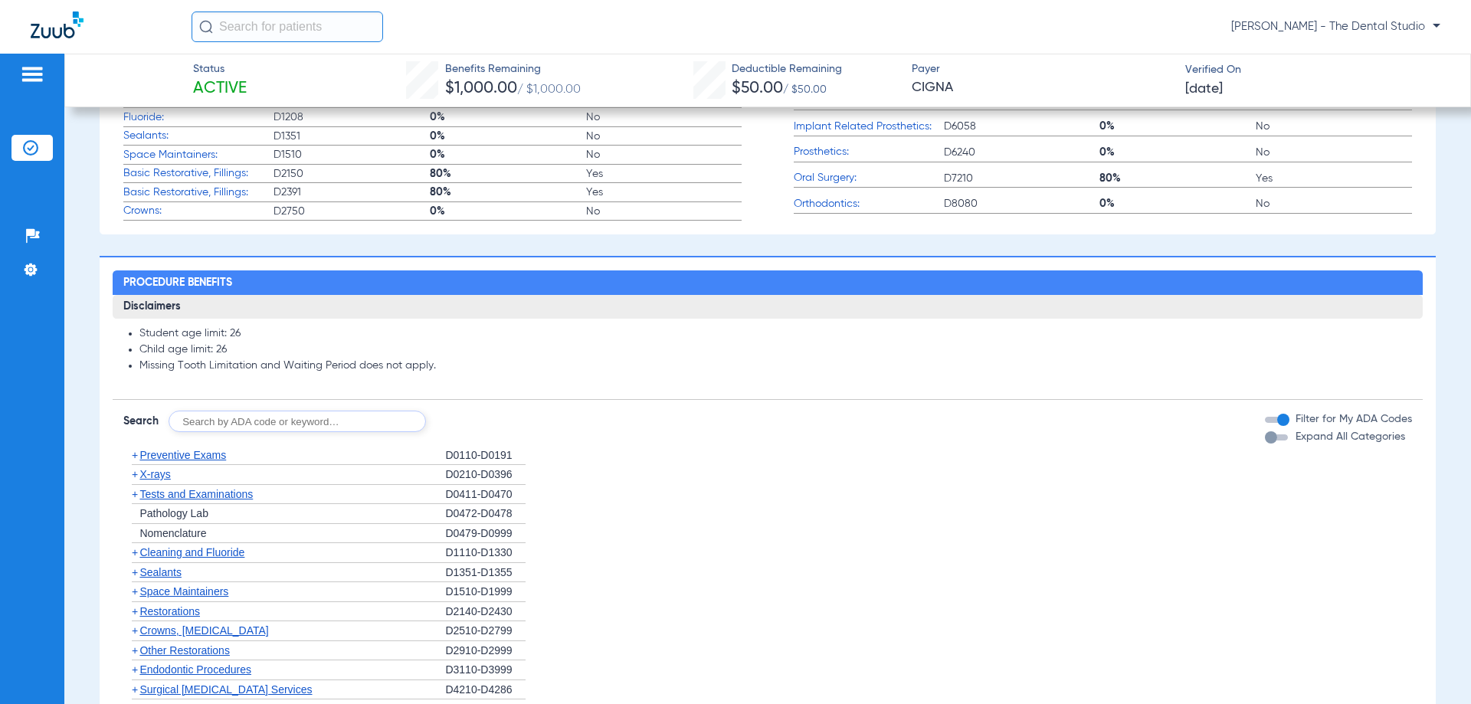
scroll to position [613, 0]
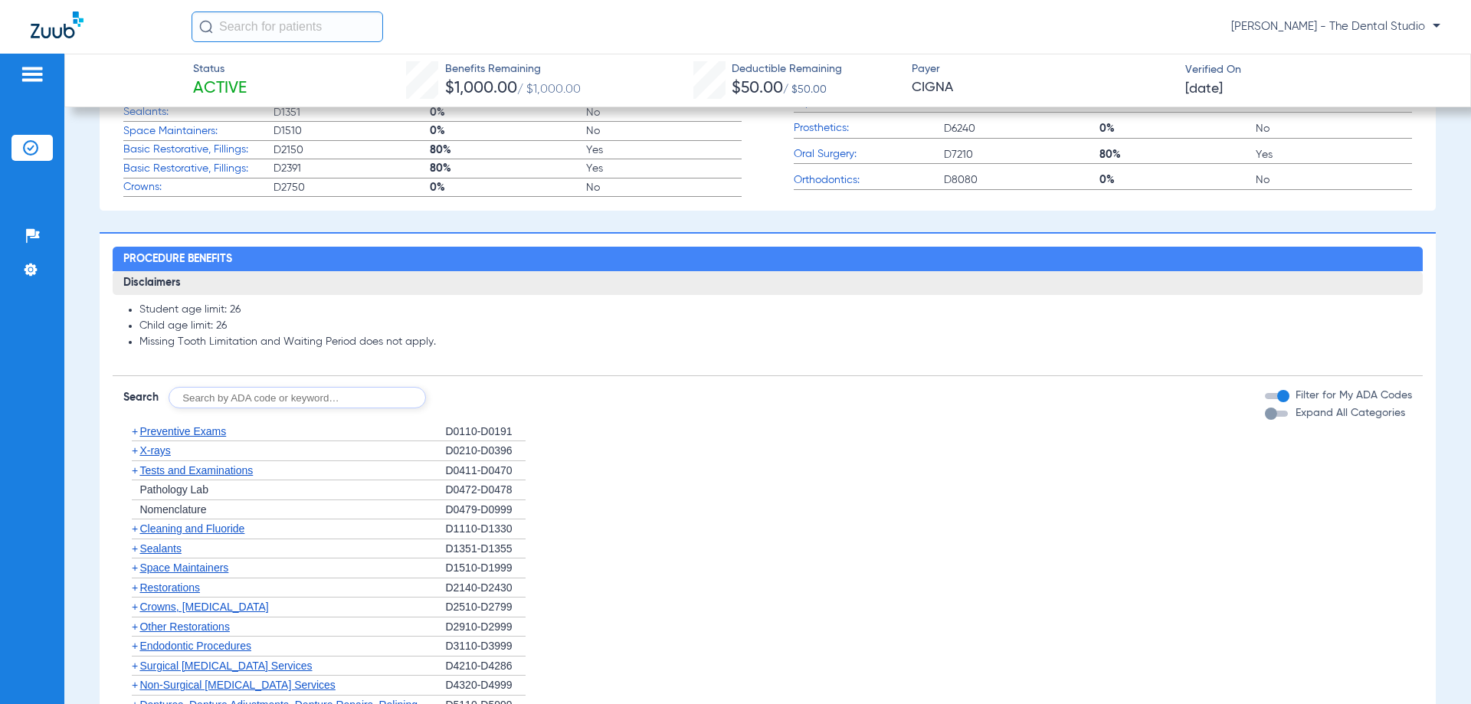
click at [282, 408] on input "text" at bounding box center [297, 397] width 257 height 21
click at [294, 408] on input "text" at bounding box center [297, 397] width 257 height 21
type input "0"
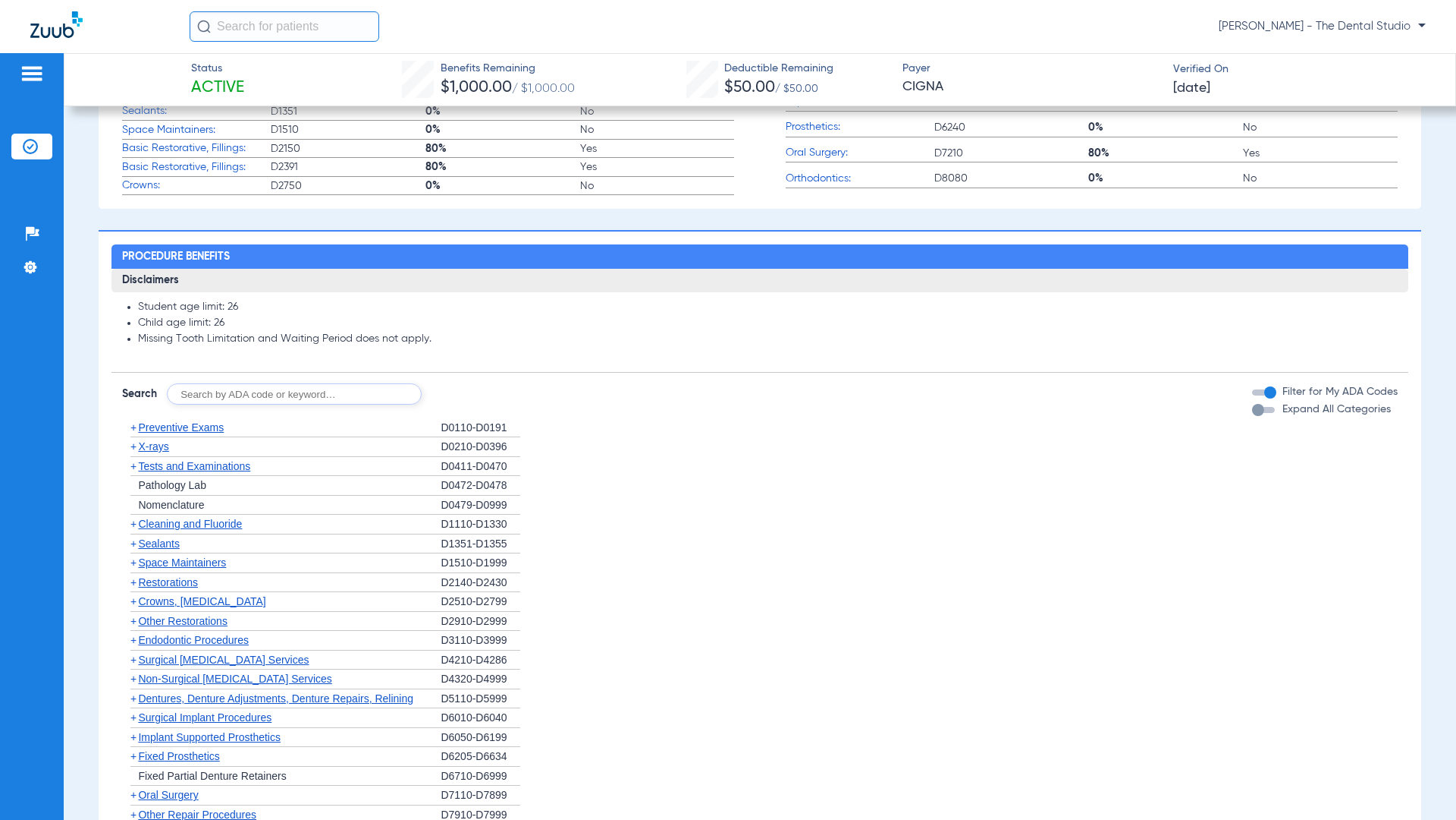
click at [738, 8] on div "[PERSON_NAME] - The Dental Studio" at bounding box center [728, 27] width 1456 height 53
drag, startPoint x: 738, startPoint y: 6, endPoint x: 737, endPoint y: 32, distance: 26.0
click at [737, 11] on div "[PERSON_NAME] - The Dental Studio" at bounding box center [728, 27] width 1456 height 53
click at [329, 404] on input "text" at bounding box center [294, 393] width 254 height 21
type input "7210"
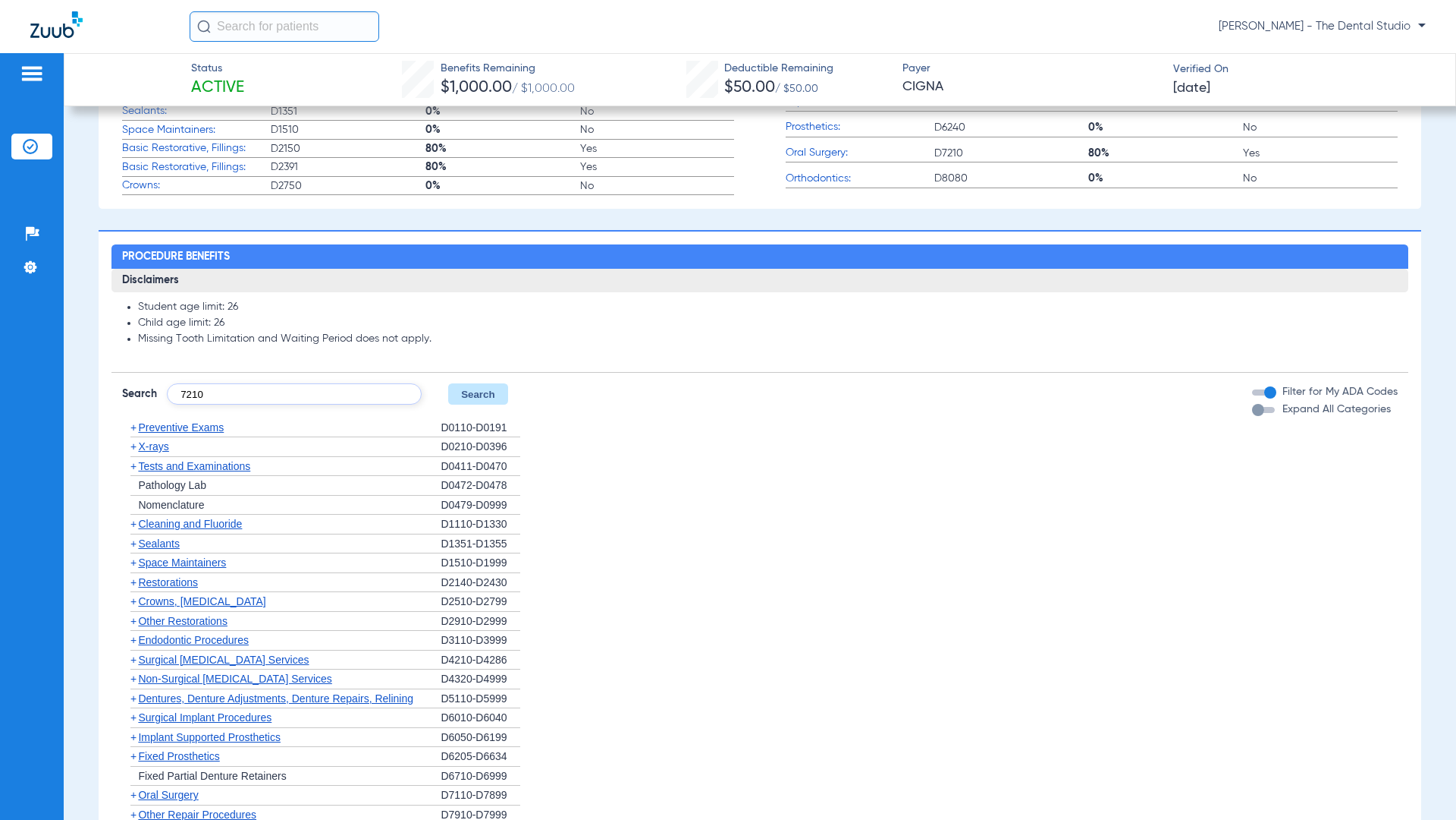
click button "Search" at bounding box center [478, 393] width 60 height 21
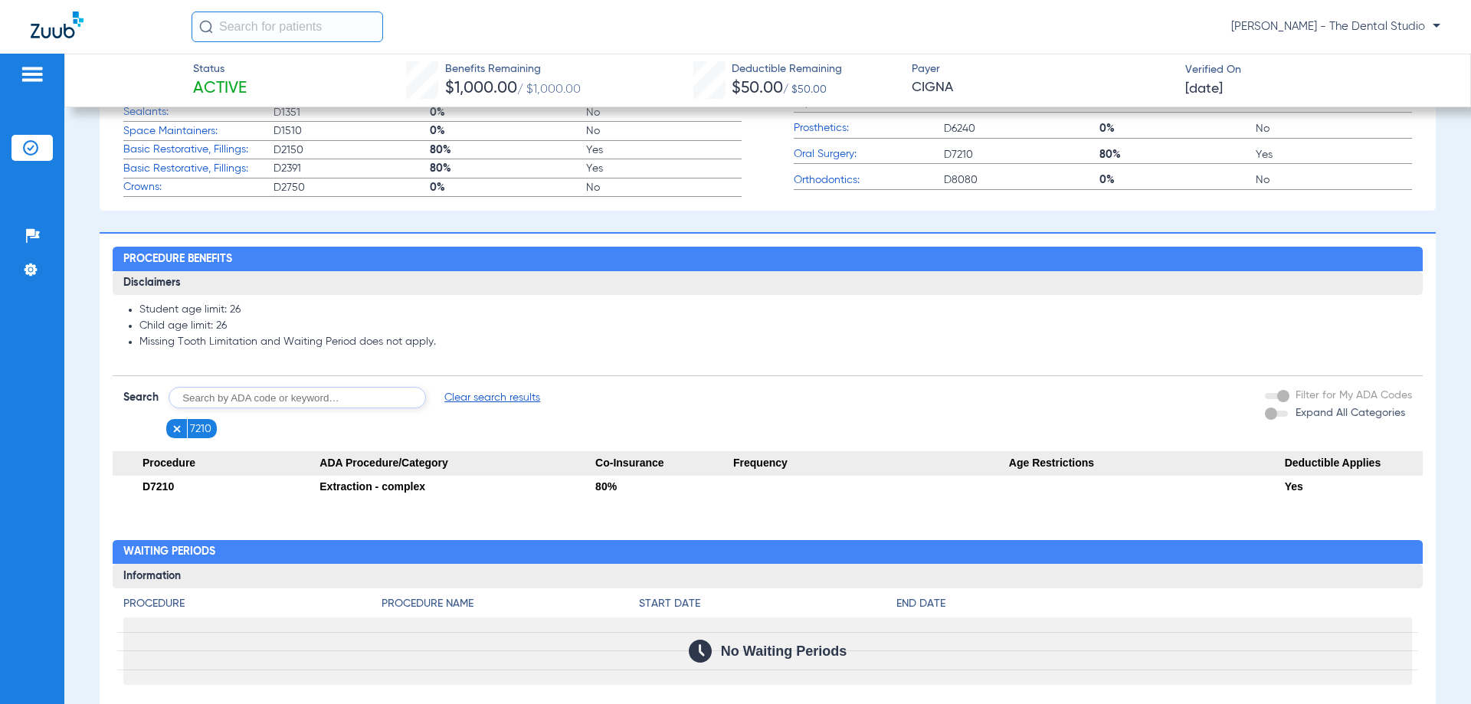
drag, startPoint x: 333, startPoint y: 417, endPoint x: 269, endPoint y: 418, distance: 63.6
click at [268, 408] on input "text" at bounding box center [297, 397] width 257 height 21
drag, startPoint x: 269, startPoint y: 418, endPoint x: 279, endPoint y: 405, distance: 15.8
click at [272, 408] on input "text" at bounding box center [297, 397] width 257 height 21
type input "0274"
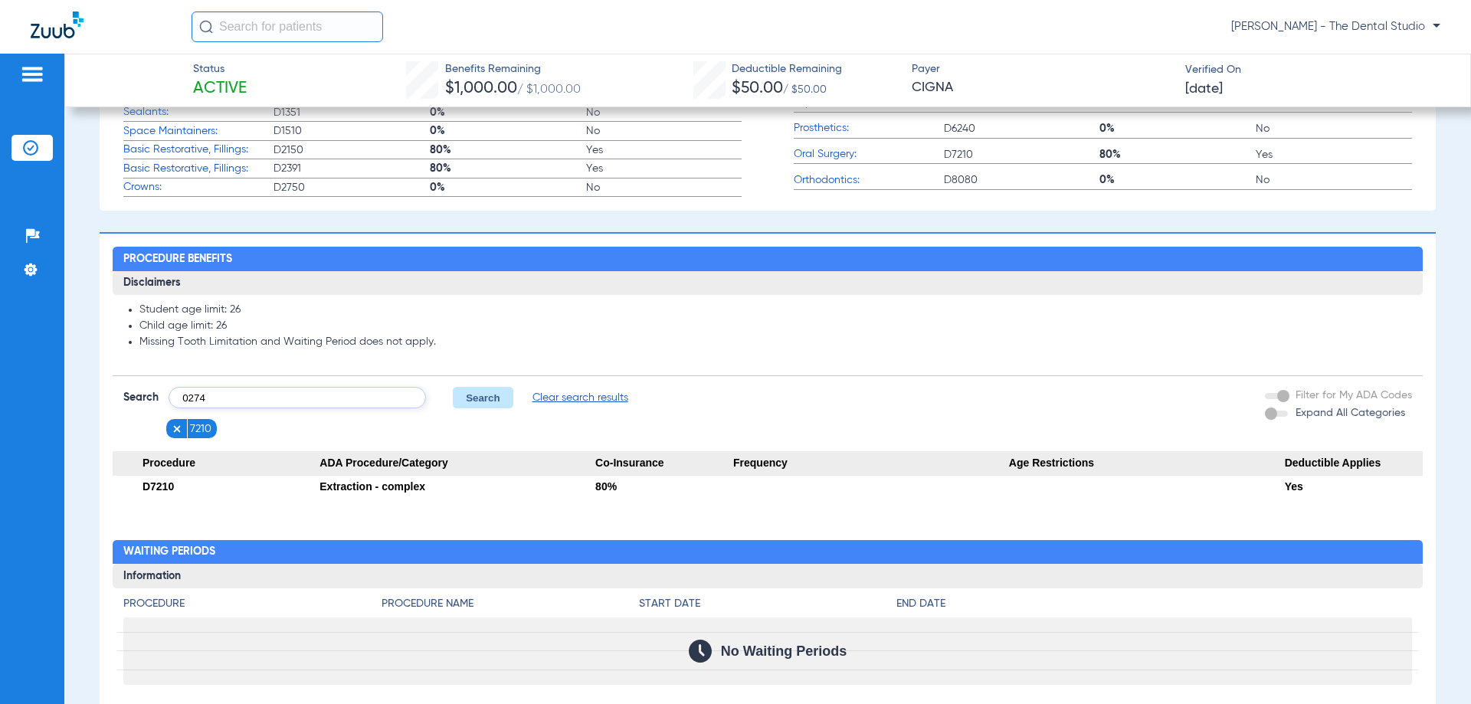
click button "Search" at bounding box center [483, 397] width 61 height 21
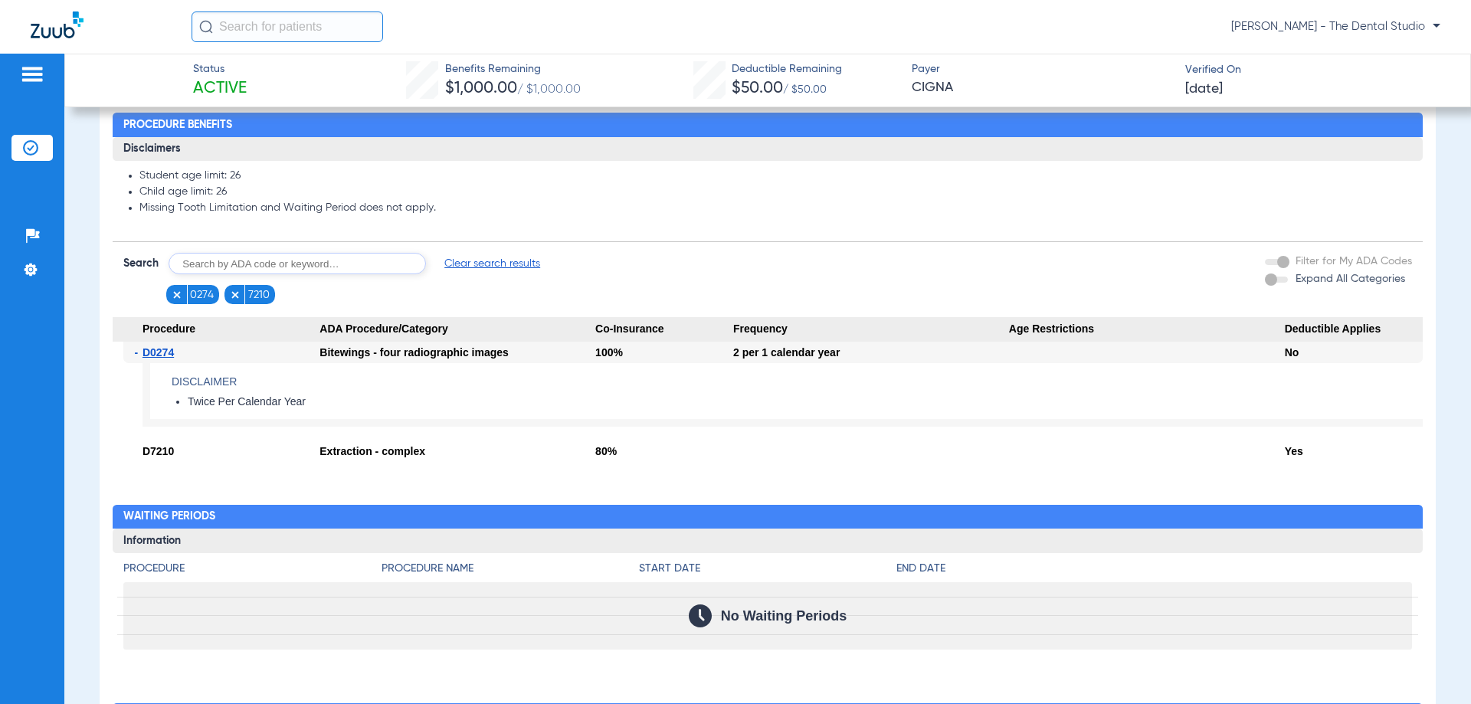
scroll to position [766, 0]
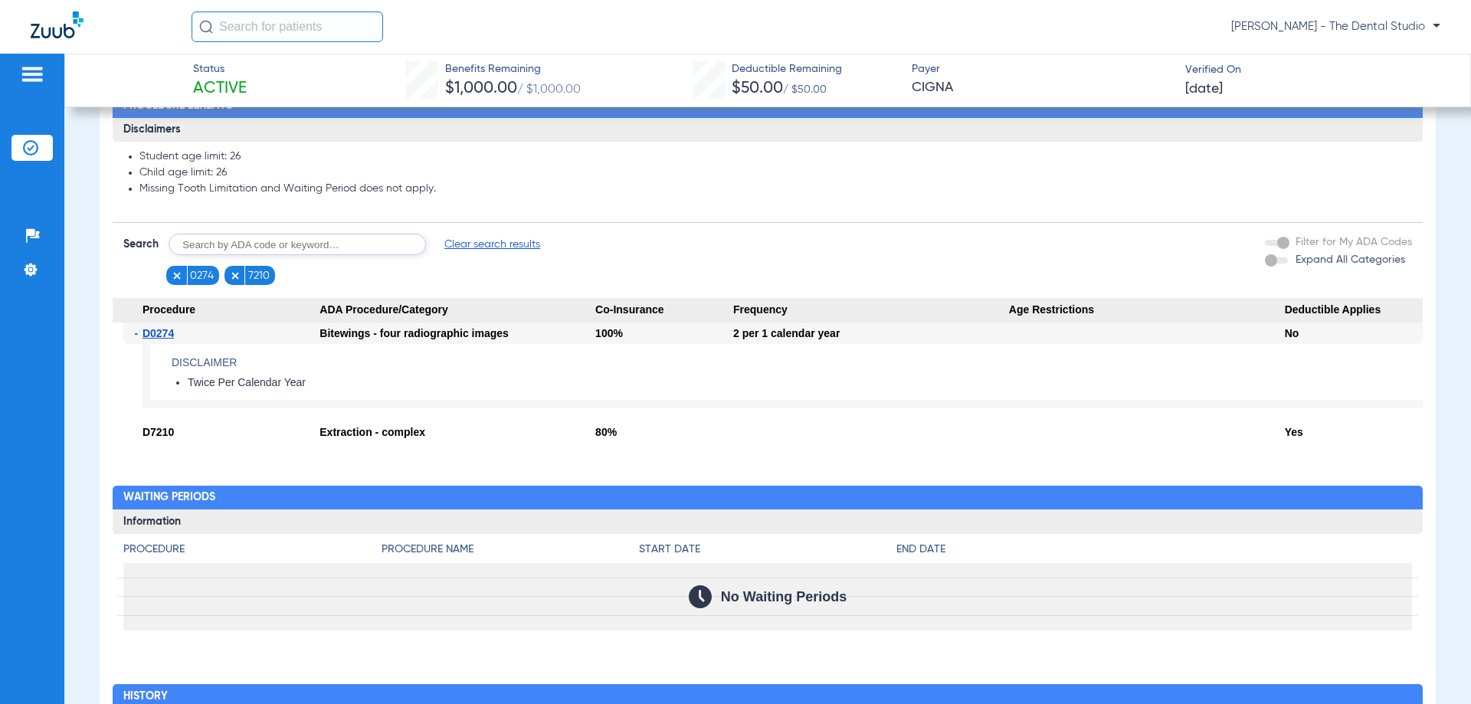
click at [284, 255] on input "text" at bounding box center [297, 244] width 257 height 21
type input "4355"
click button "Search" at bounding box center [483, 244] width 61 height 21
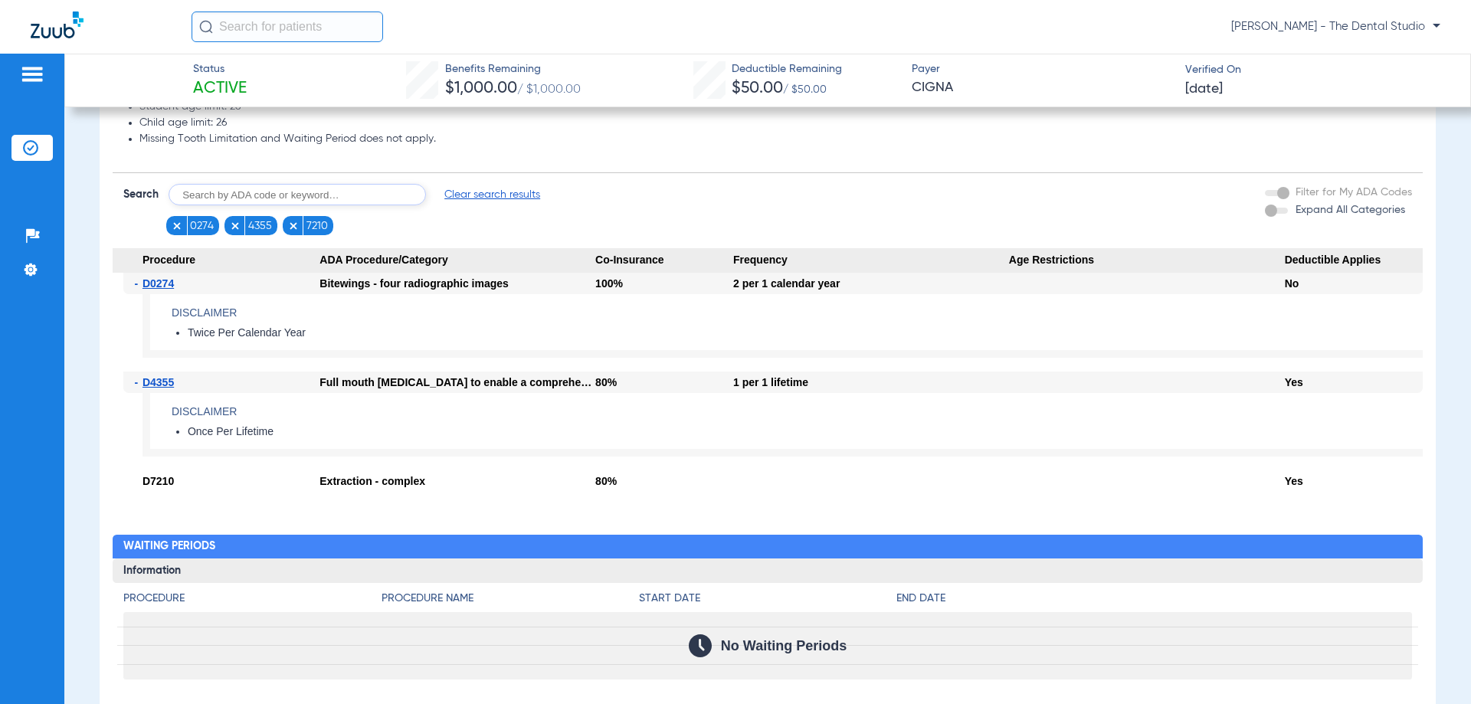
scroll to position [843, 0]
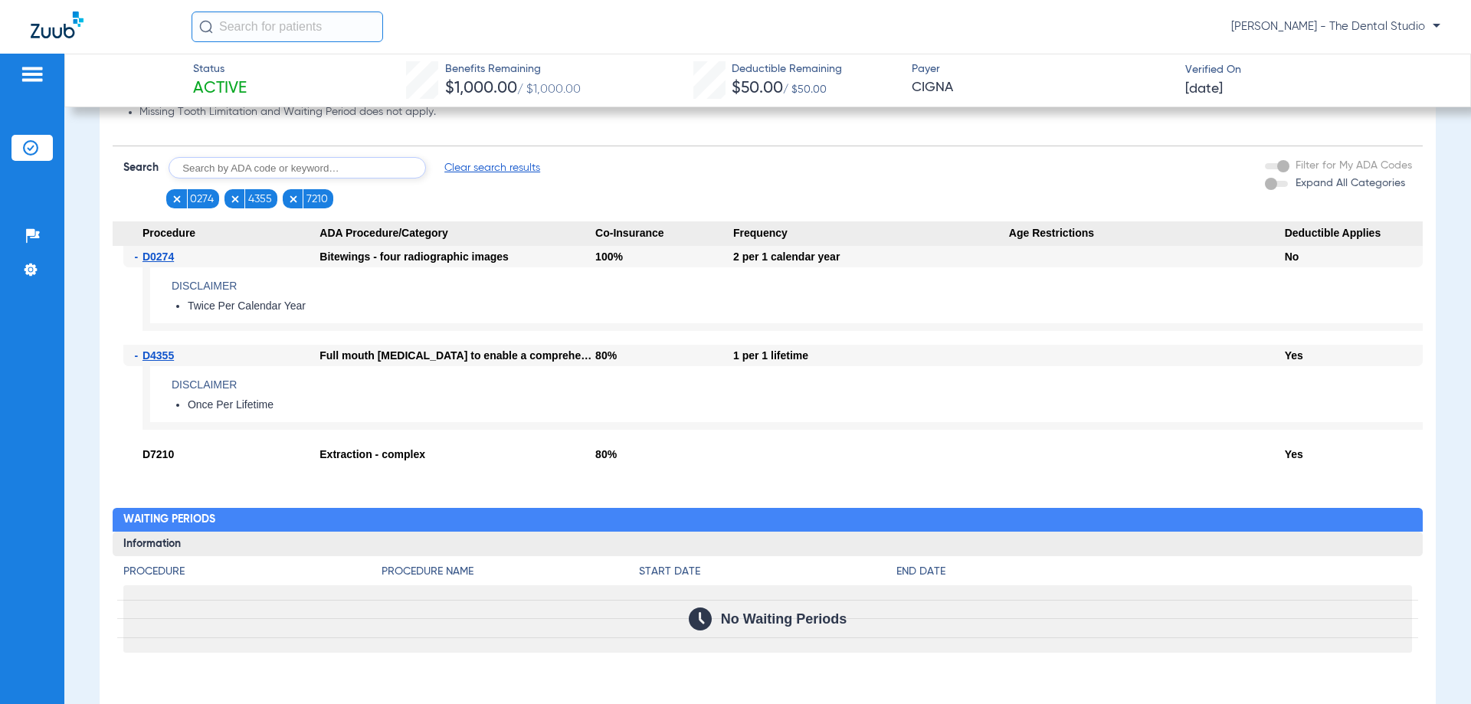
click at [302, 179] on input "text" at bounding box center [297, 167] width 257 height 21
type input "4910"
click button "Search" at bounding box center [483, 167] width 61 height 21
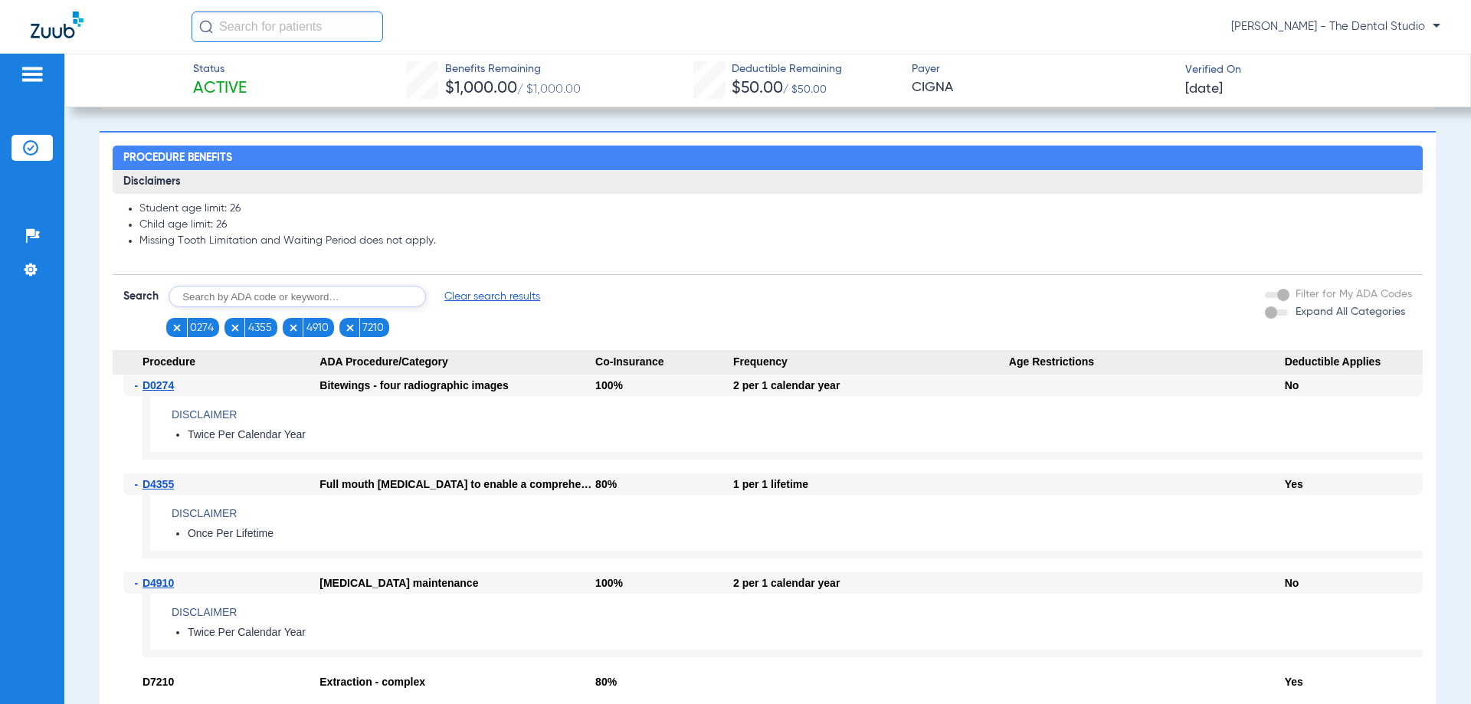
scroll to position [690, 0]
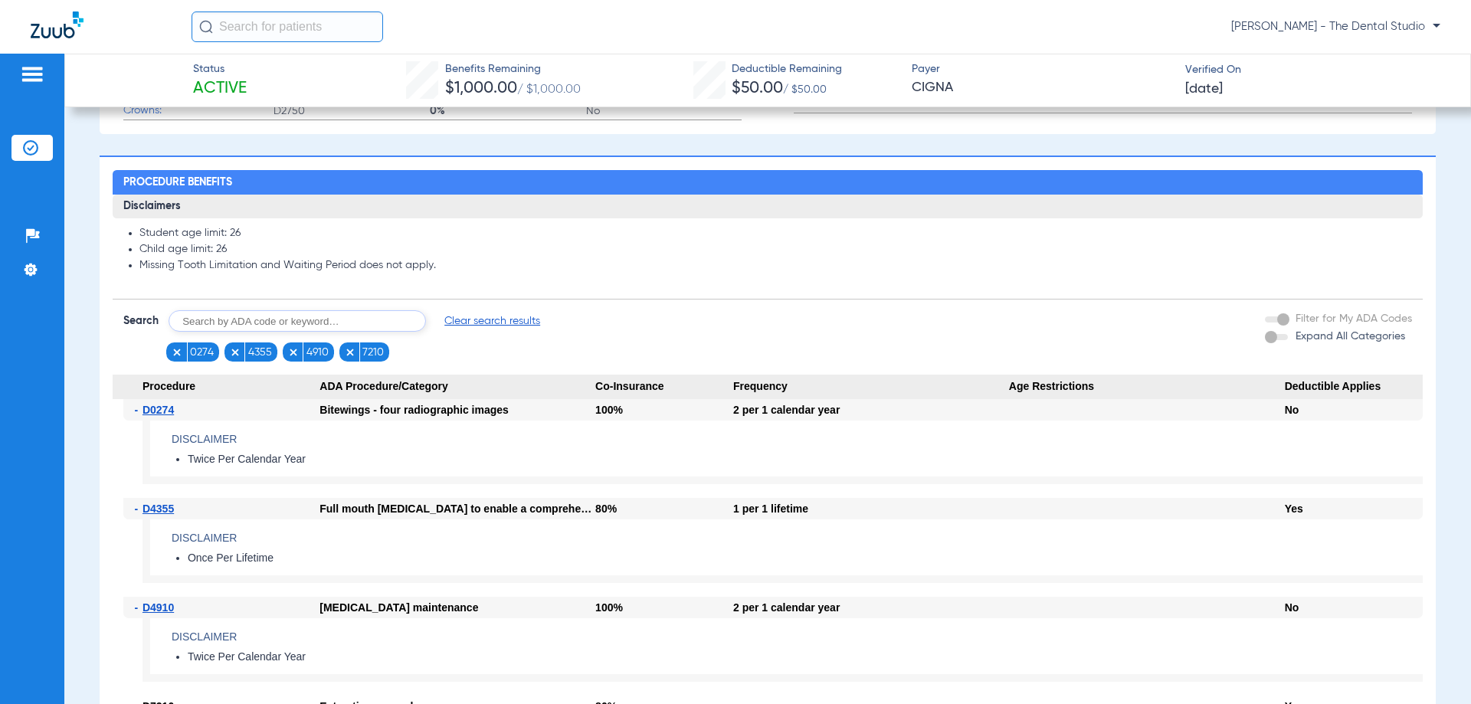
click at [319, 328] on input "text" at bounding box center [297, 320] width 257 height 21
type input "6010"
click button "Search" at bounding box center [483, 320] width 61 height 21
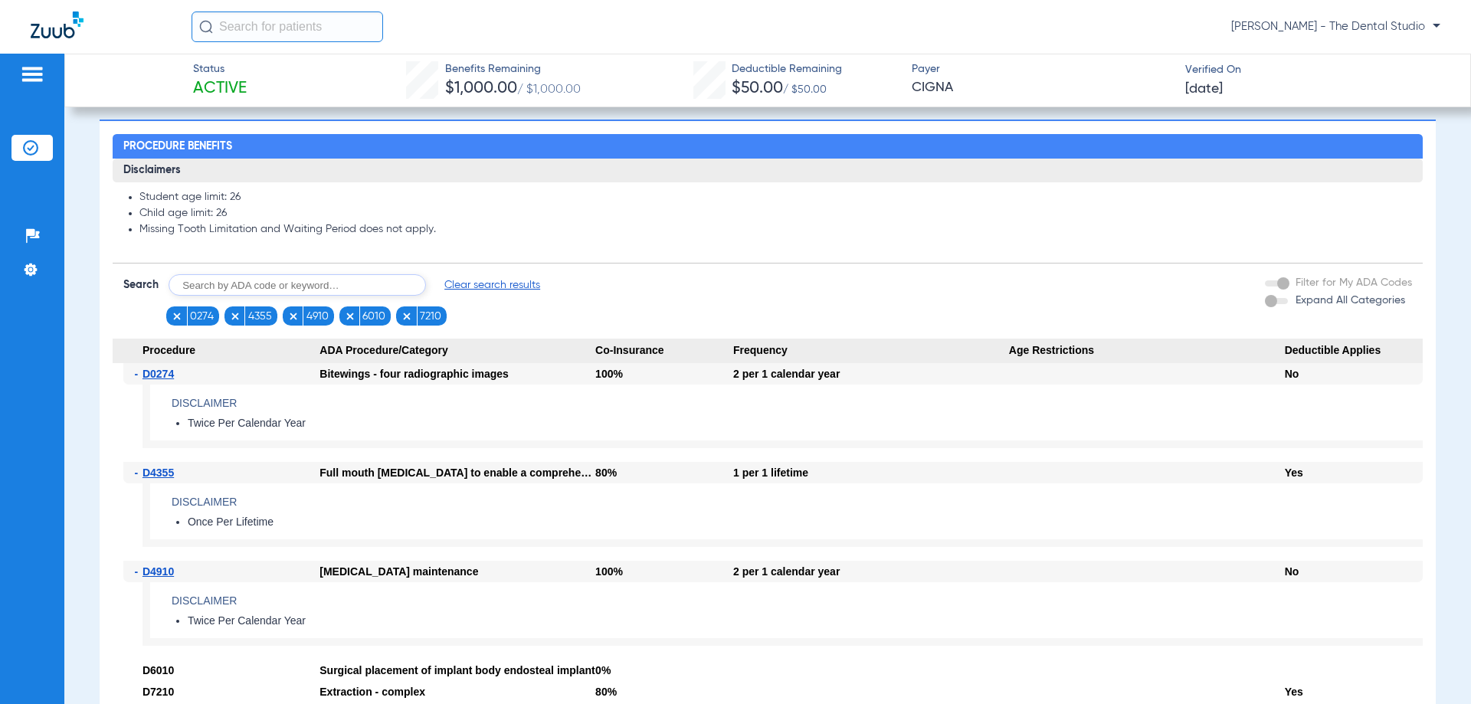
scroll to position [613, 0]
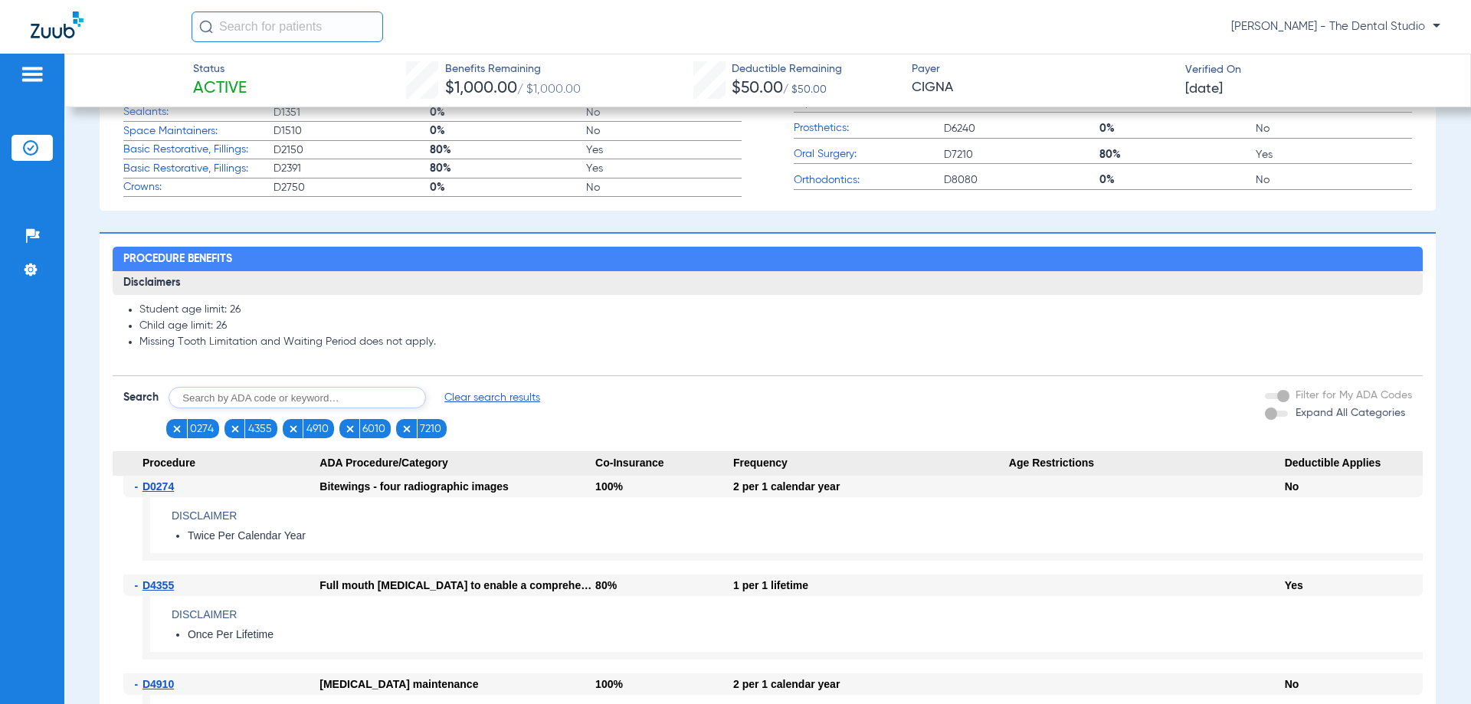
click at [253, 406] on input "text" at bounding box center [297, 397] width 257 height 21
type input "1206"
click button "Search" at bounding box center [483, 397] width 61 height 21
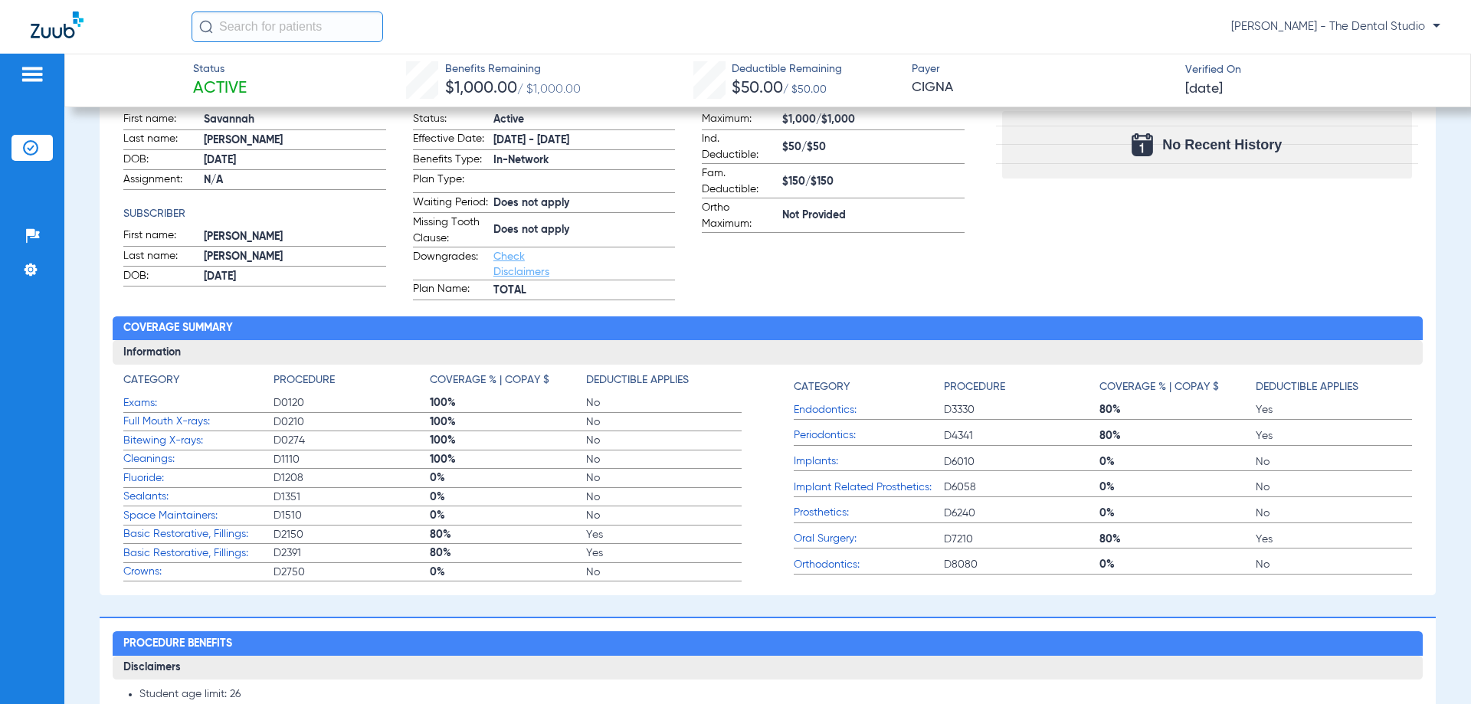
scroll to position [0, 0]
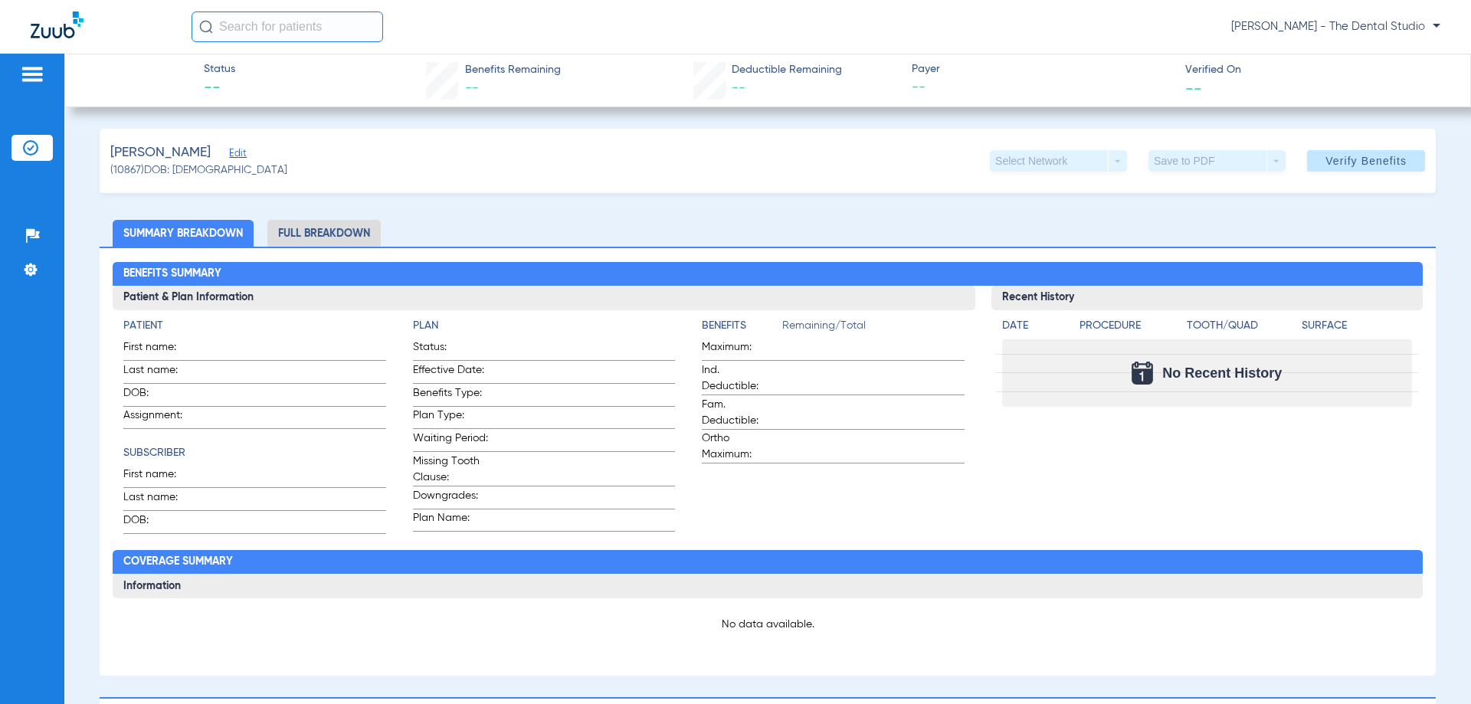
click at [235, 152] on span "Edit" at bounding box center [236, 155] width 14 height 15
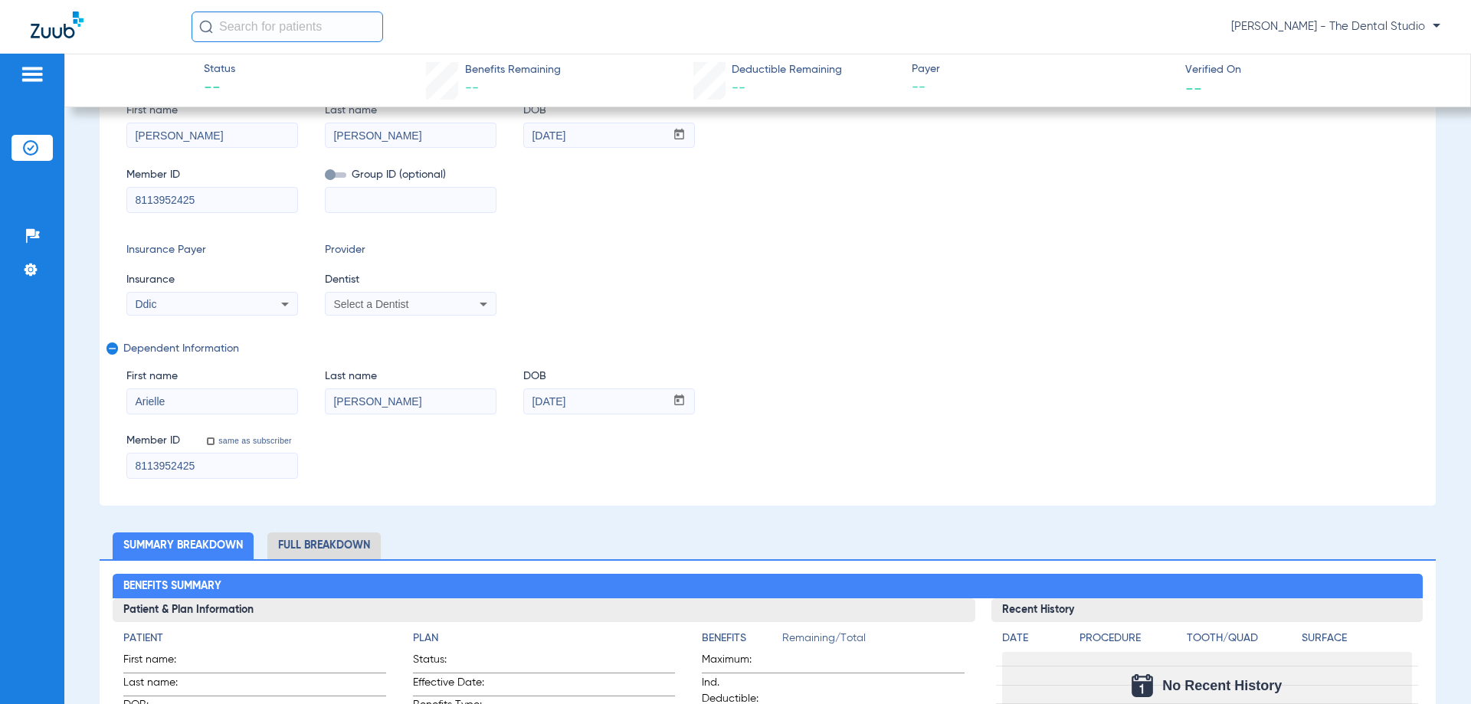
scroll to position [153, 0]
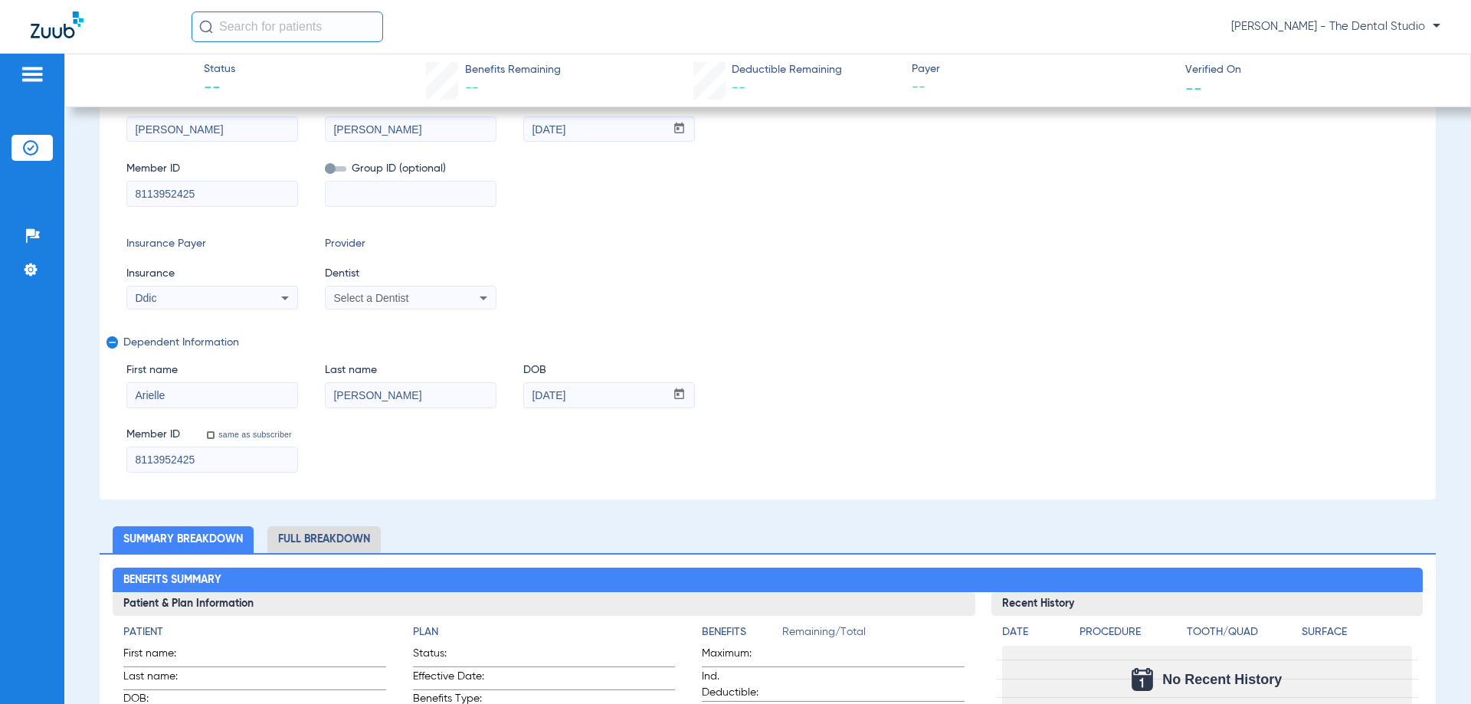
click at [261, 295] on div "Ddic" at bounding box center [212, 298] width 170 height 18
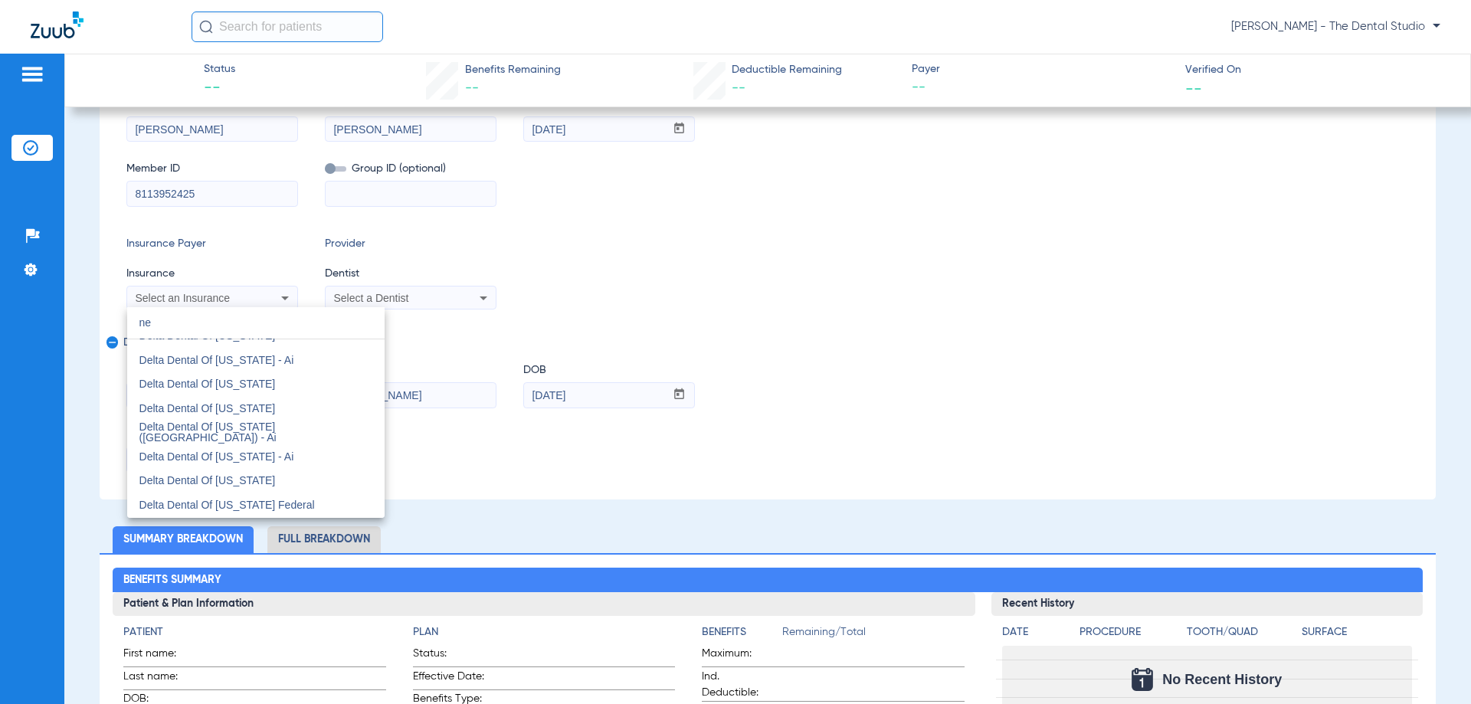
scroll to position [32, 0]
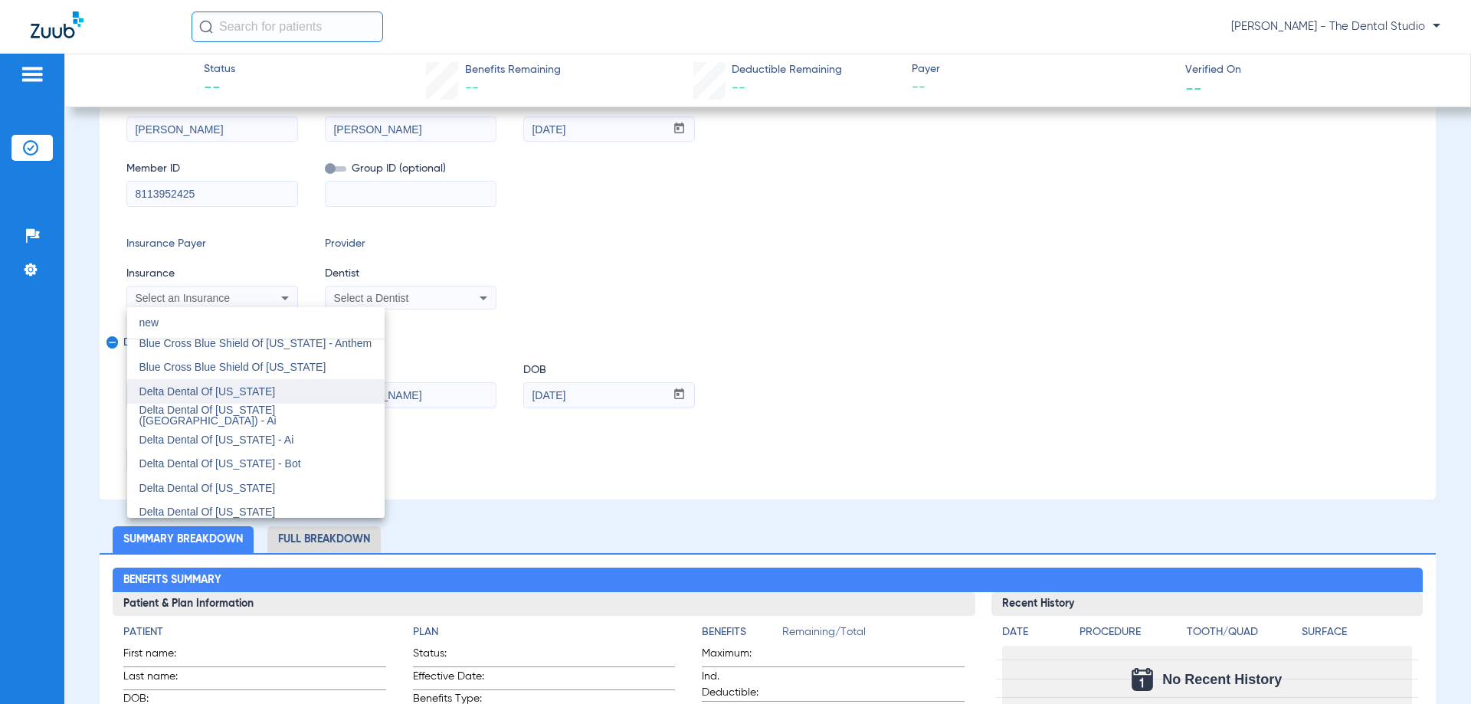
type input "new"
click at [233, 399] on mat-option "Delta Dental Of [US_STATE]" at bounding box center [255, 391] width 257 height 25
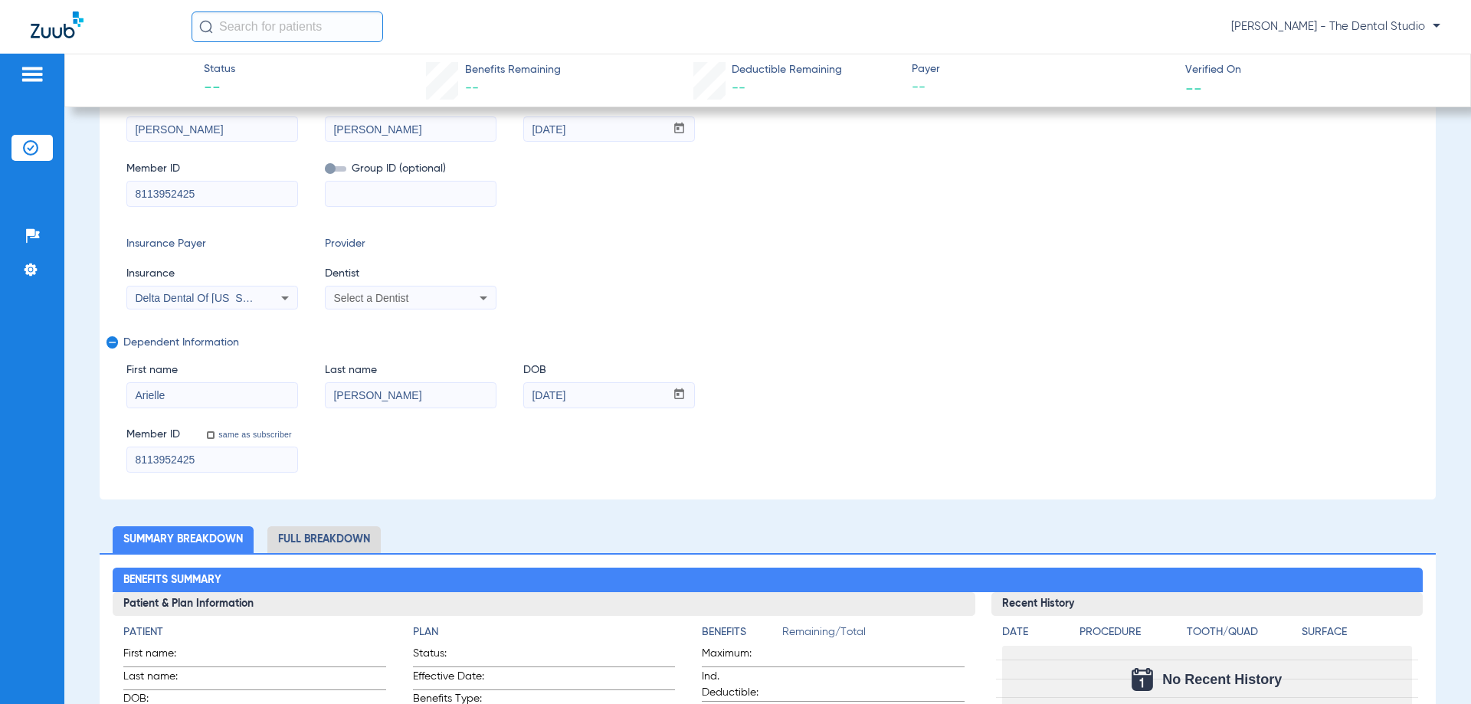
click at [350, 289] on div "Select a Dentist" at bounding box center [411, 298] width 170 height 18
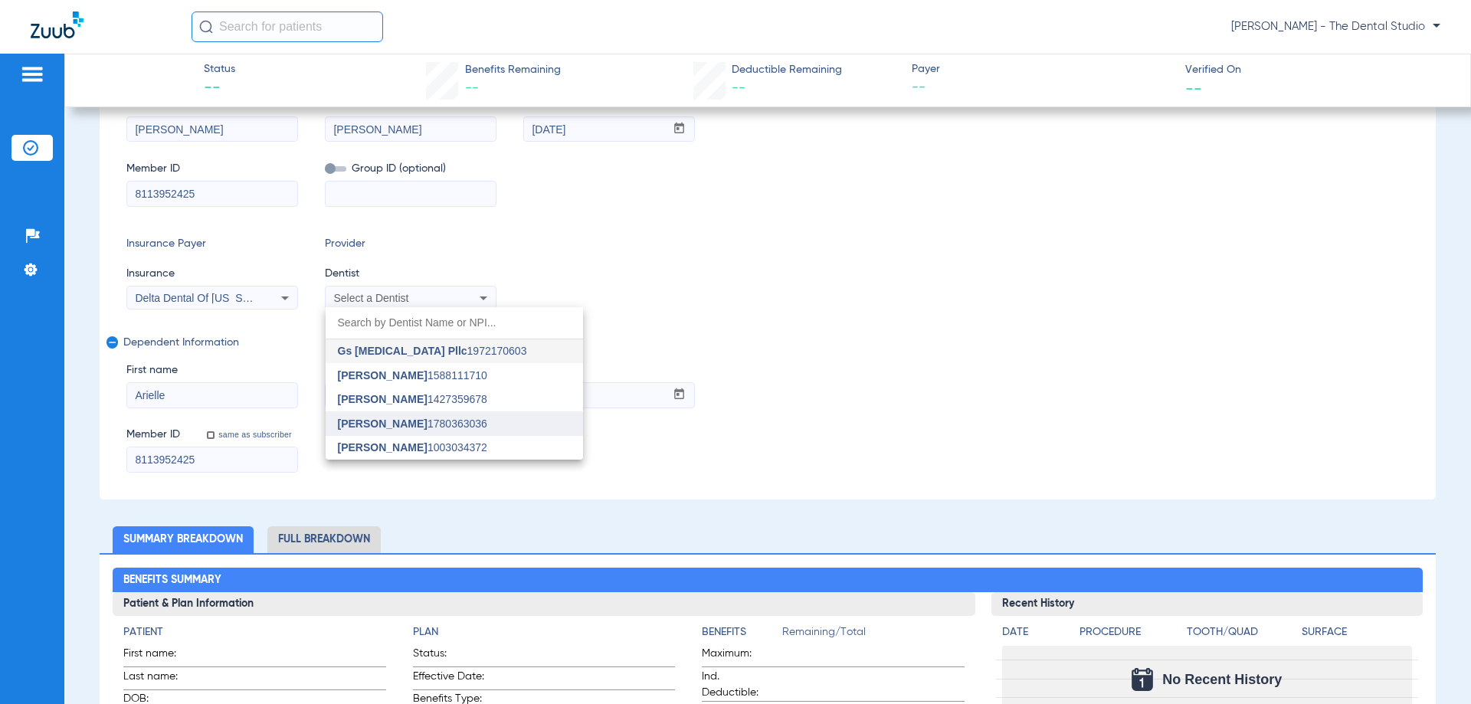
click at [367, 425] on span "[PERSON_NAME]" at bounding box center [383, 424] width 90 height 12
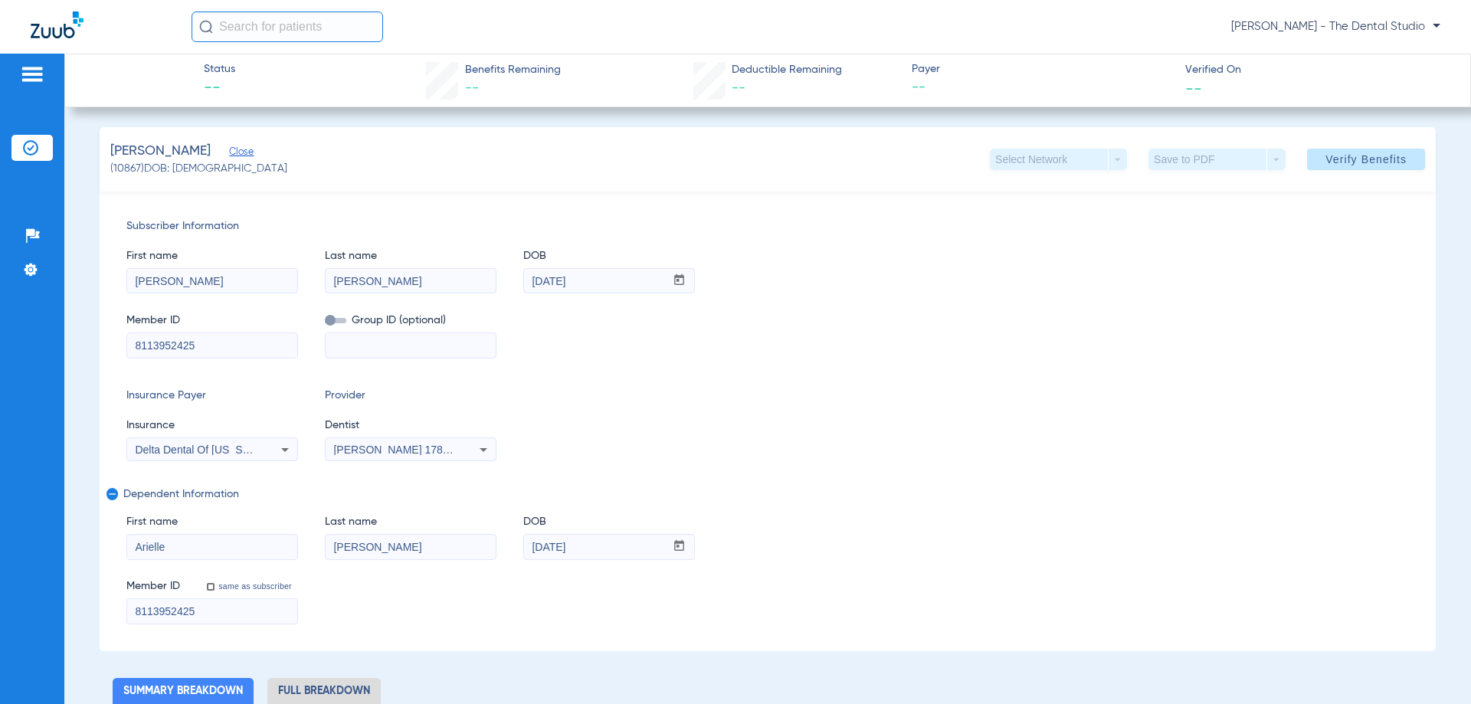
scroll to position [0, 0]
click at [1332, 165] on span "Verify Benefits" at bounding box center [1366, 161] width 81 height 12
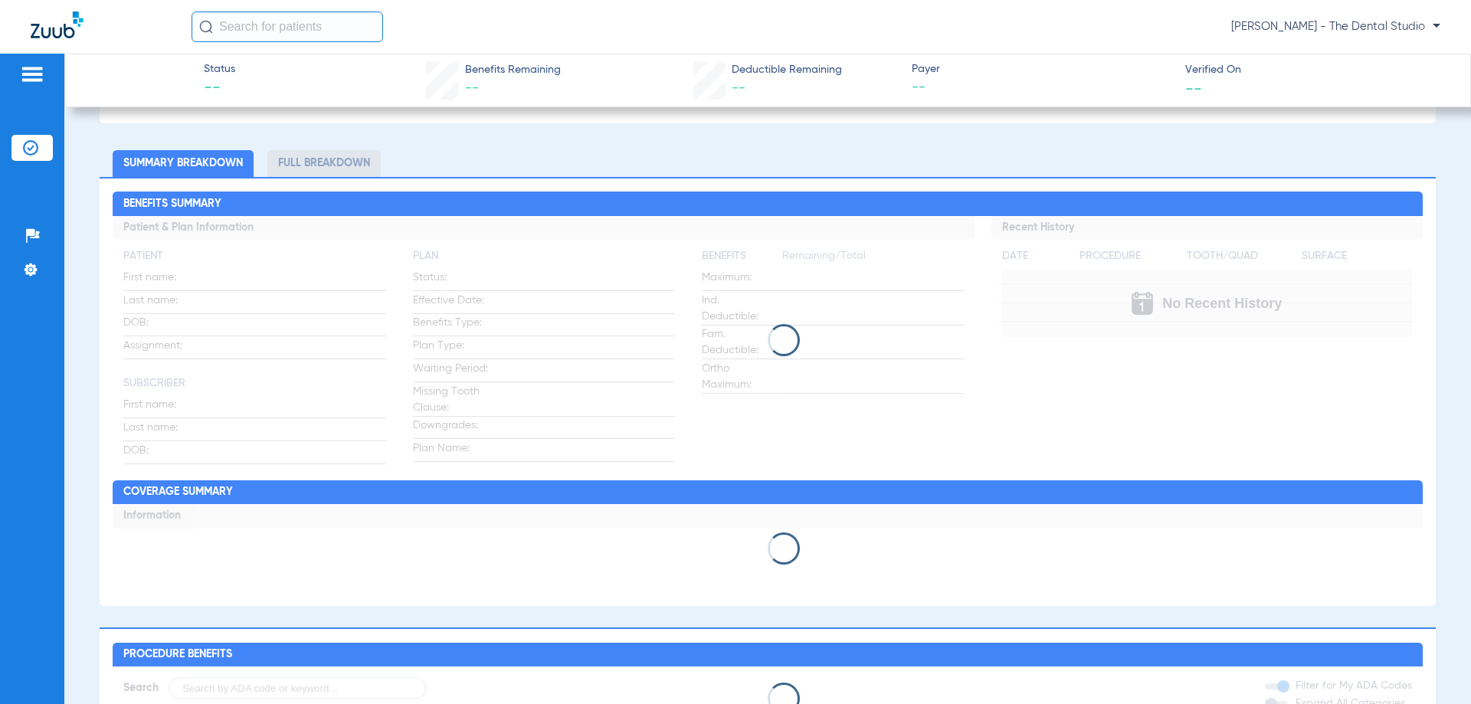
scroll to position [613, 0]
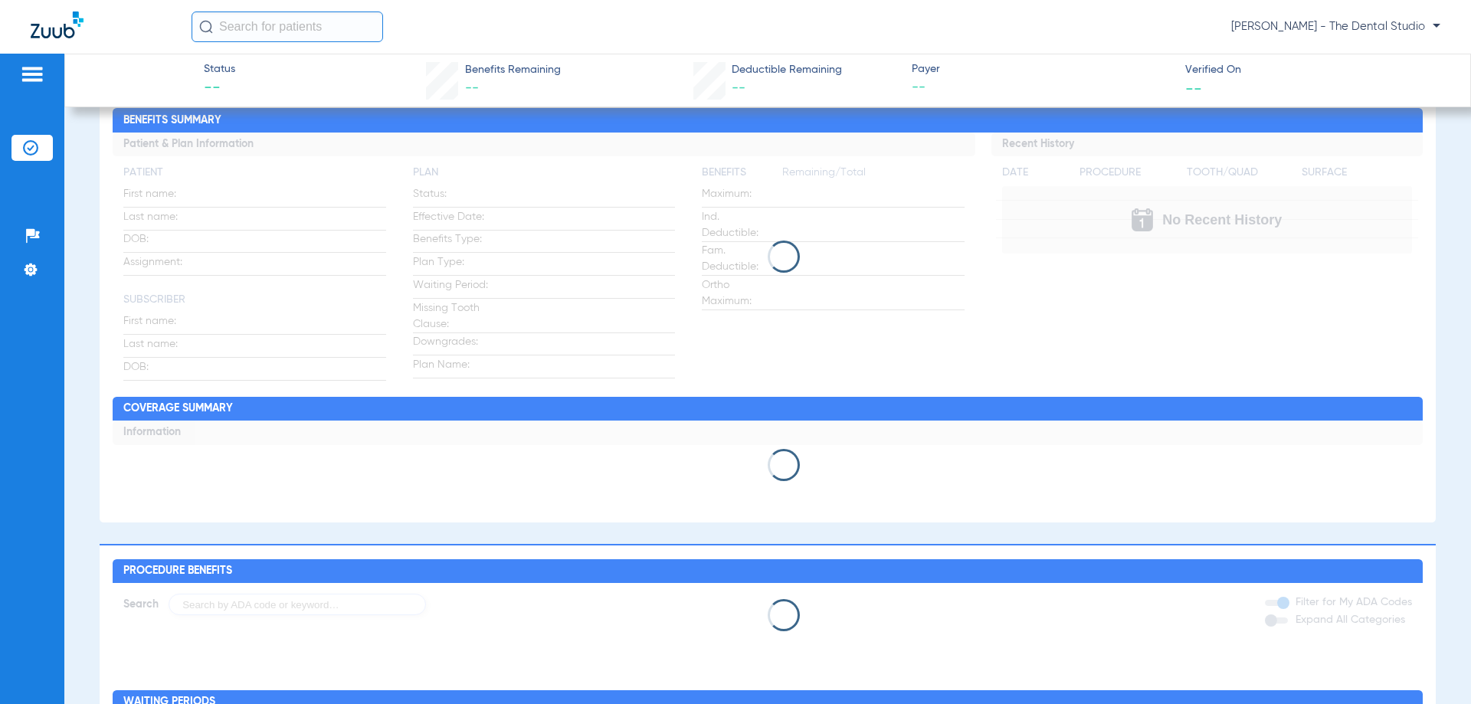
drag, startPoint x: 798, startPoint y: 262, endPoint x: 779, endPoint y: 221, distance: 45.3
click at [789, 245] on app-loading-indicator at bounding box center [768, 257] width 1310 height 248
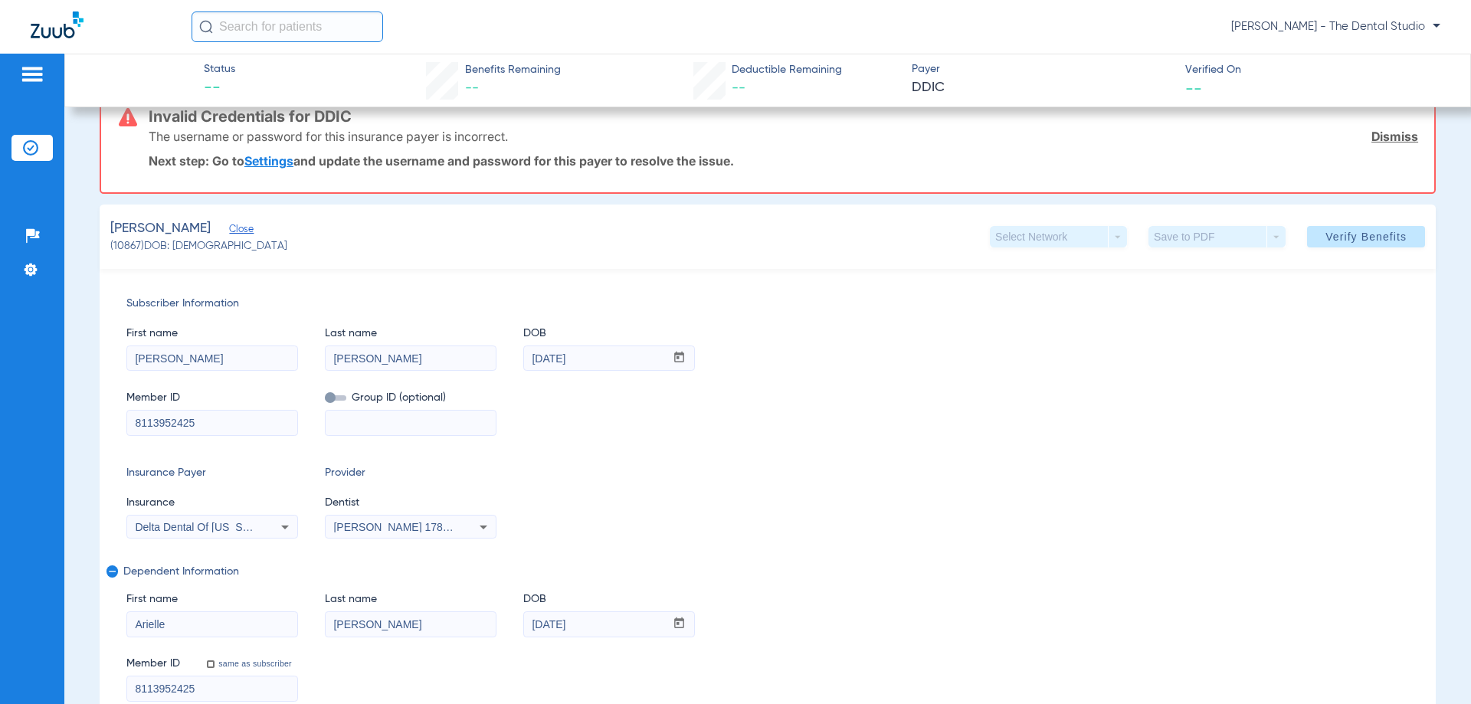
scroll to position [0, 0]
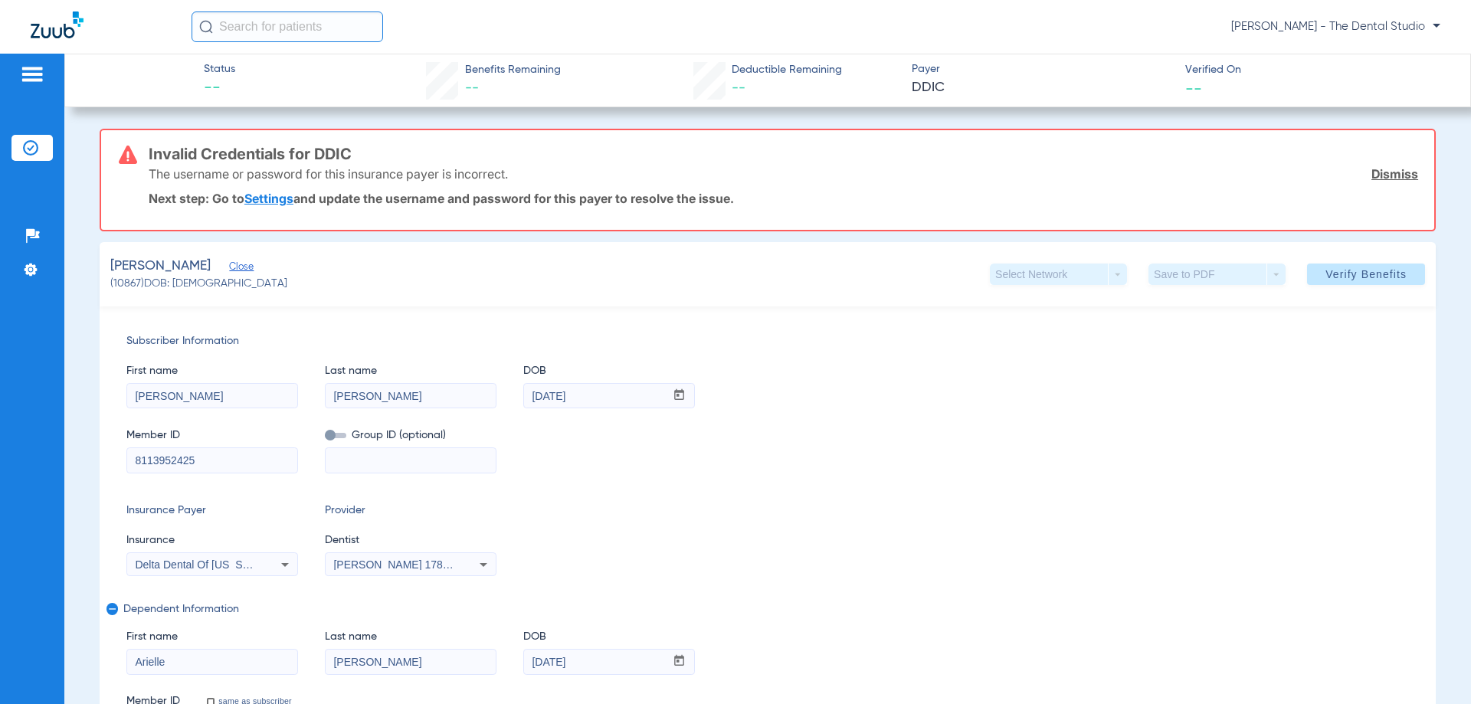
drag, startPoint x: 146, startPoint y: 149, endPoint x: 600, endPoint y: 188, distance: 455.3
click at [776, 198] on div "Invalid Credentials for DDIC The username or password for this insurance payer …" at bounding box center [768, 180] width 1336 height 103
click at [543, 178] on div "The username or password for this insurance payer is incorrect. Dismiss" at bounding box center [784, 174] width 1270 height 40
click at [802, 310] on div "Subscriber Information First name Curtis Last name Goodman DOB mm / dd / yyyy 1…" at bounding box center [768, 537] width 1336 height 460
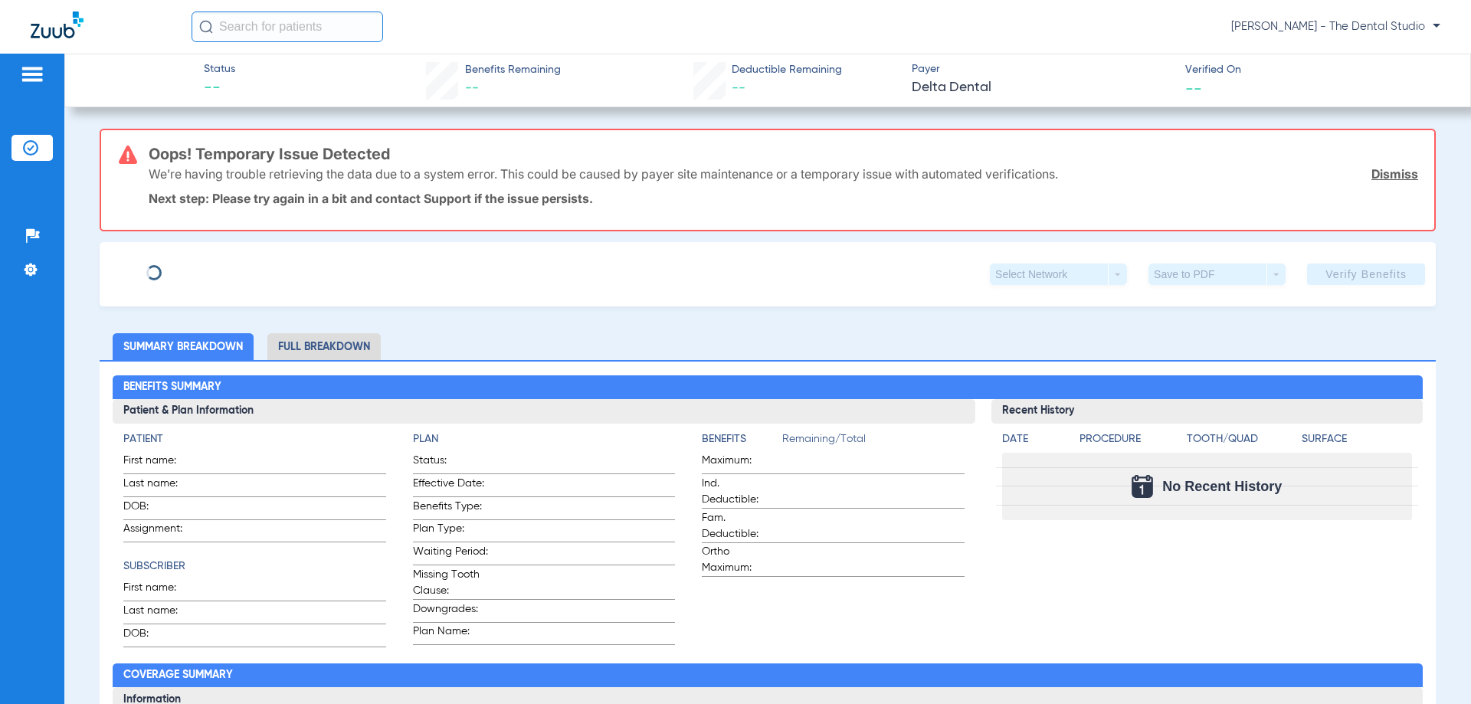
type input "[PERSON_NAME]"
type input "[DATE]"
type input "8113952425"
click at [243, 263] on span "Edit" at bounding box center [236, 268] width 14 height 15
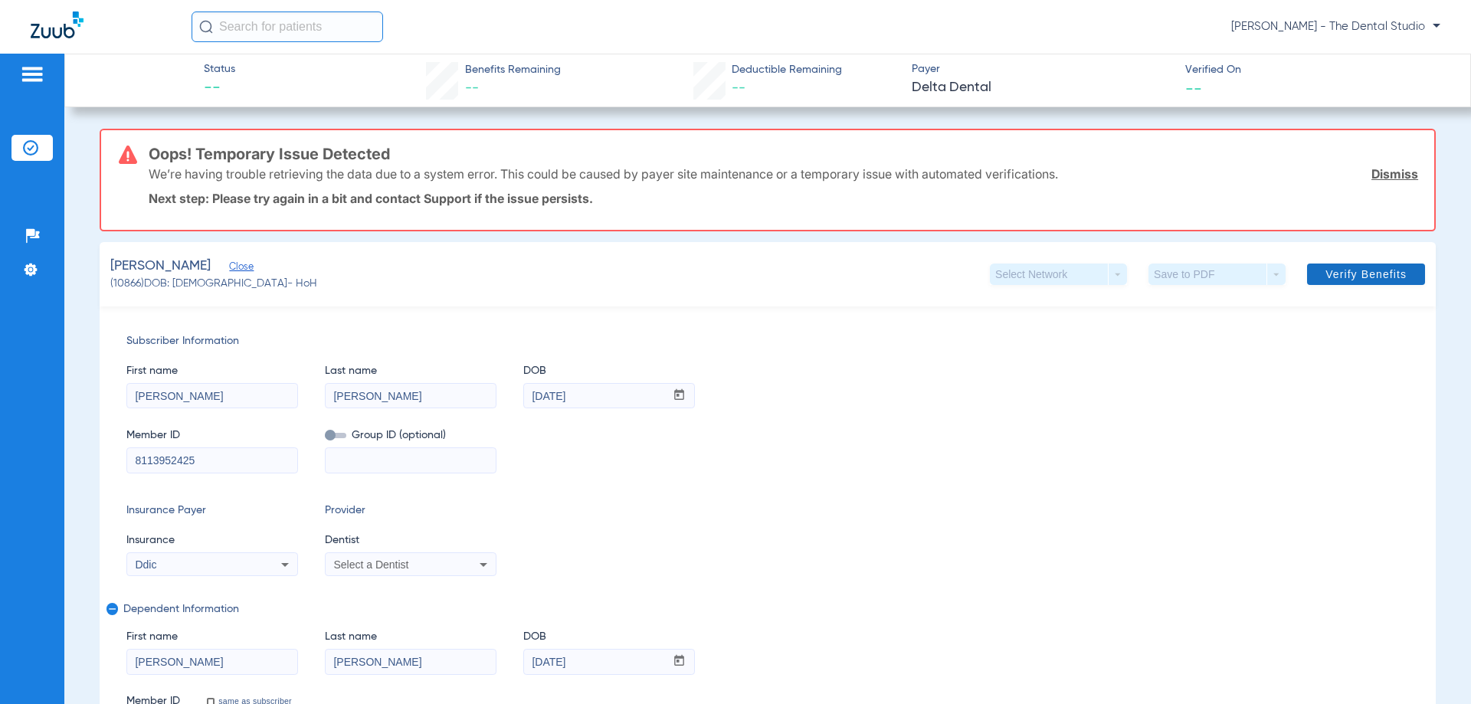
click at [1328, 285] on span at bounding box center [1366, 274] width 118 height 37
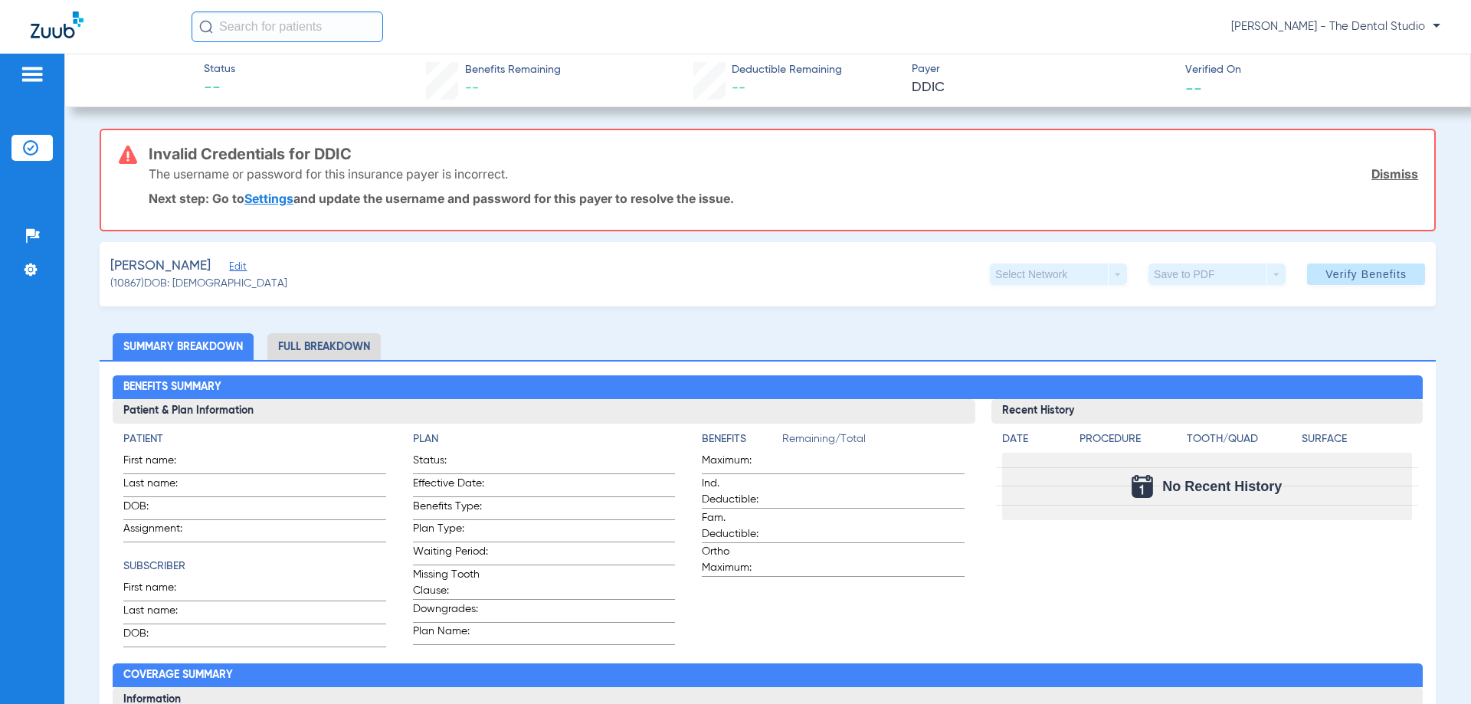
click at [284, 203] on link "Settings" at bounding box center [268, 198] width 49 height 15
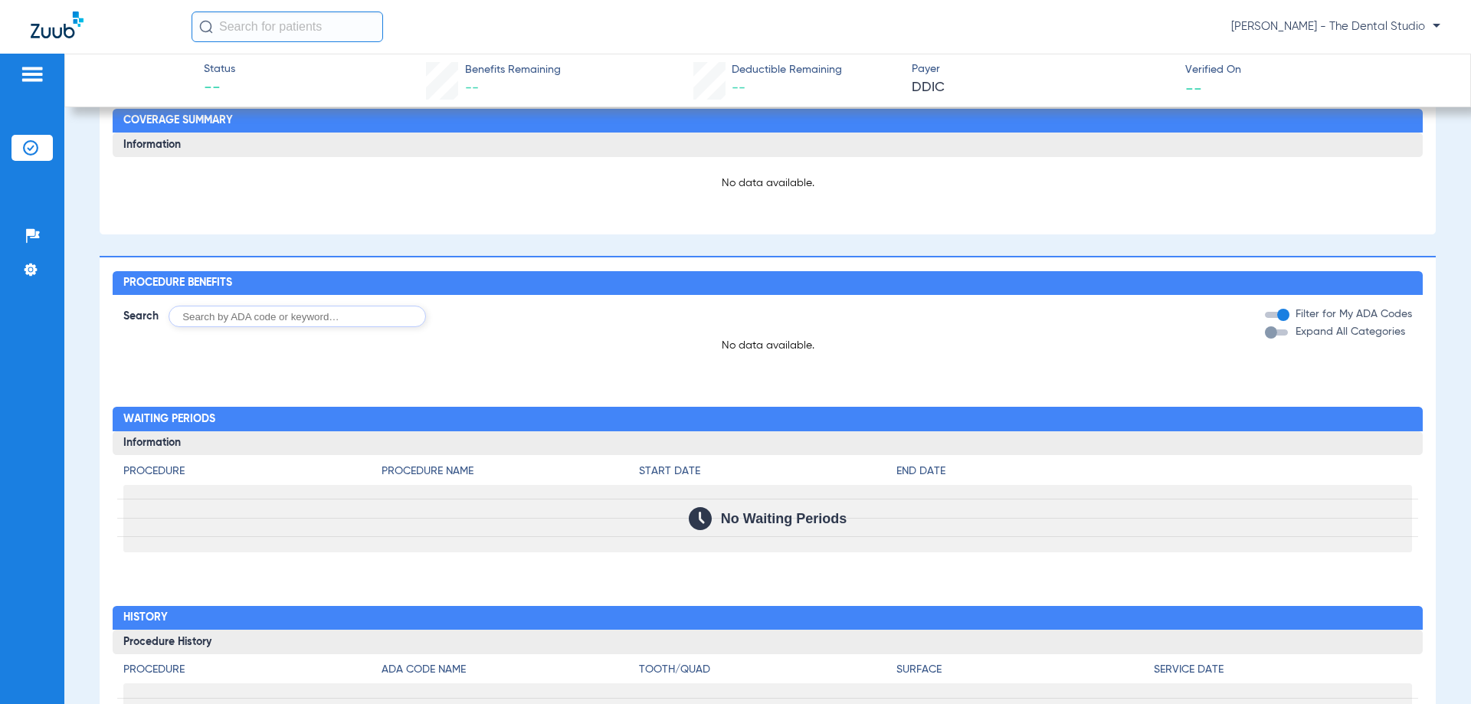
scroll to position [690, 0]
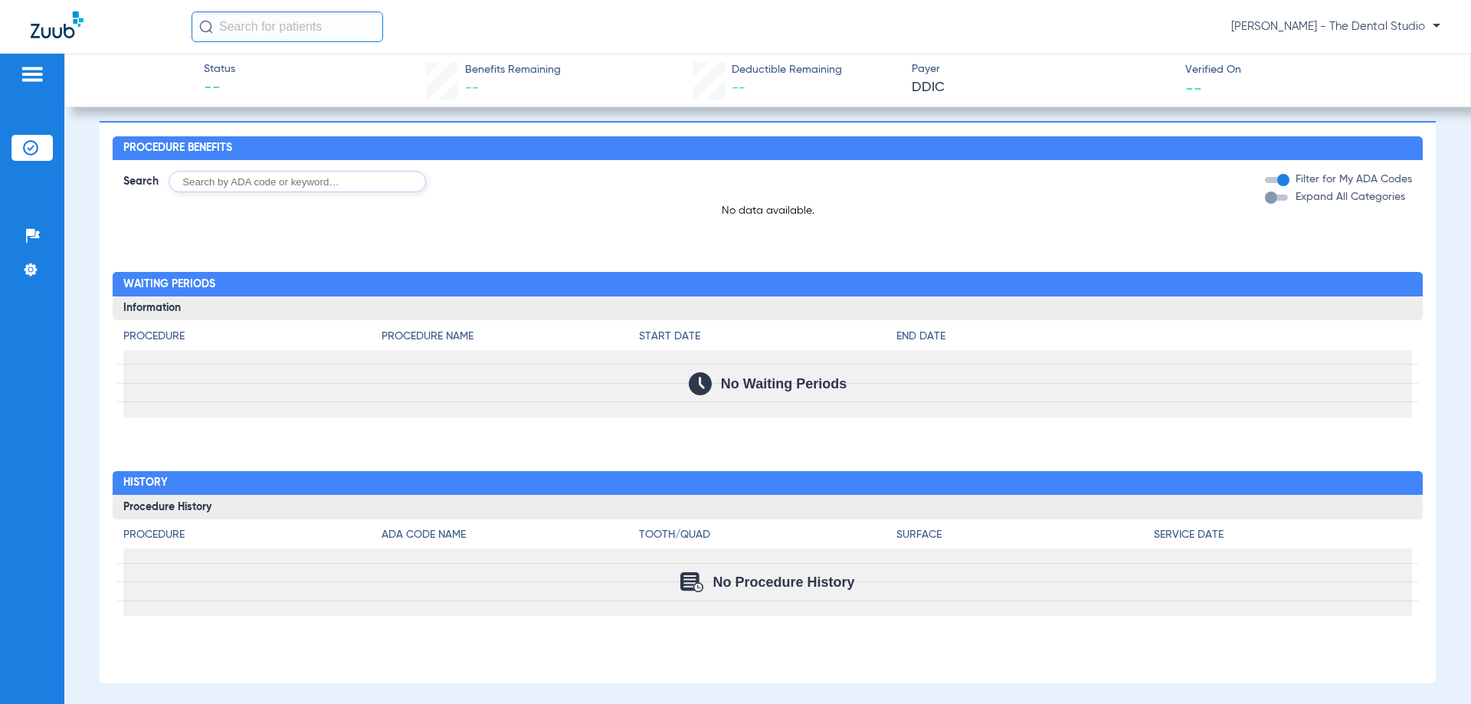
click at [1048, 251] on div "Procedure Benefits Search Filter for My ADA Codes Expand All Categories No data…" at bounding box center [768, 402] width 1336 height 562
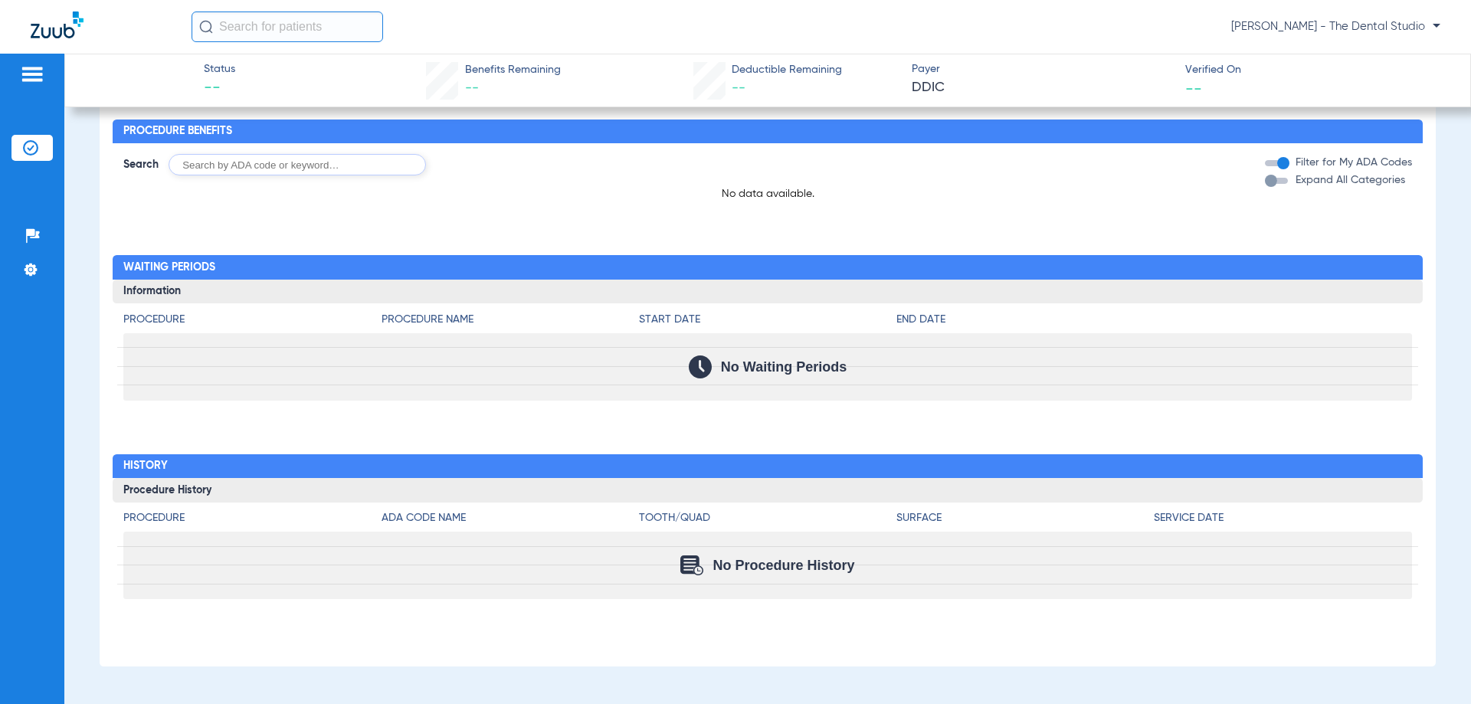
scroll to position [635, 0]
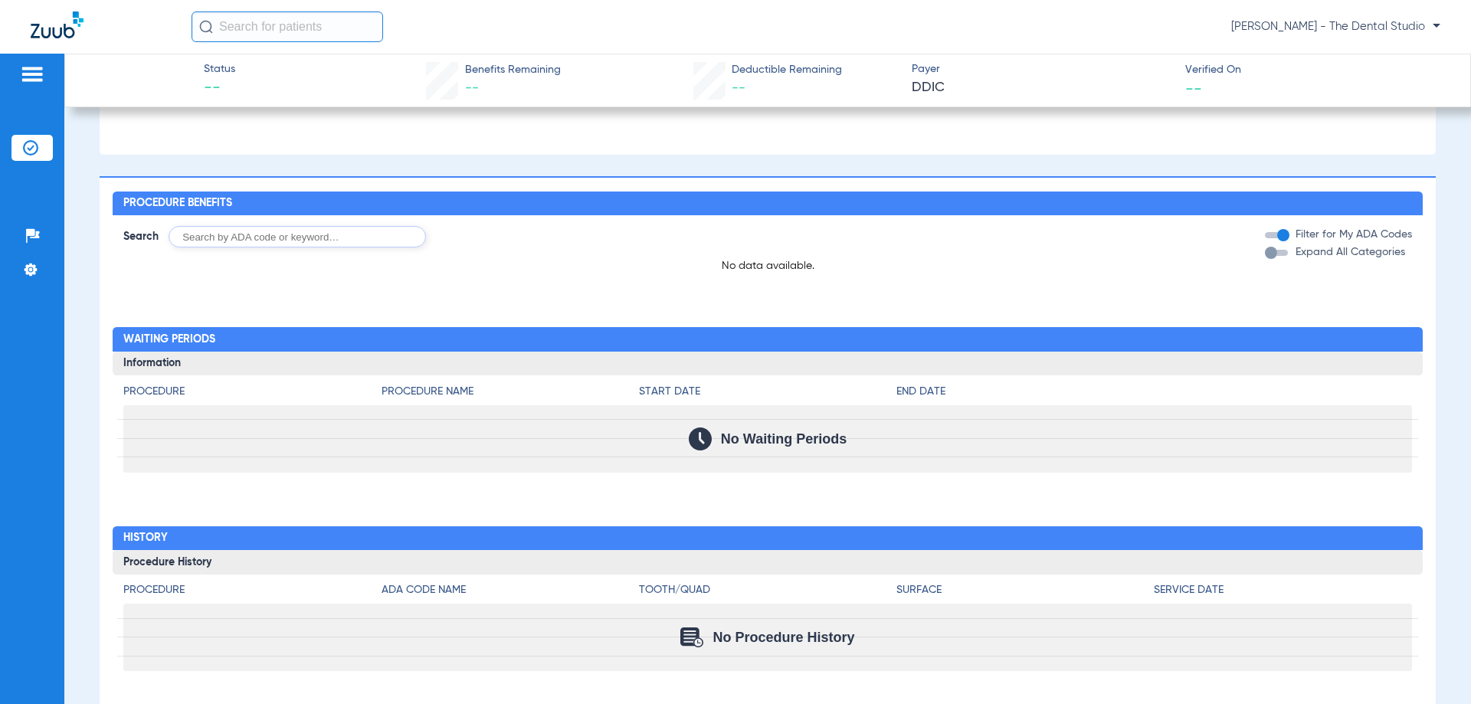
drag, startPoint x: 666, startPoint y: 284, endPoint x: 674, endPoint y: 260, distance: 25.0
click at [675, 261] on div "Search Filter for My ADA Codes Expand All Categories No data available." at bounding box center [768, 249] width 1310 height 69
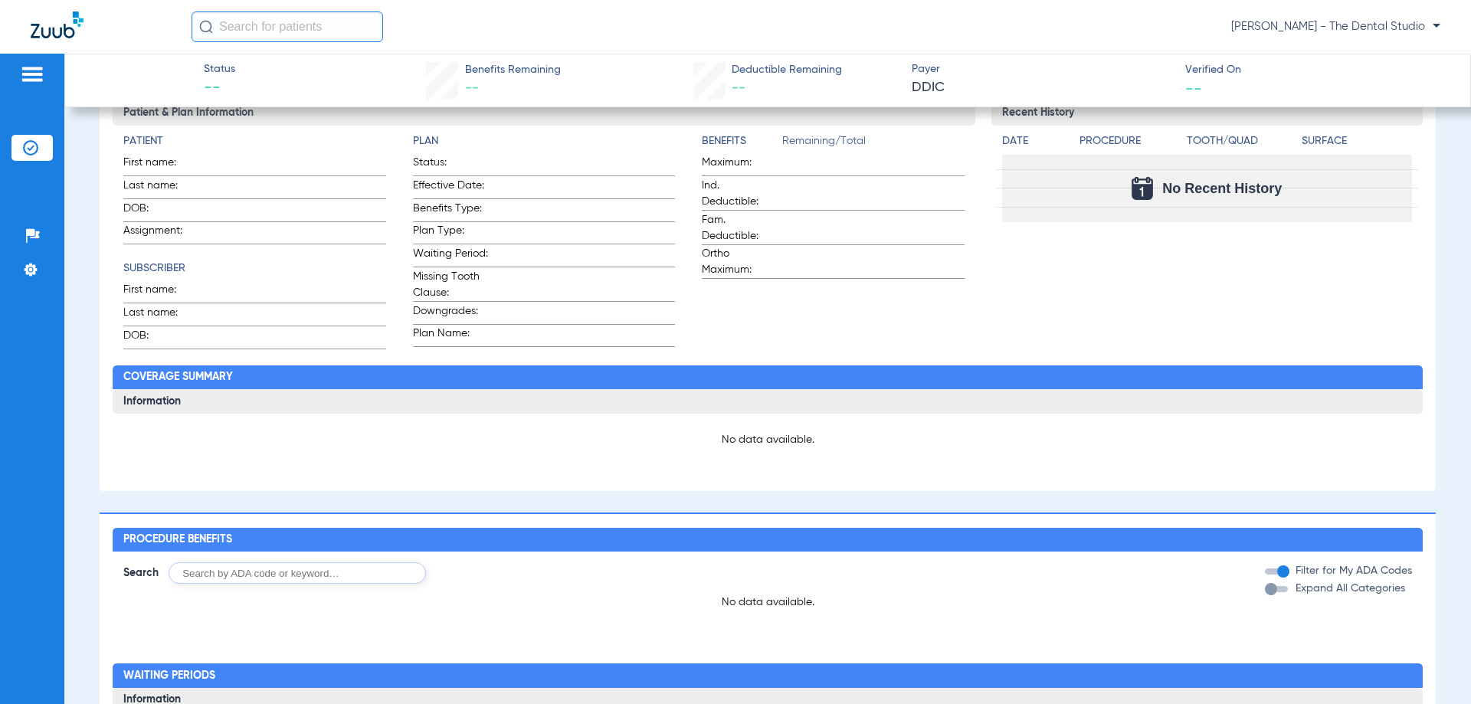
scroll to position [307, 0]
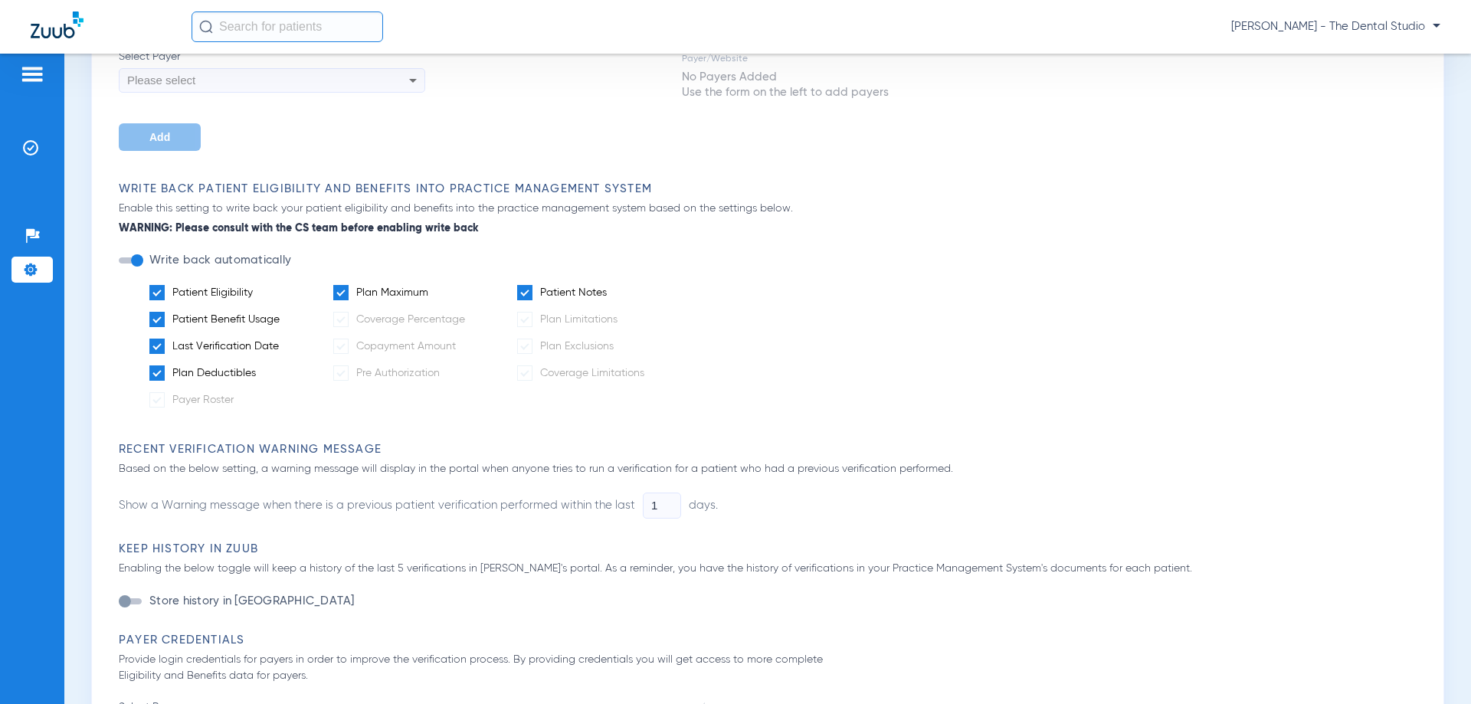
scroll to position [613, 0]
